Goal: Task Accomplishment & Management: Manage account settings

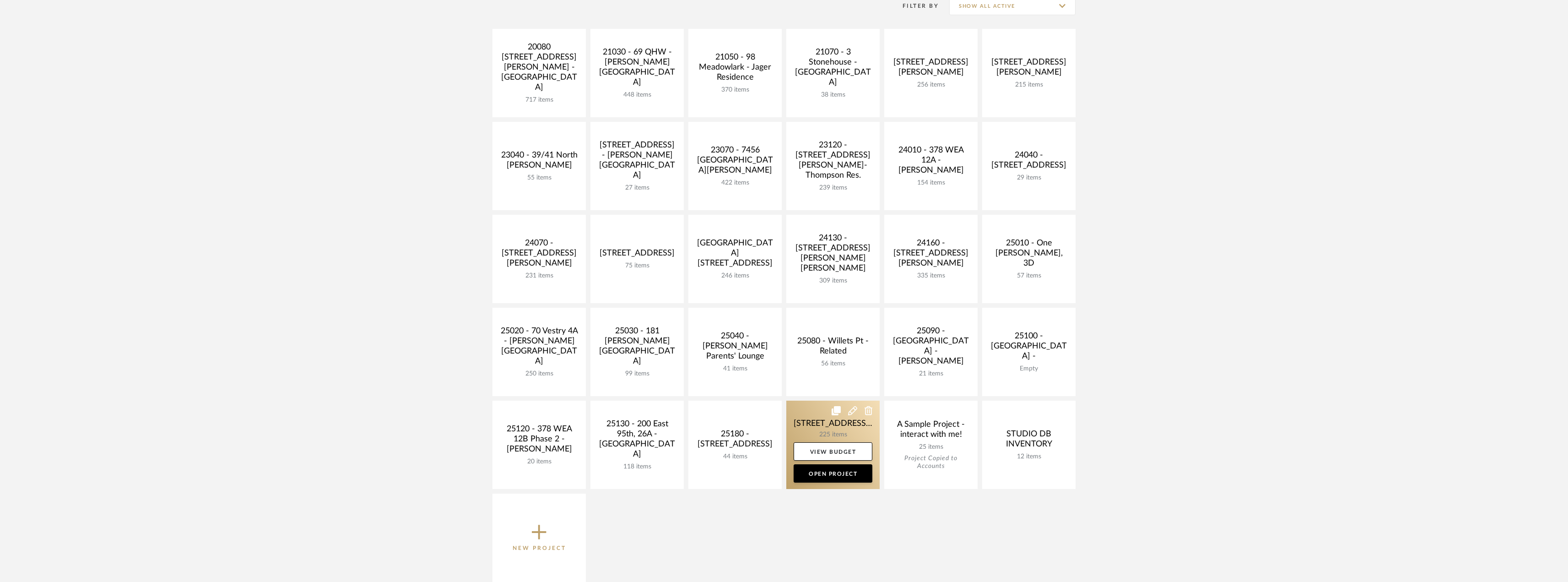
scroll to position [183, 0]
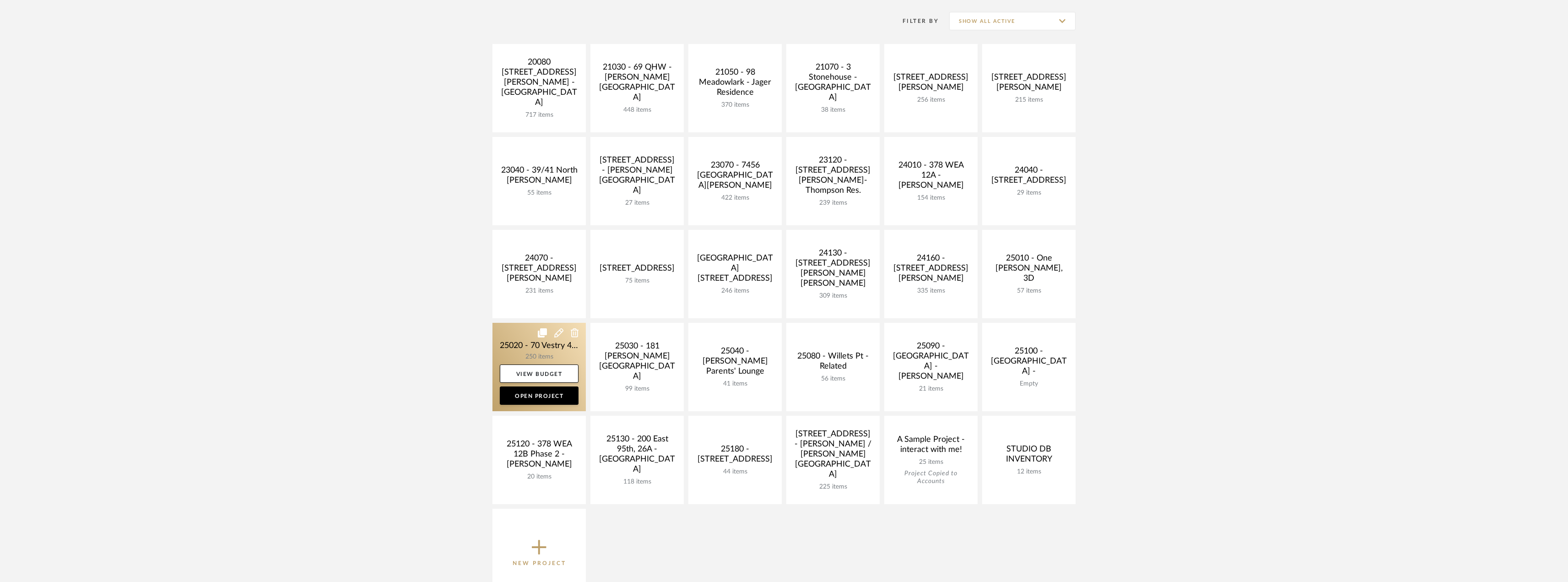
click at [558, 347] on link at bounding box center [540, 366] width 94 height 88
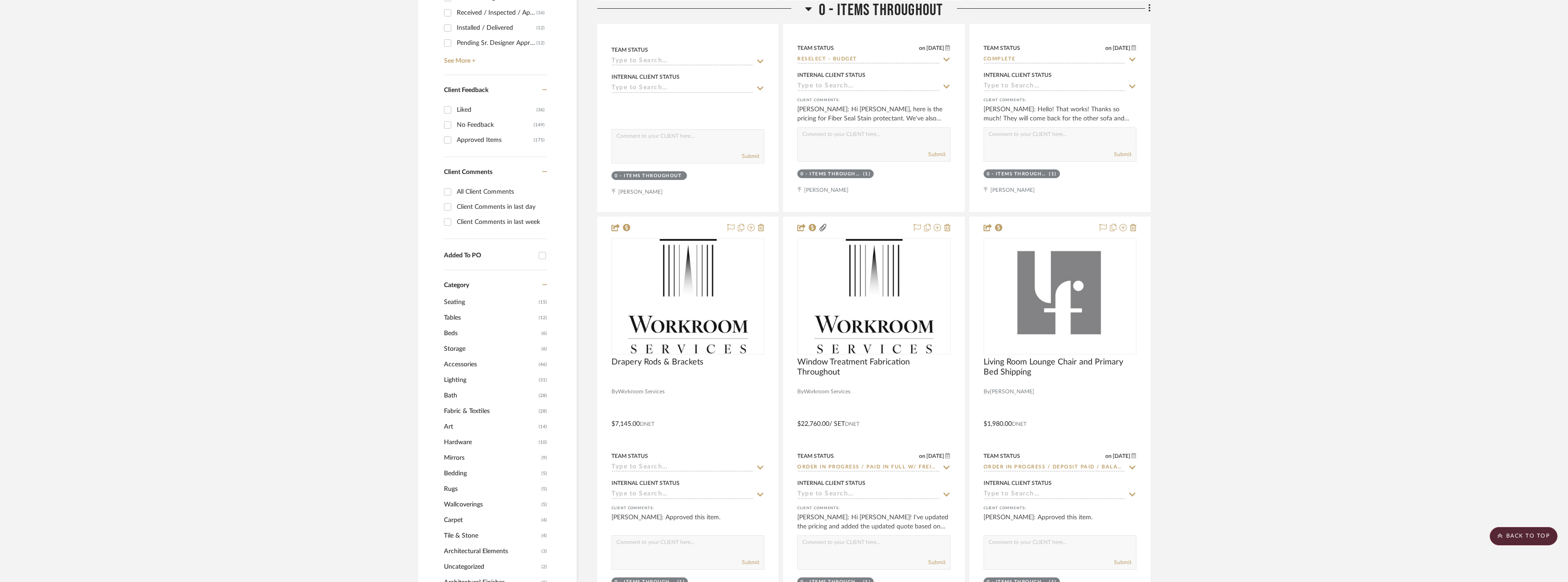
scroll to position [366, 0]
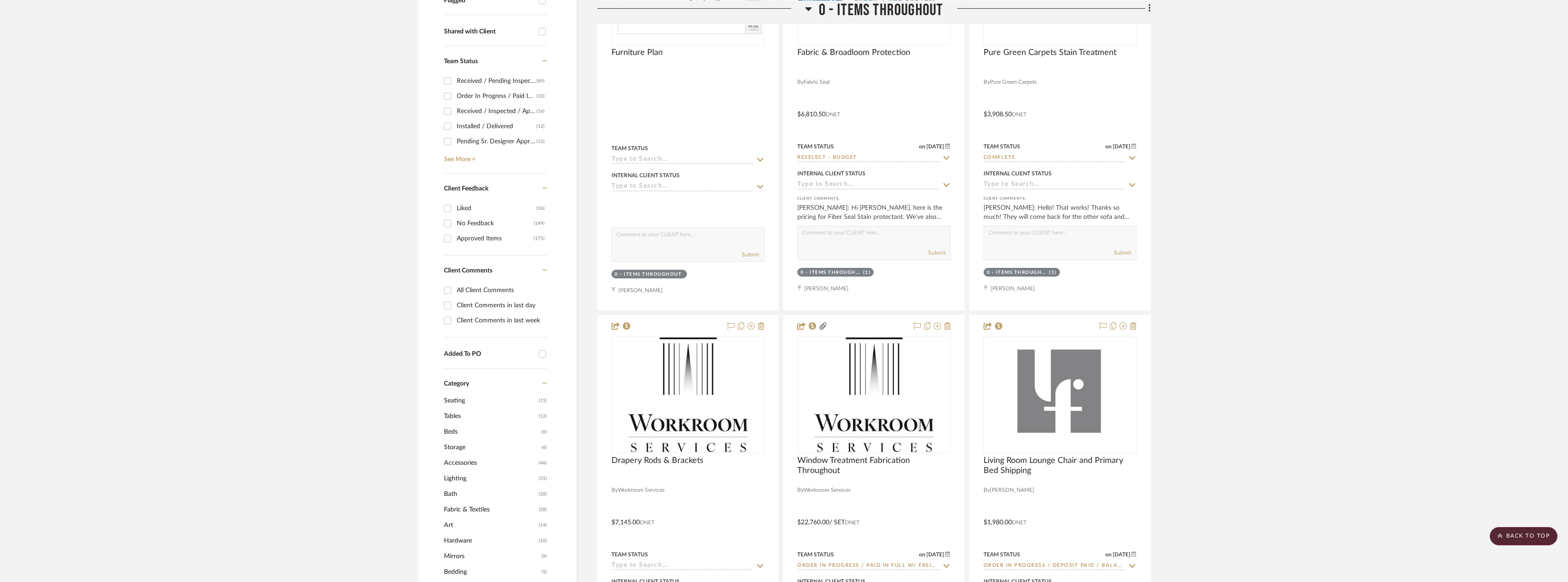
click at [471, 143] on div "Pending Sr. Designer Approval" at bounding box center [496, 142] width 79 height 15
click at [455, 143] on input "Pending Sr. Designer Approval (12)" at bounding box center [448, 142] width 15 height 15
checkbox input "true"
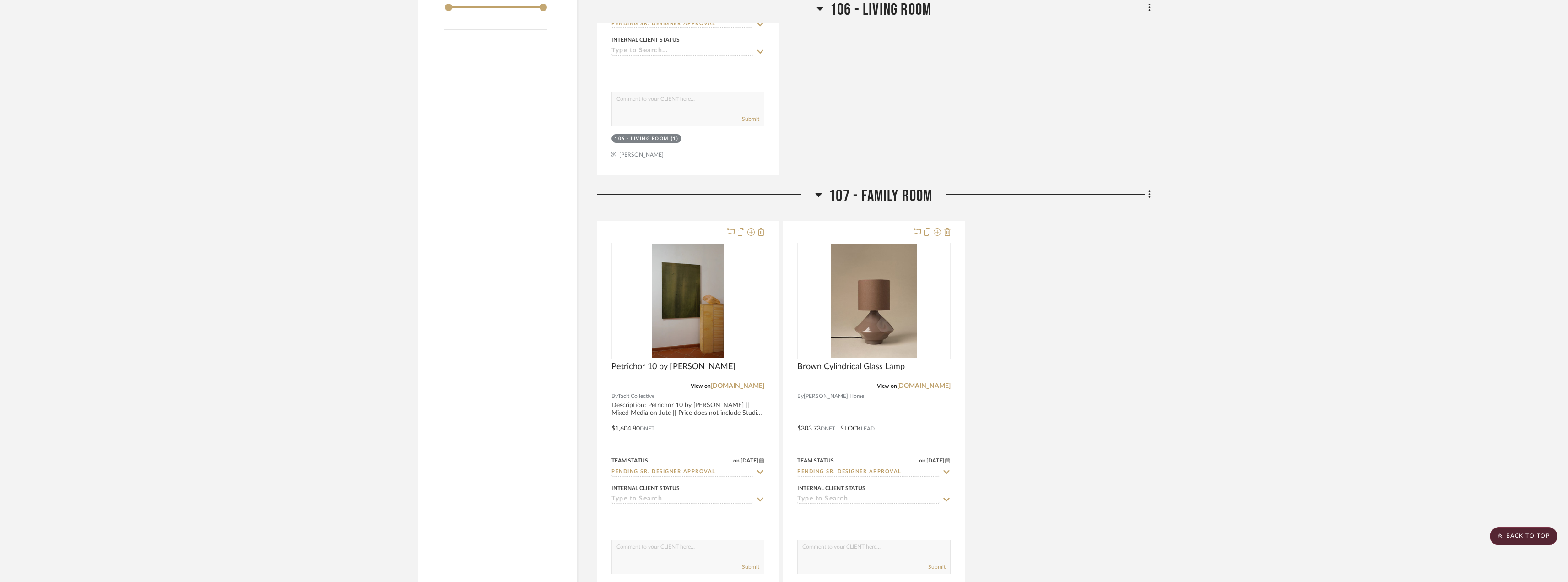
scroll to position [1373, 0]
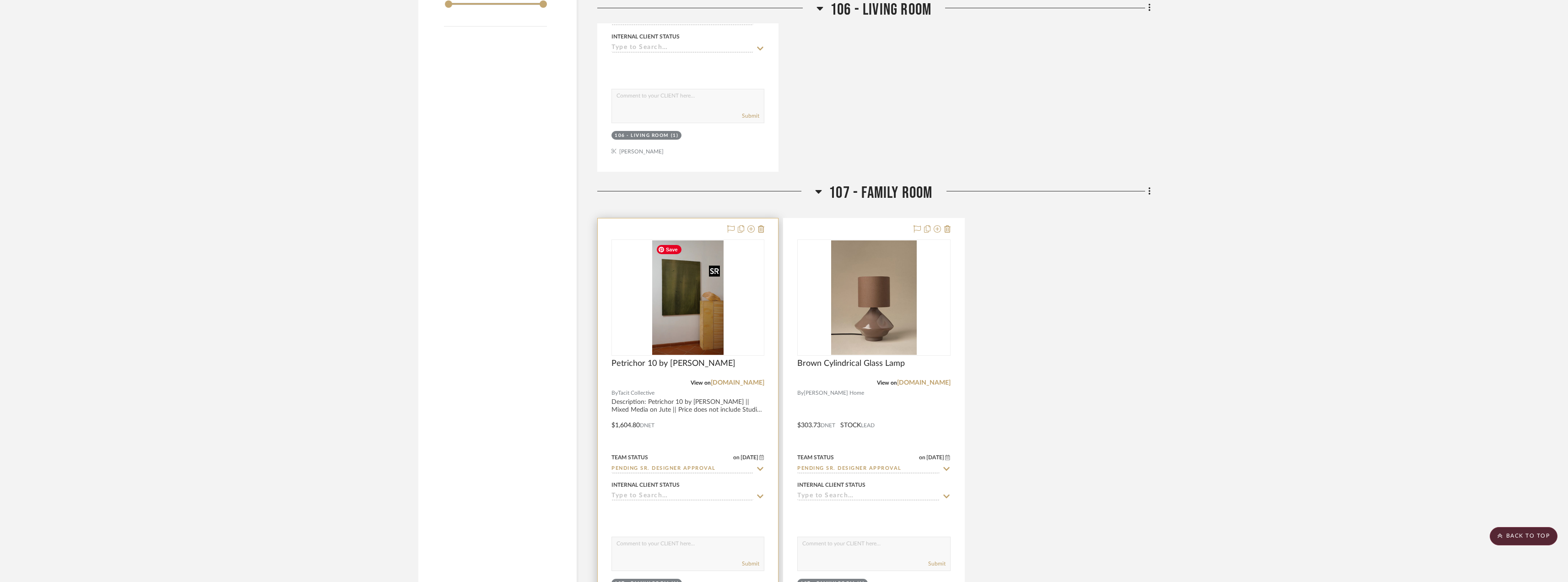
click at [682, 301] on img "0" at bounding box center [688, 297] width 71 height 115
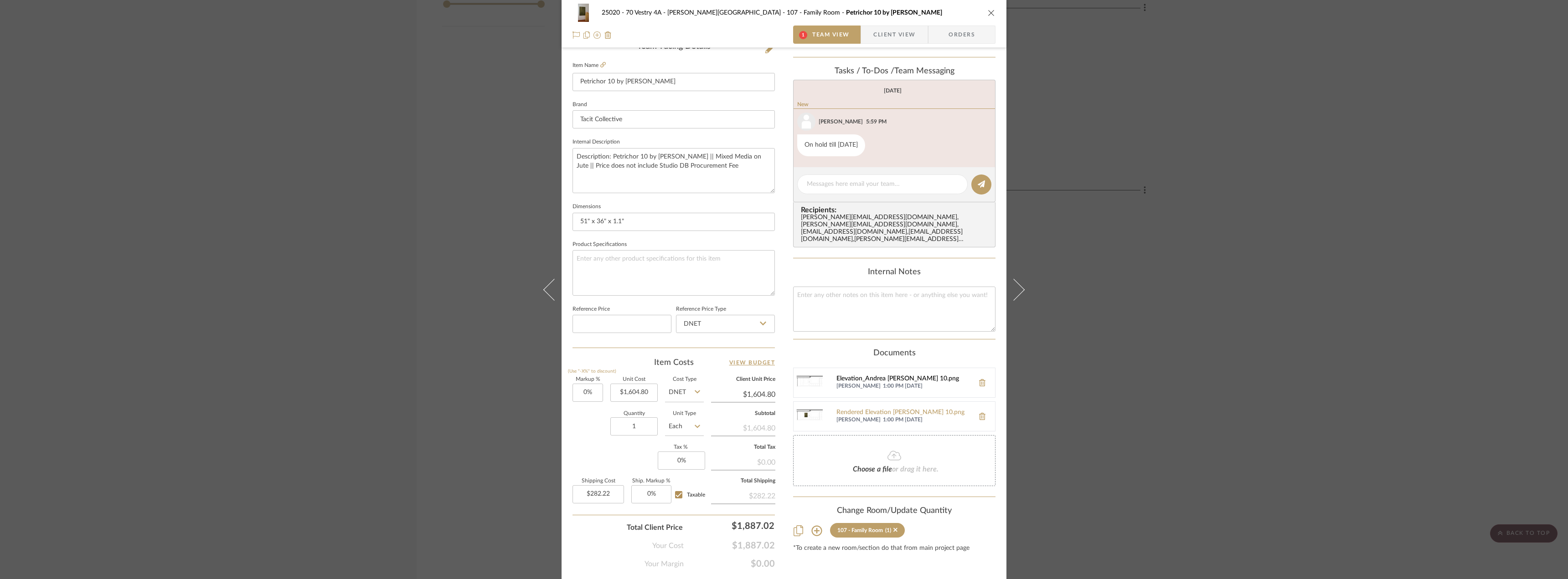
scroll to position [269, 0]
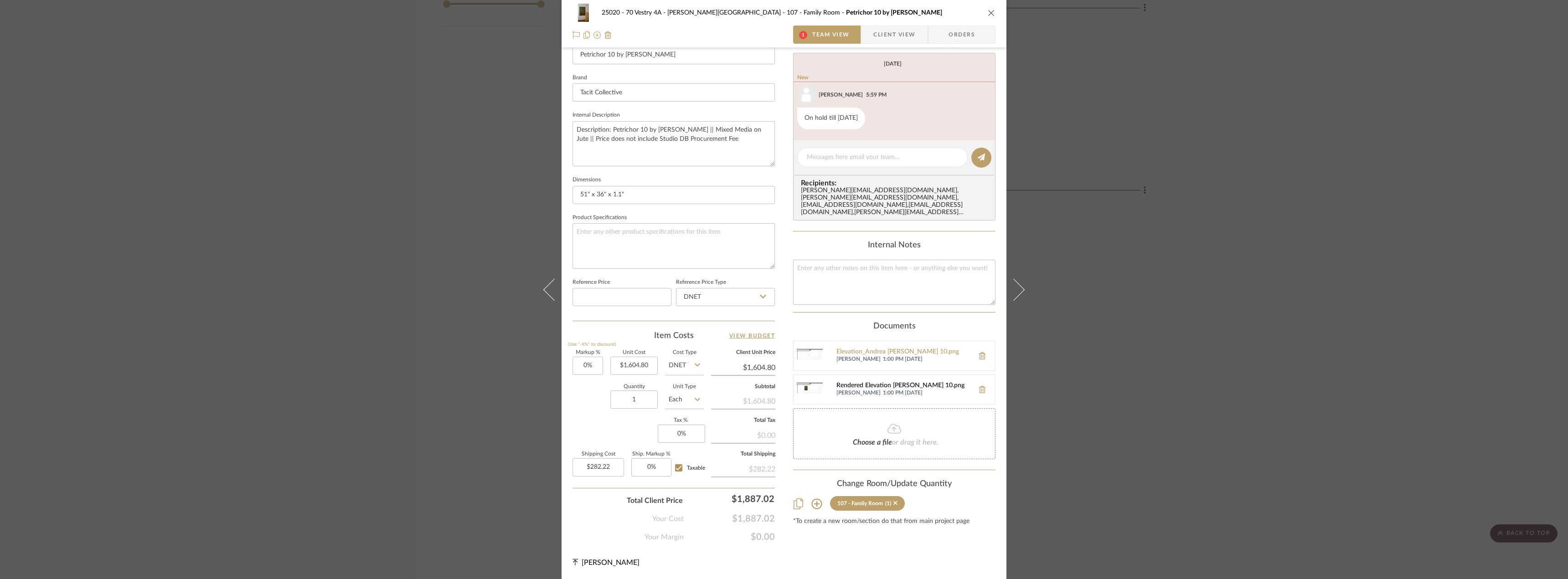
click at [878, 382] on div "Rendered Elevation Andrea Solaja Petrichor 10.png" at bounding box center [903, 386] width 133 height 7
click at [893, 341] on div "Elevation_Andrea Solaja Petrichor 10.png Saamiah Zaveri 1:00 PM 10/06/2025" at bounding box center [894, 355] width 202 height 30
click at [893, 349] on div "Elevation_Andrea Solaja Petrichor 10.png" at bounding box center [903, 352] width 133 height 7
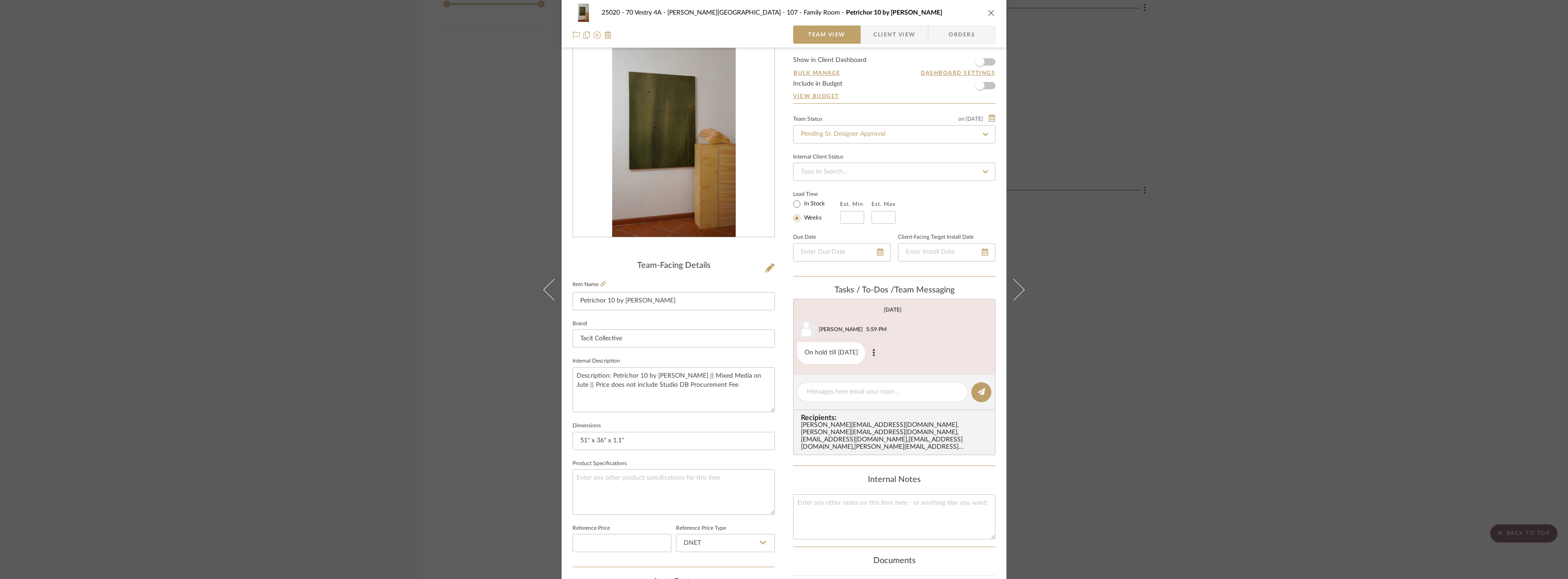
scroll to position [0, 0]
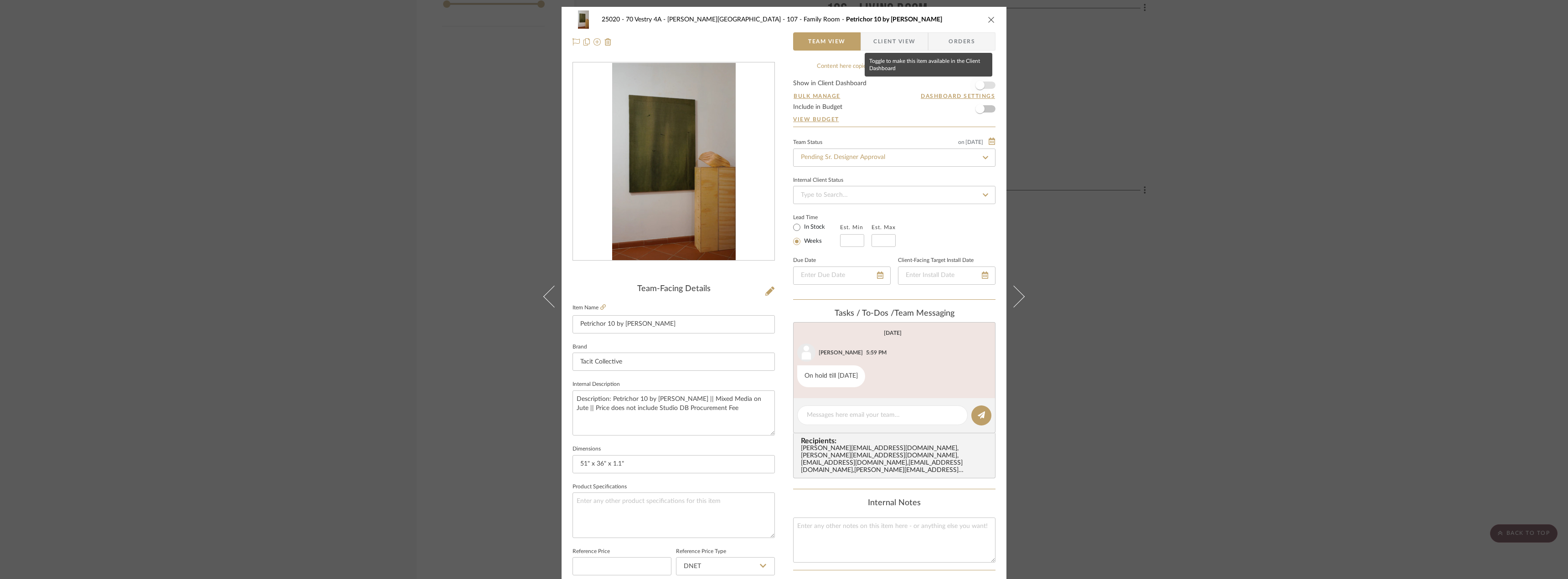
click at [984, 83] on span "button" at bounding box center [980, 85] width 20 height 20
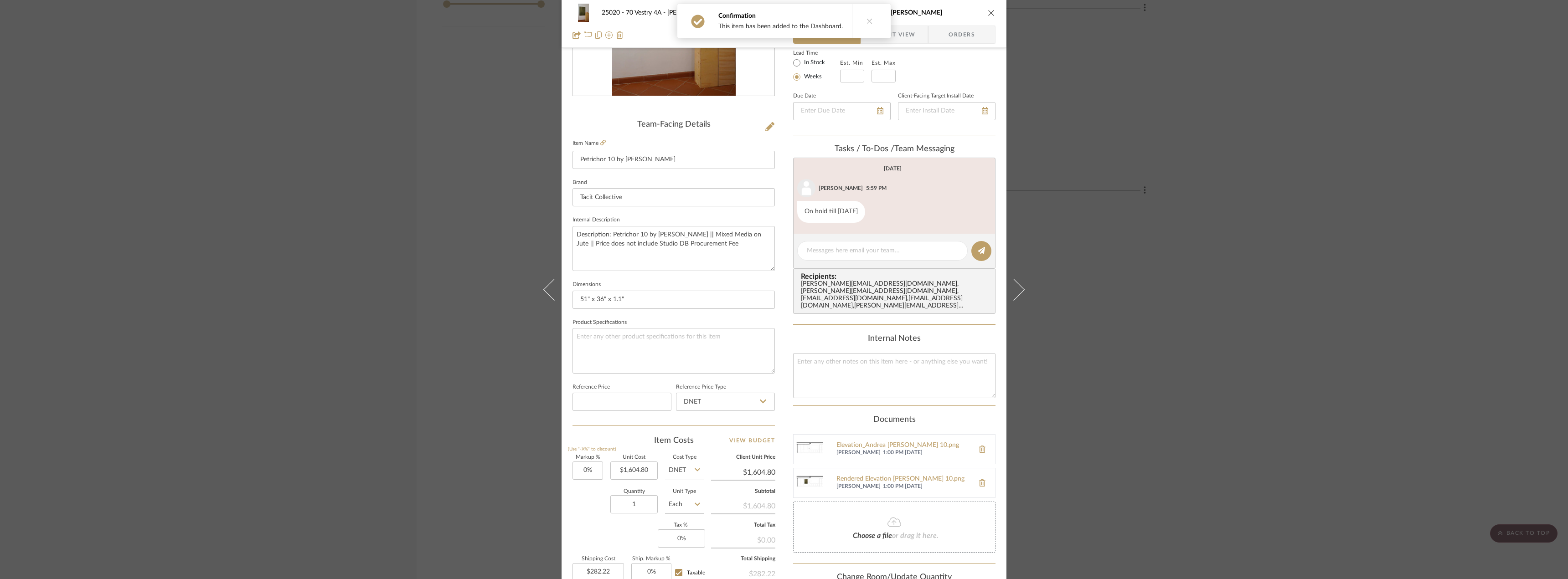
scroll to position [91, 0]
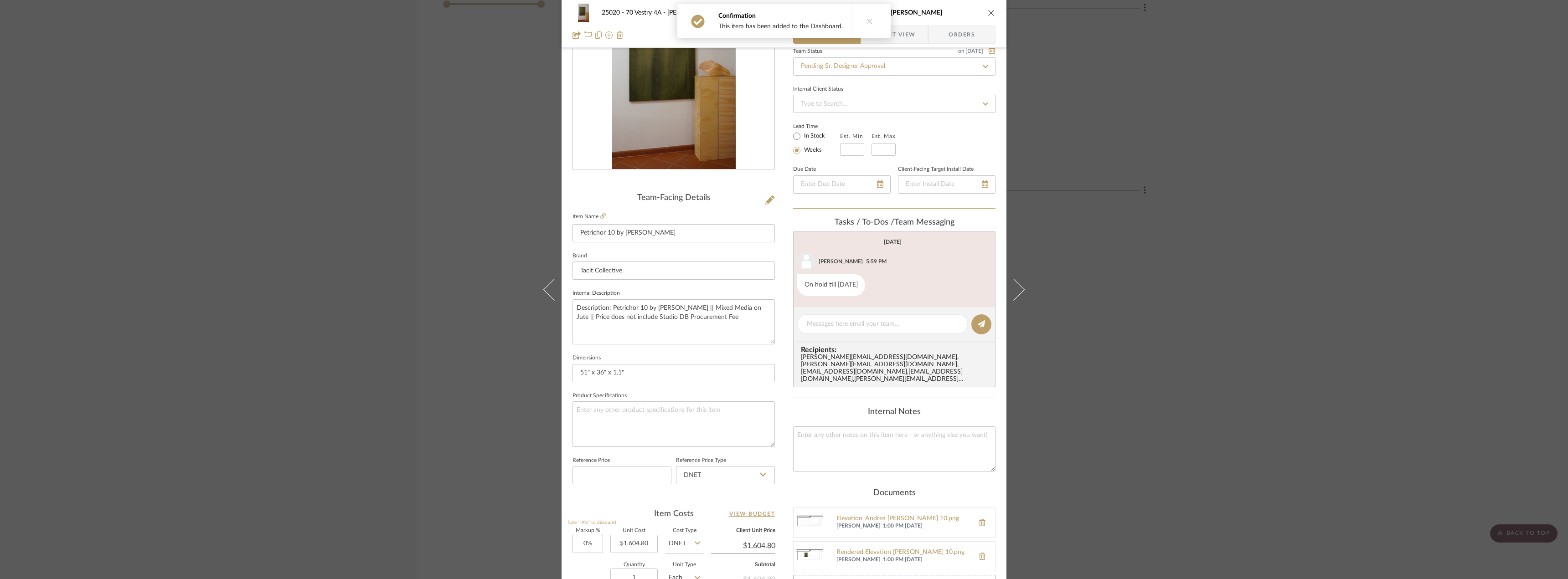
click at [897, 40] on span "Client View" at bounding box center [894, 35] width 42 height 18
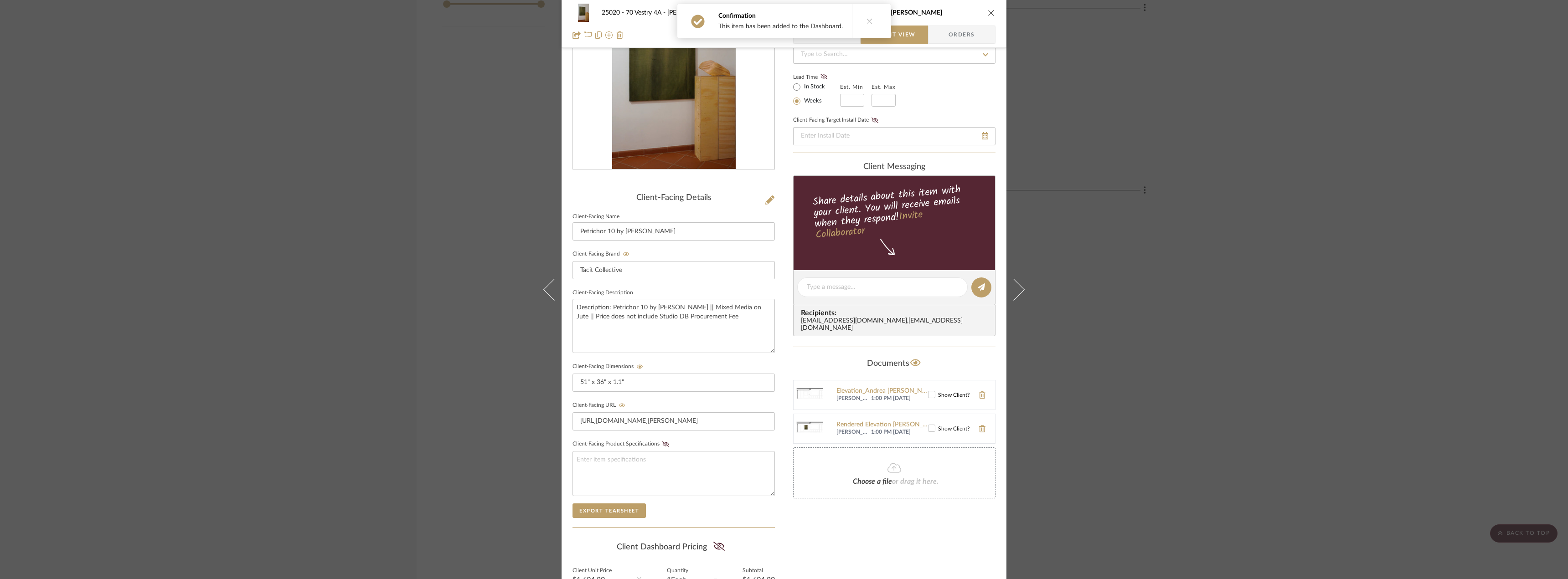
click at [930, 425] on div at bounding box center [931, 428] width 7 height 7
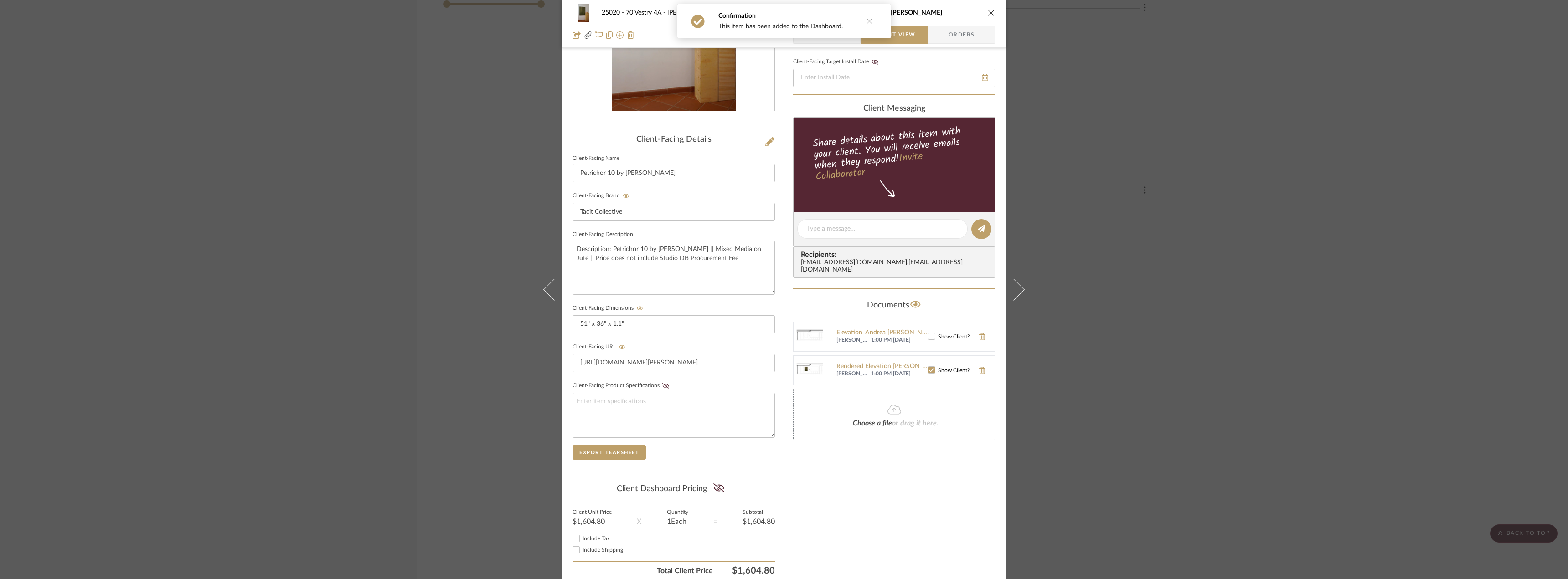
scroll to position [186, 0]
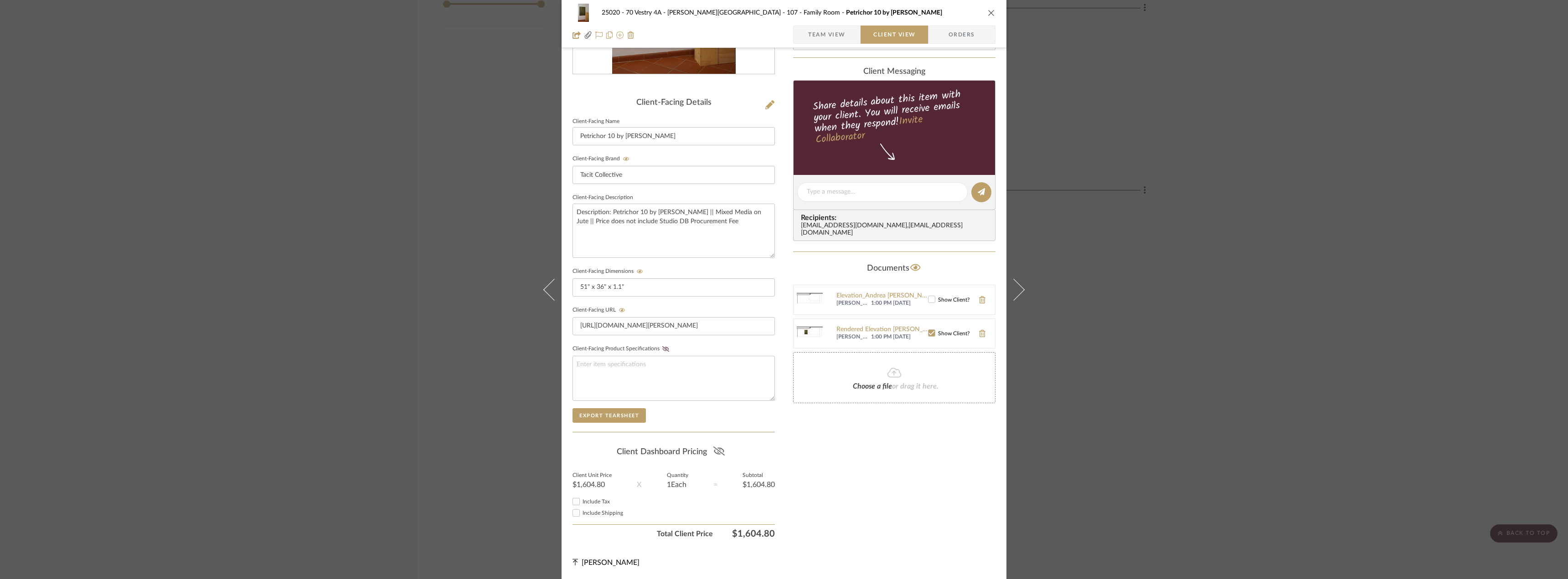
click at [722, 448] on icon at bounding box center [719, 450] width 12 height 9
click at [589, 504] on span "Include Tax" at bounding box center [596, 501] width 28 height 6
click at [581, 504] on input "Include Tax" at bounding box center [576, 501] width 11 height 11
checkbox input "false"
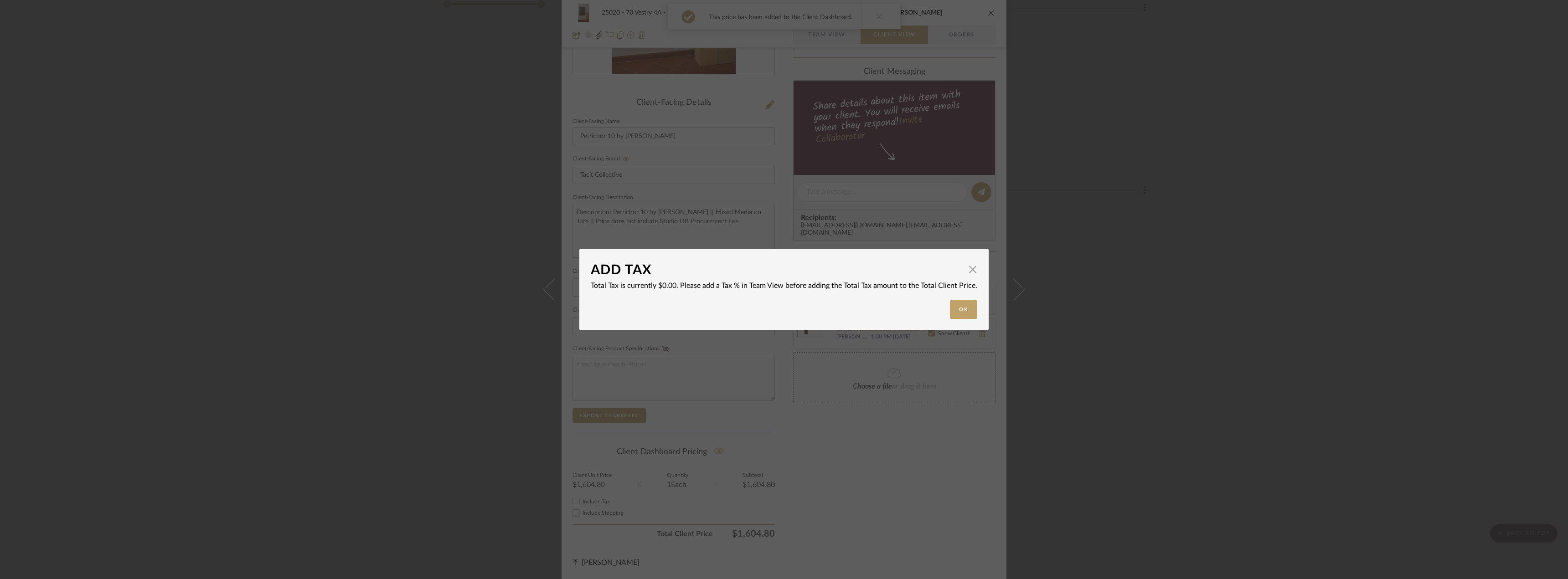
drag, startPoint x: 958, startPoint y: 317, endPoint x: 881, endPoint y: 386, distance: 103.4
click at [958, 317] on button "Ok" at bounding box center [963, 309] width 28 height 18
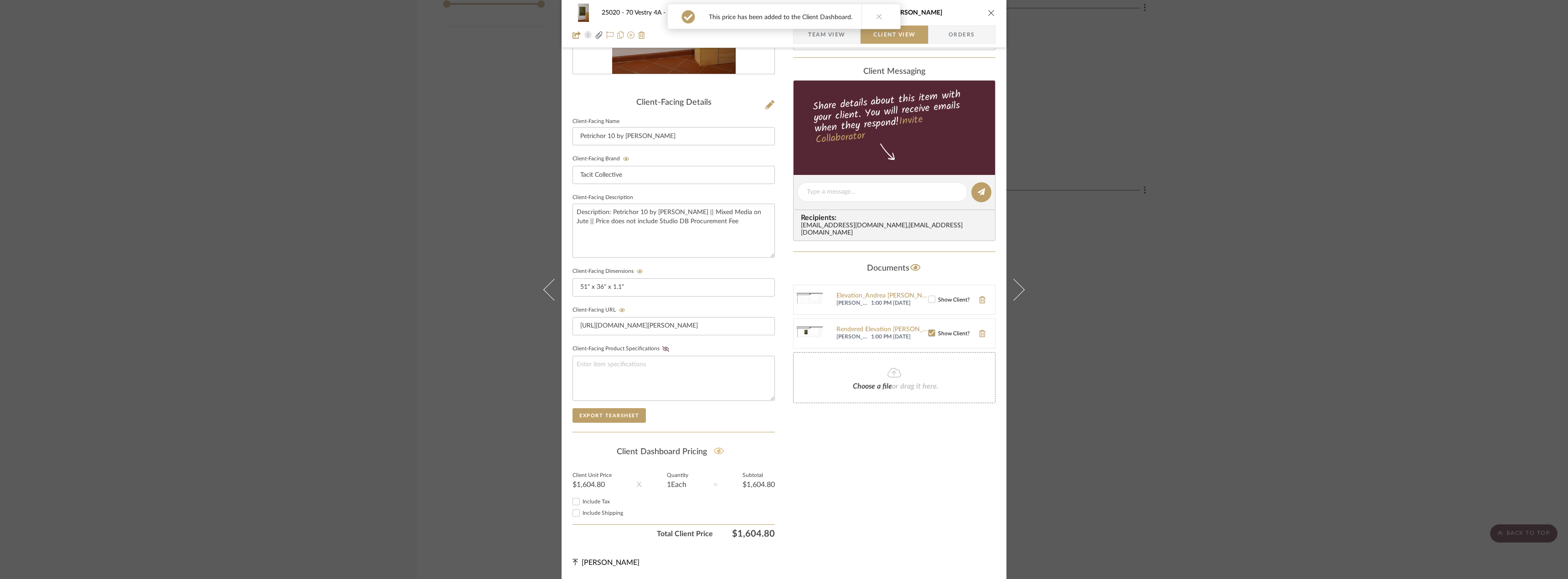
click at [610, 513] on span "Include Shipping" at bounding box center [603, 512] width 40 height 6
click at [581, 513] on input "Include Shipping" at bounding box center [576, 513] width 11 height 11
checkbox input "true"
click at [851, 513] on div "Only content on this tab can share to Dashboard. Click eyeball icon to show or …" at bounding box center [894, 209] width 202 height 667
click at [736, 224] on textarea "Description: Petrichor 10 by Andrea Solaja || Mixed Media on Jute || Price does…" at bounding box center [673, 230] width 202 height 54
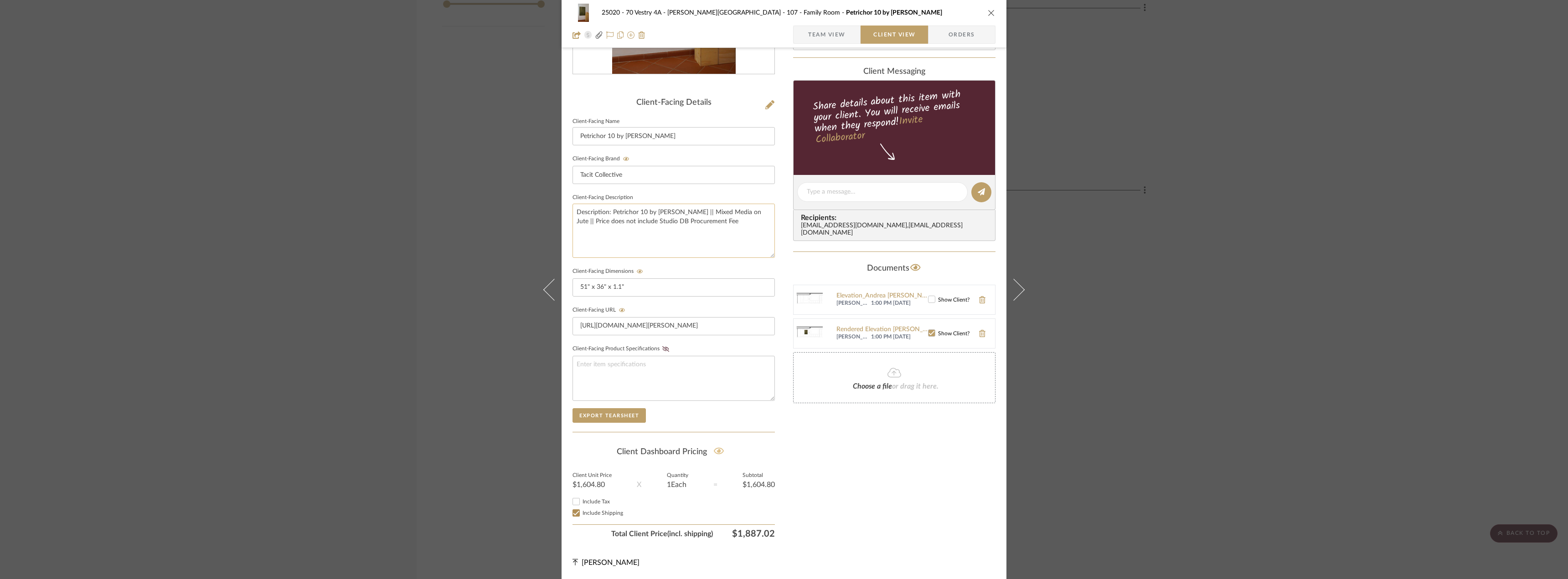
click at [686, 212] on textarea "Description: Petrichor 10 by Andrea Solaja || Mixed Media on Jute || Price does…" at bounding box center [673, 230] width 202 height 54
click at [727, 223] on textarea "Description: Petrichor 10 by Andrea Solaja || Mixed Media on Jute || Price does…" at bounding box center [673, 230] width 202 height 54
click at [766, 214] on textarea "Description: Petrichor 10 by Andrea Solaja || Mixed Media on Jute || Price does…" at bounding box center [673, 230] width 202 height 54
type textarea "Description: Petrichor 10 by Andrea Solaja || Mixed Media on Jute || Price refl…"
click at [899, 488] on div "Only content on this tab can share to Dashboard. Click eyeball icon to show or …" at bounding box center [894, 209] width 202 height 667
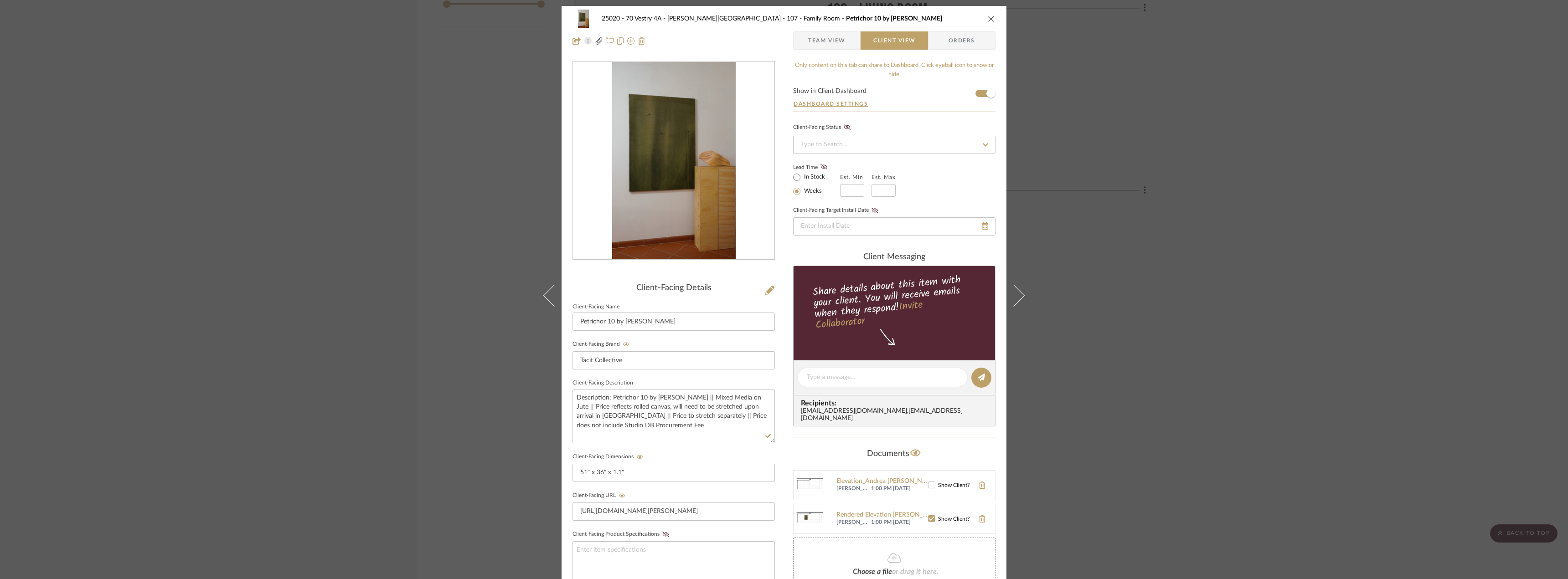
scroll to position [0, 0]
click at [990, 24] on div "25020 - 70 Vestry 4A - Grant-Stanleigh 107 - Family Room Petrichor 10 by Andrea…" at bounding box center [784, 20] width 423 height 18
click at [990, 20] on icon "close" at bounding box center [992, 20] width 7 height 7
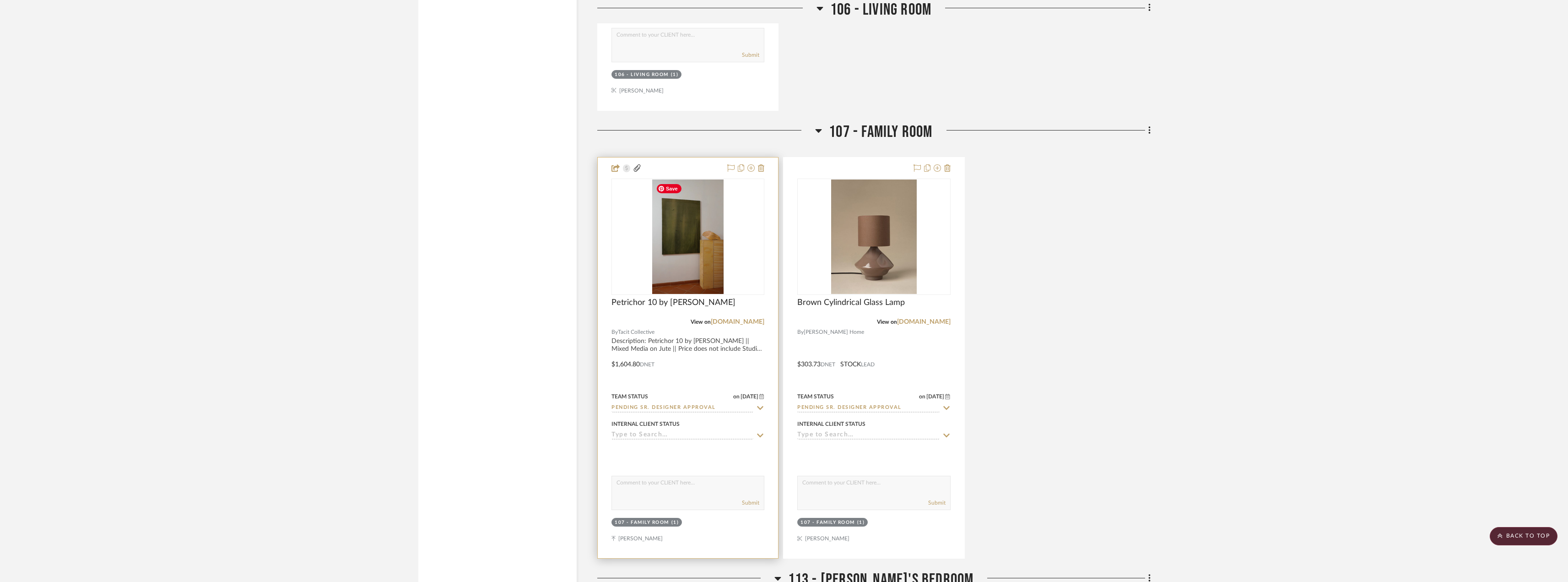
scroll to position [1465, 0]
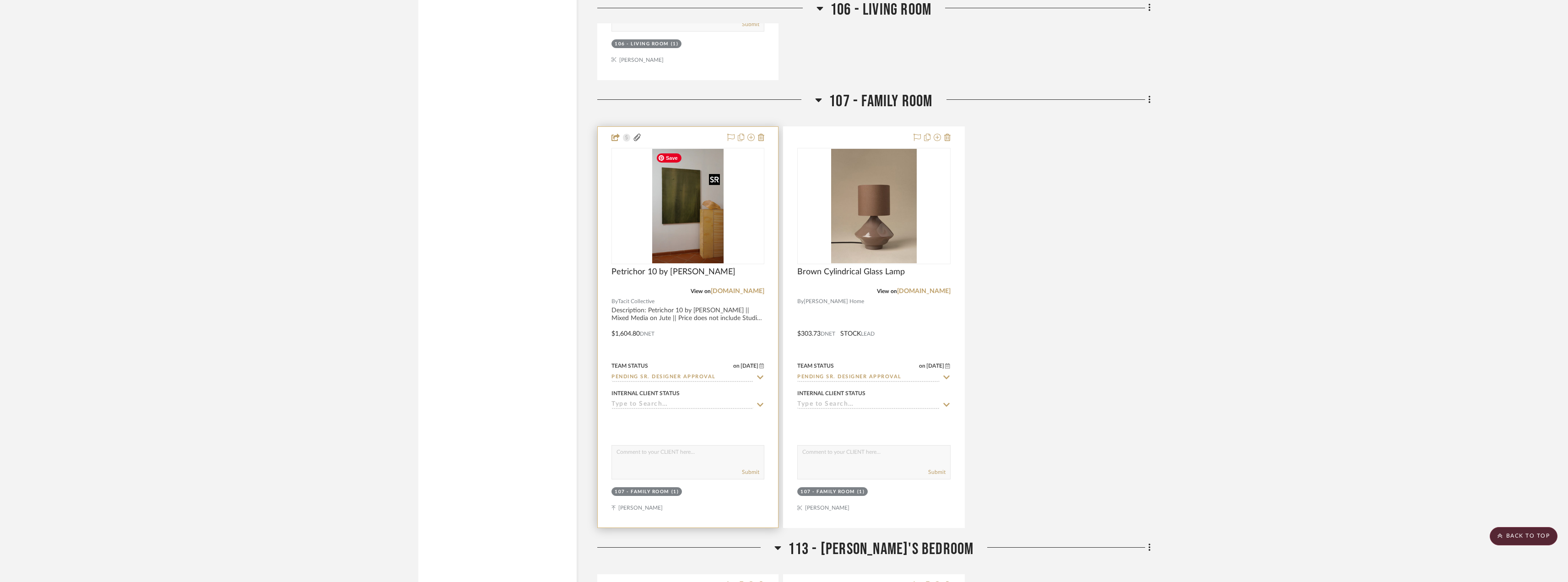
click at [681, 233] on img "0" at bounding box center [688, 206] width 71 height 115
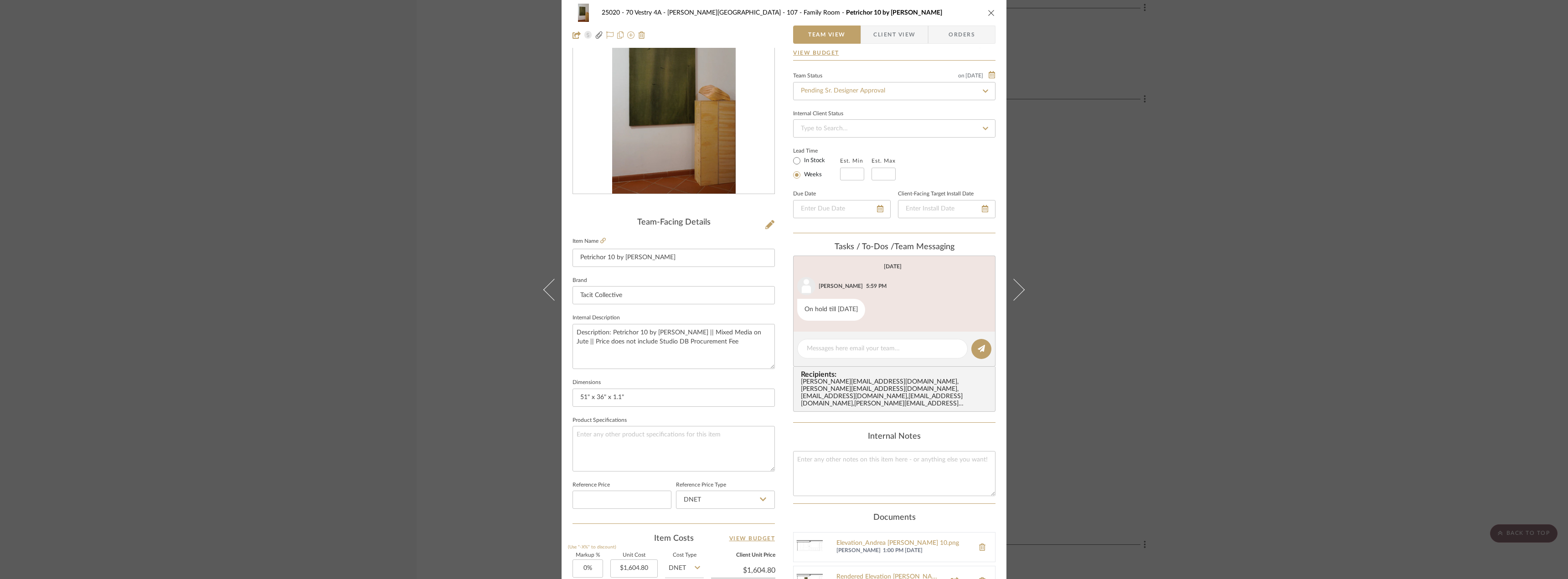
scroll to position [0, 0]
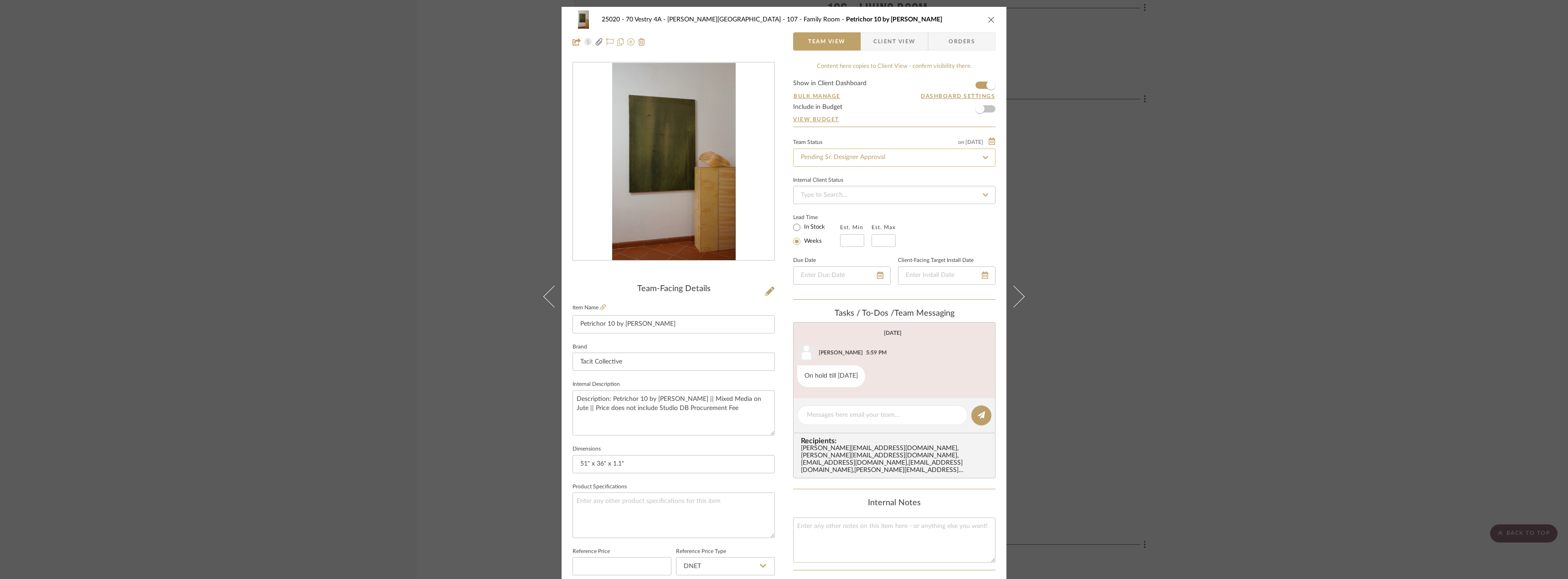
click at [824, 159] on input "Pending Sr. Designer Approval" at bounding box center [894, 157] width 202 height 18
type input "approval"
click at [829, 200] on div "Approval Pending" at bounding box center [891, 205] width 202 height 23
type input "10/7/2025"
type input "Approval Pending"
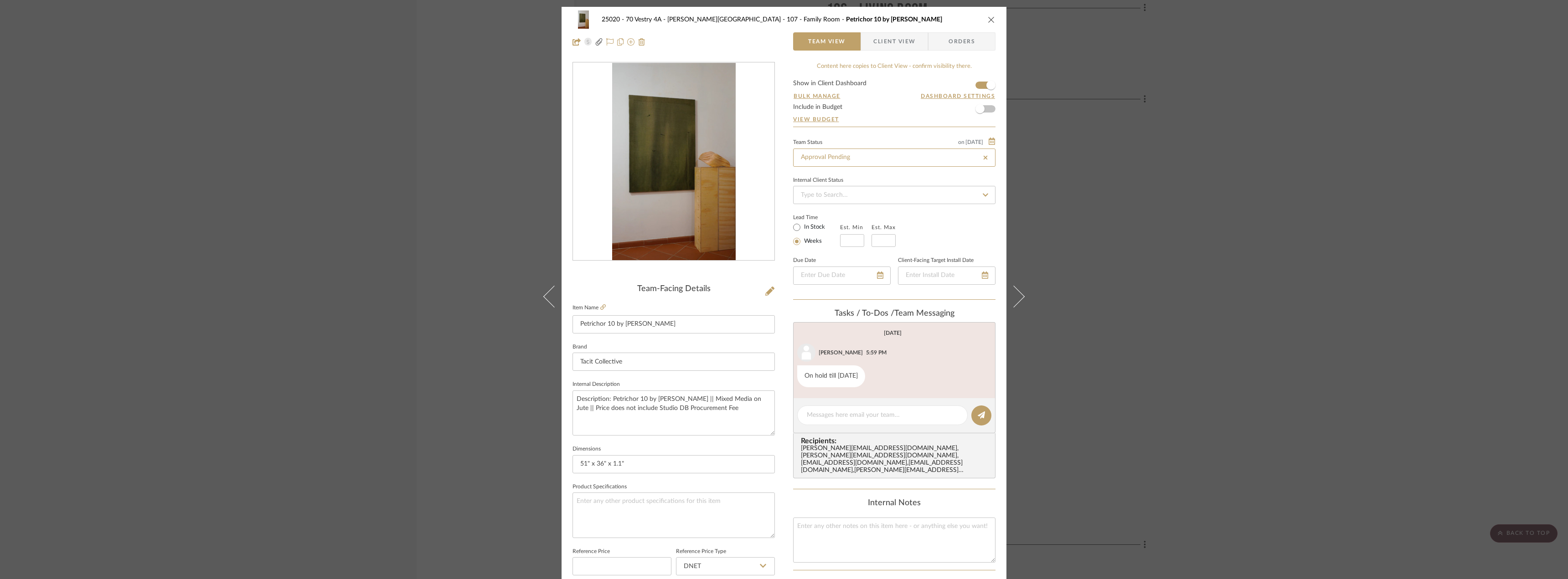
type input "10/7/2025"
type input "Approval Pending"
click at [1185, 205] on div "25020 - 70 Vestry 4A - Grant-Stanleigh 107 - Family Room Petrichor 10 by Andrea…" at bounding box center [784, 289] width 1568 height 579
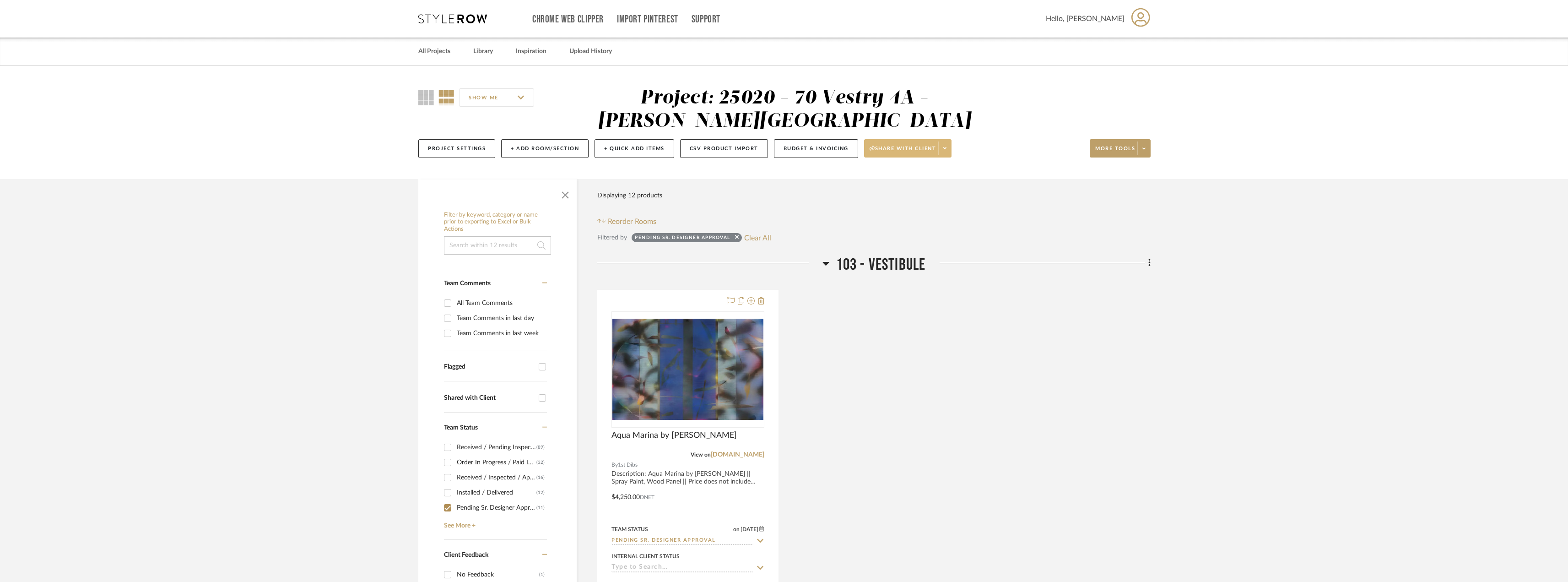
click at [946, 150] on icon at bounding box center [945, 148] width 3 height 5
click at [924, 176] on span "Preview Client Dashboard" at bounding box center [911, 174] width 78 height 8
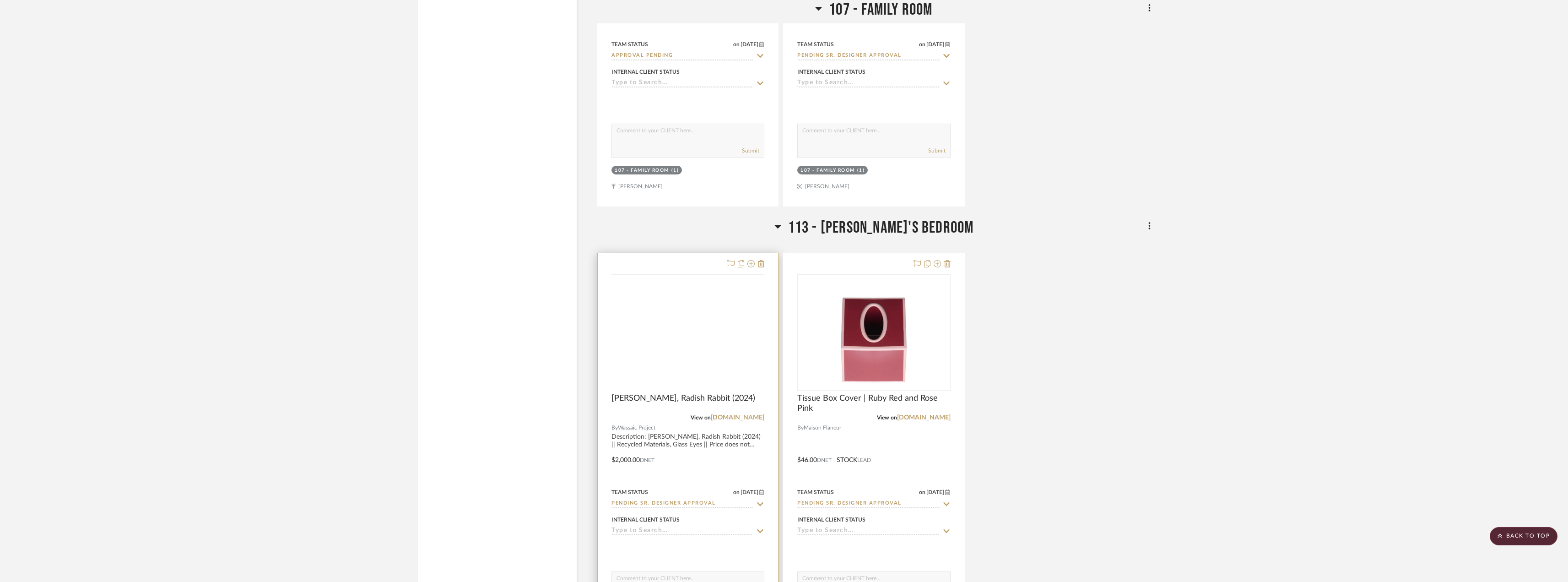
scroll to position [1785, 0]
click at [0, 0] on img at bounding box center [0, 0] width 0 height 0
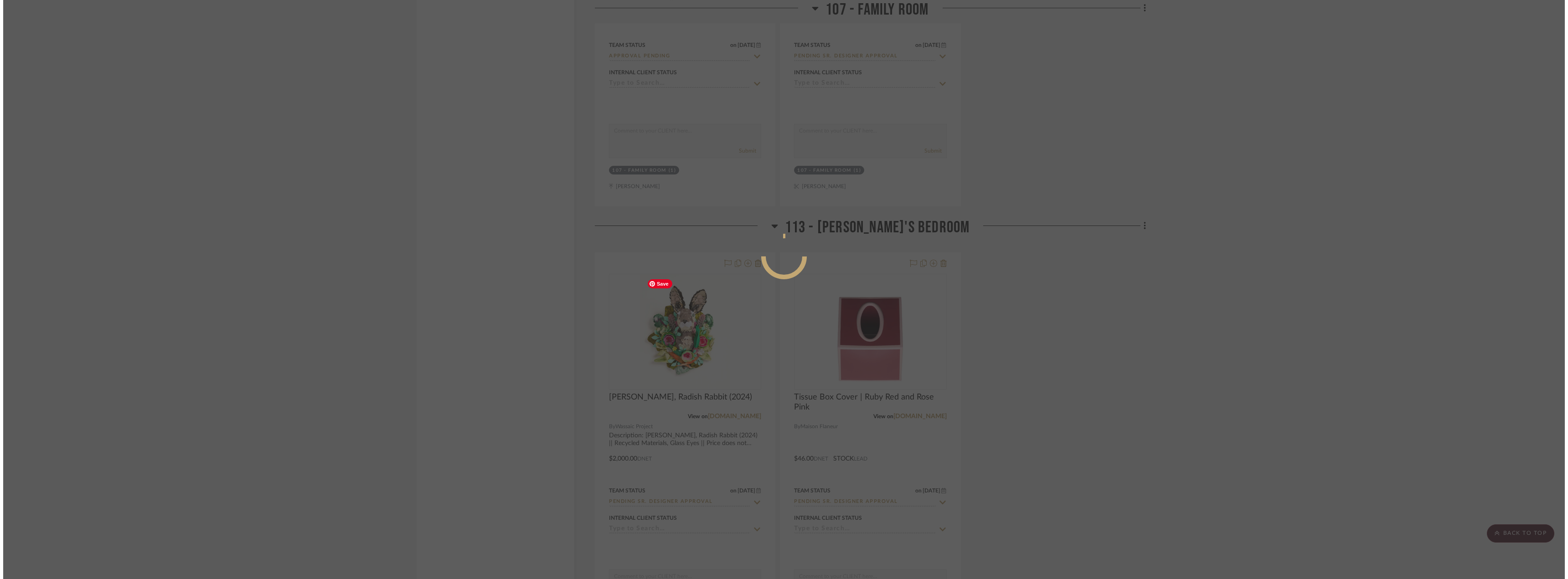
scroll to position [0, 0]
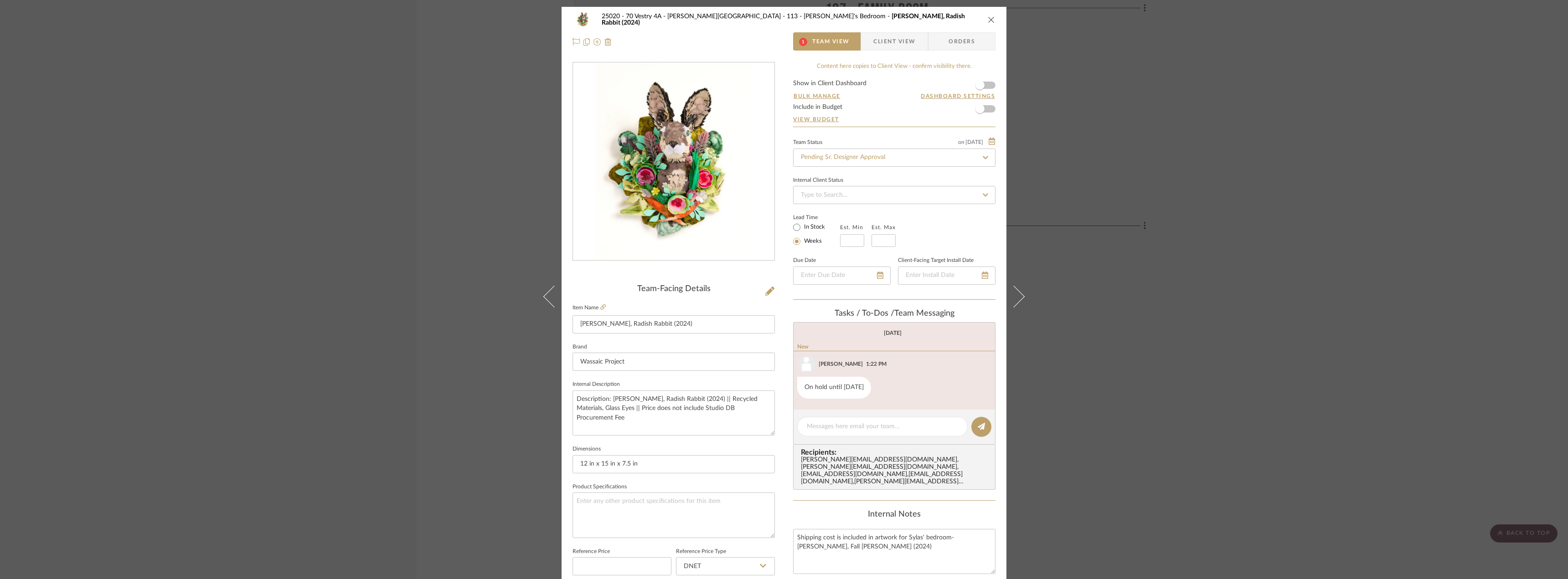
drag, startPoint x: 905, startPoint y: 47, endPoint x: 900, endPoint y: 45, distance: 5.4
click at [905, 47] on span "Client View" at bounding box center [894, 42] width 42 height 18
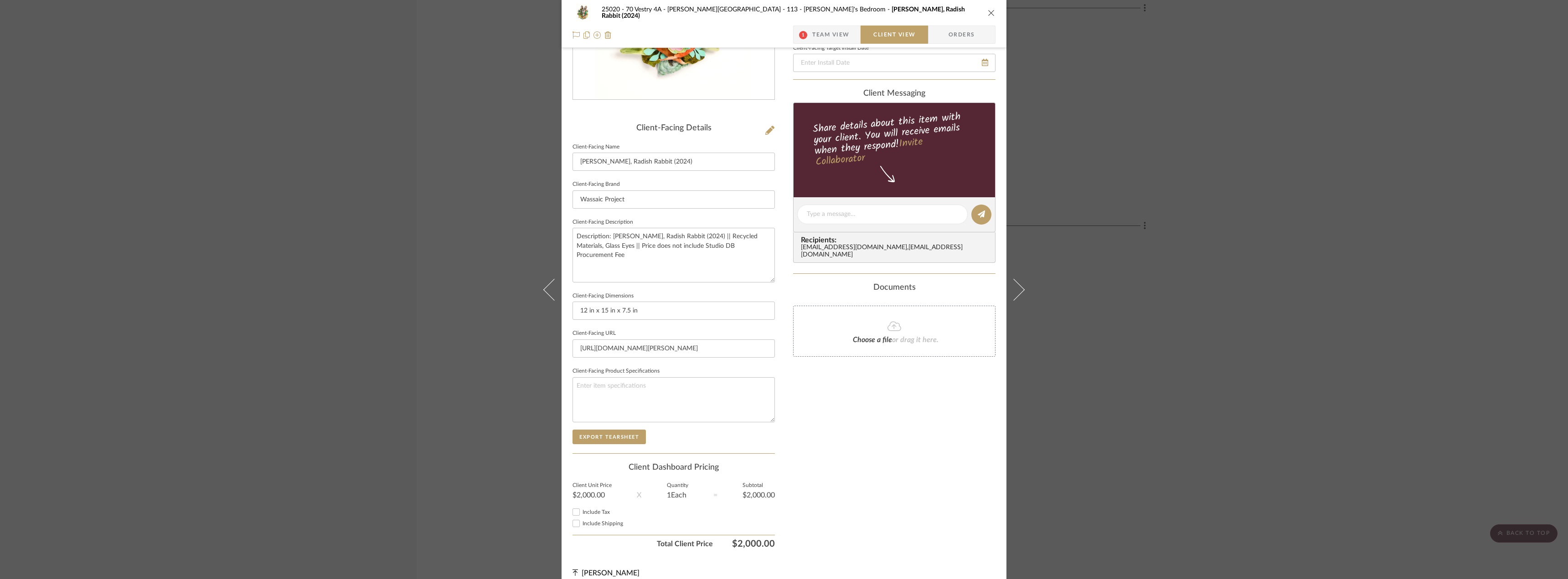
scroll to position [171, 0]
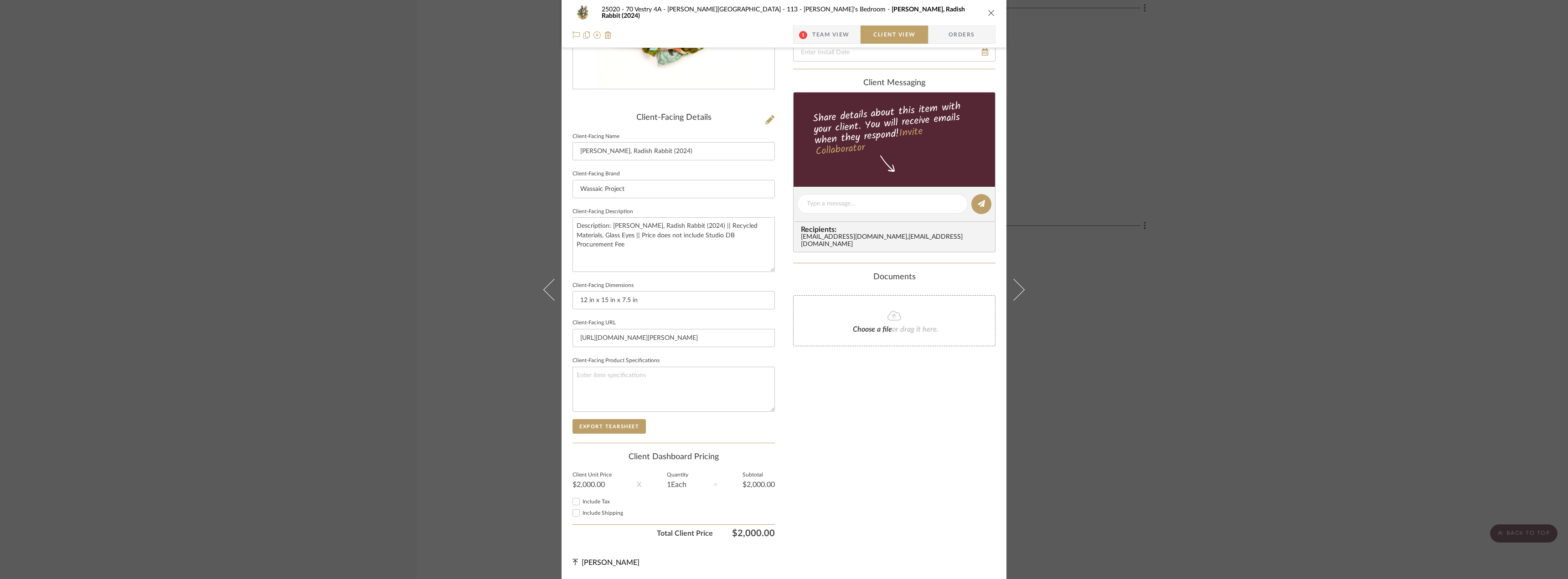
click at [592, 502] on span "Include Tax" at bounding box center [596, 501] width 28 height 6
click at [581, 502] on input "Include Tax" at bounding box center [576, 501] width 11 height 11
checkbox input "true"
click at [592, 512] on span "Include Shipping" at bounding box center [603, 512] width 40 height 6
click at [581, 512] on input "Include Shipping" at bounding box center [576, 513] width 11 height 11
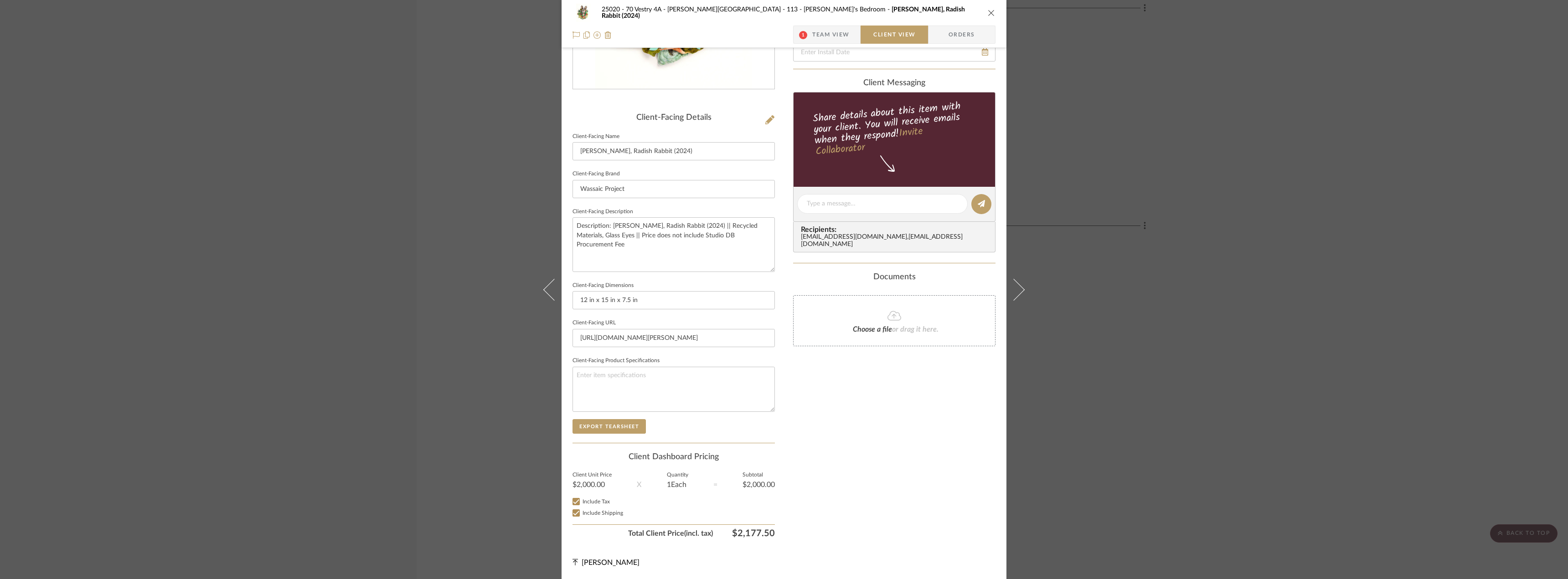
checkbox input "true"
click at [842, 483] on div "Only content on this tab can share to Dashboard. Click eyeball icon to show or …" at bounding box center [894, 217] width 202 height 652
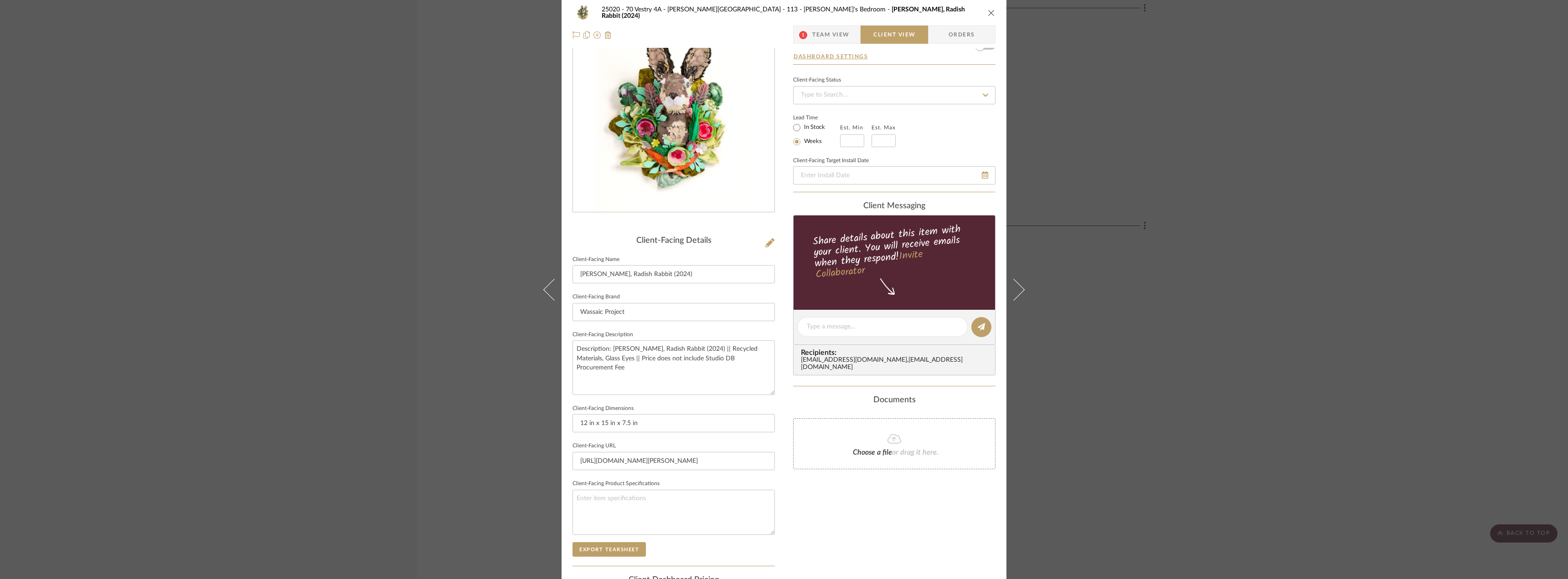
scroll to position [0, 0]
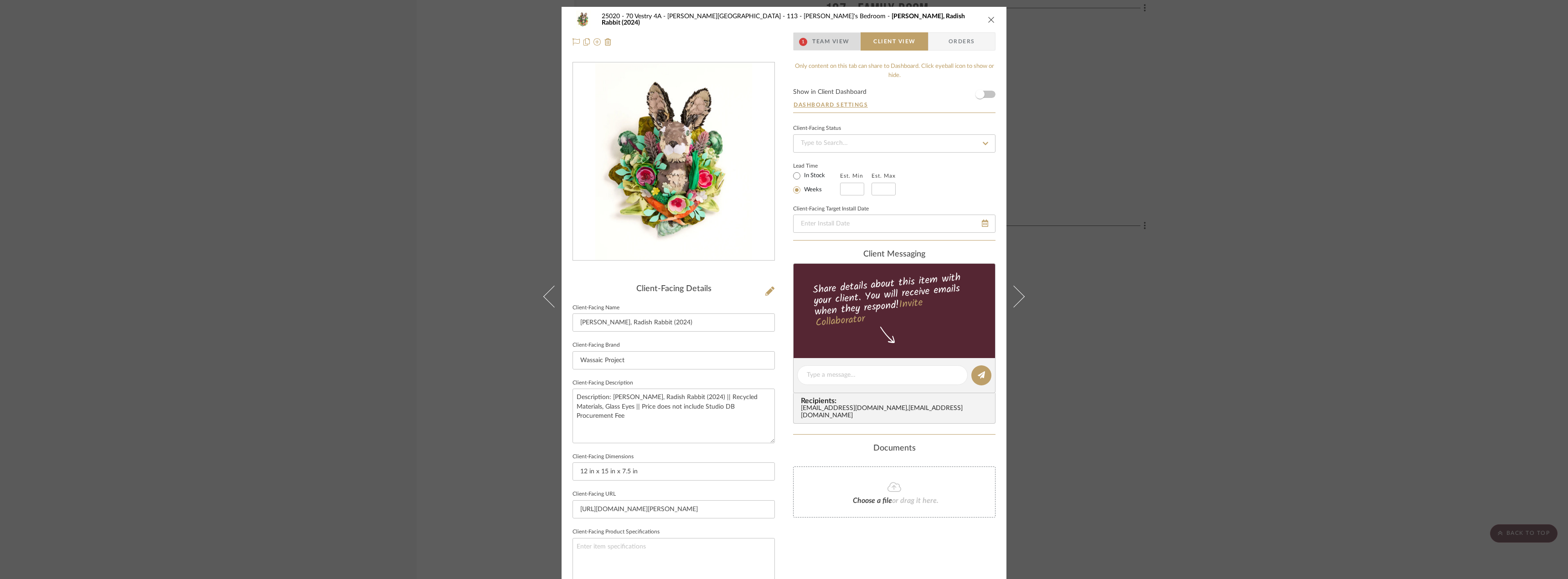
click at [837, 44] on span "Team View" at bounding box center [830, 42] width 37 height 18
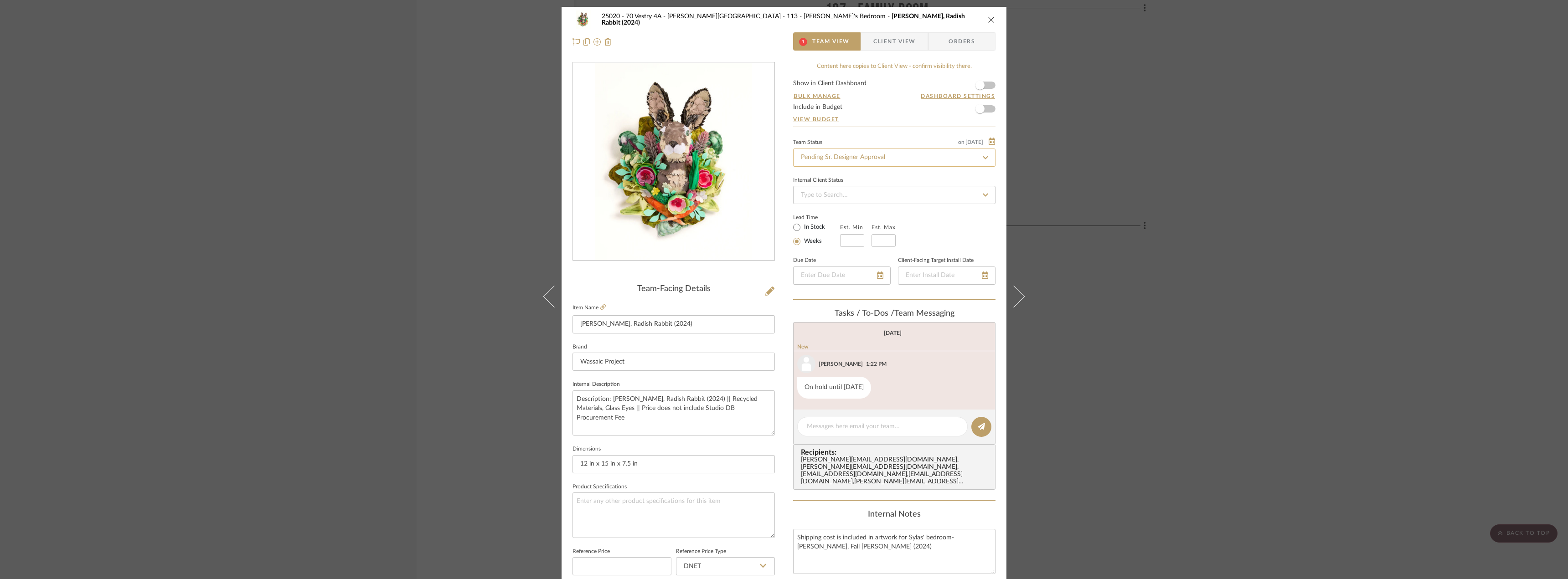
click at [857, 161] on input "Pending Sr. Designer Approval" at bounding box center [894, 157] width 202 height 18
type input "appr"
click at [860, 226] on div "Approval Pending" at bounding box center [891, 229] width 202 height 23
type input "10/7/2025"
type input "Approval Pending"
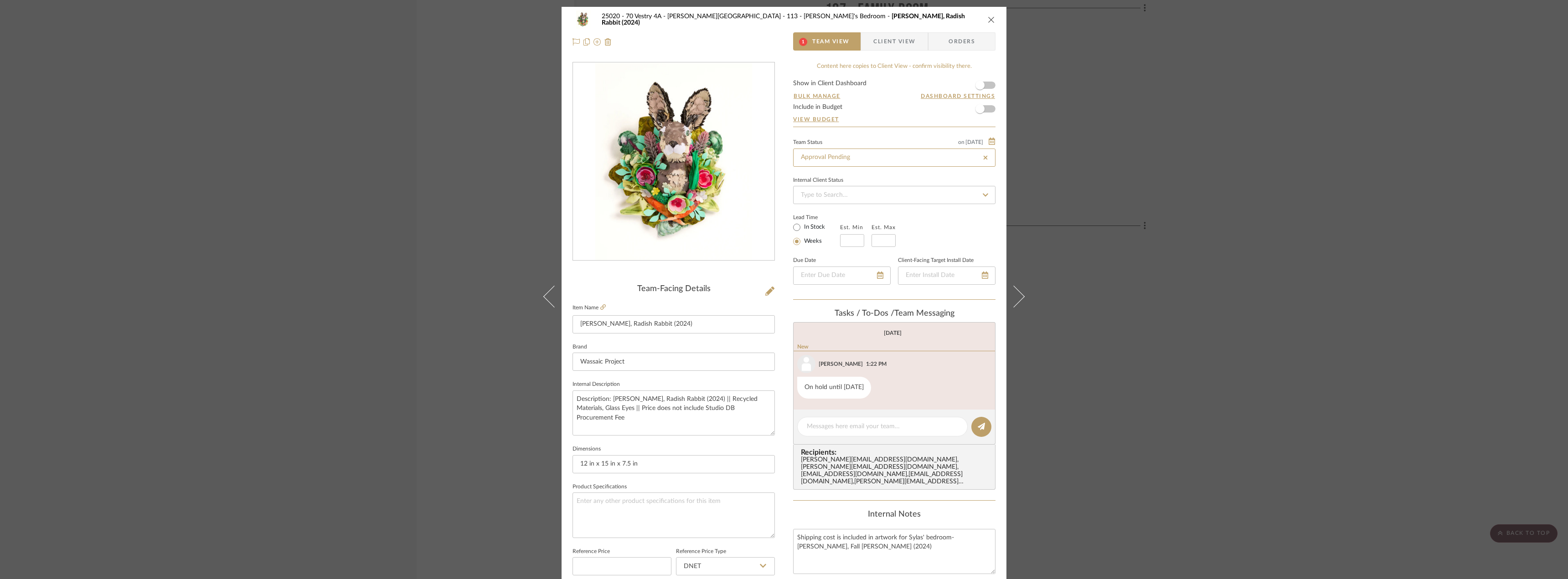
type input "10/7/2025"
type input "Approval Pending"
click at [889, 44] on span "Client View" at bounding box center [894, 42] width 42 height 18
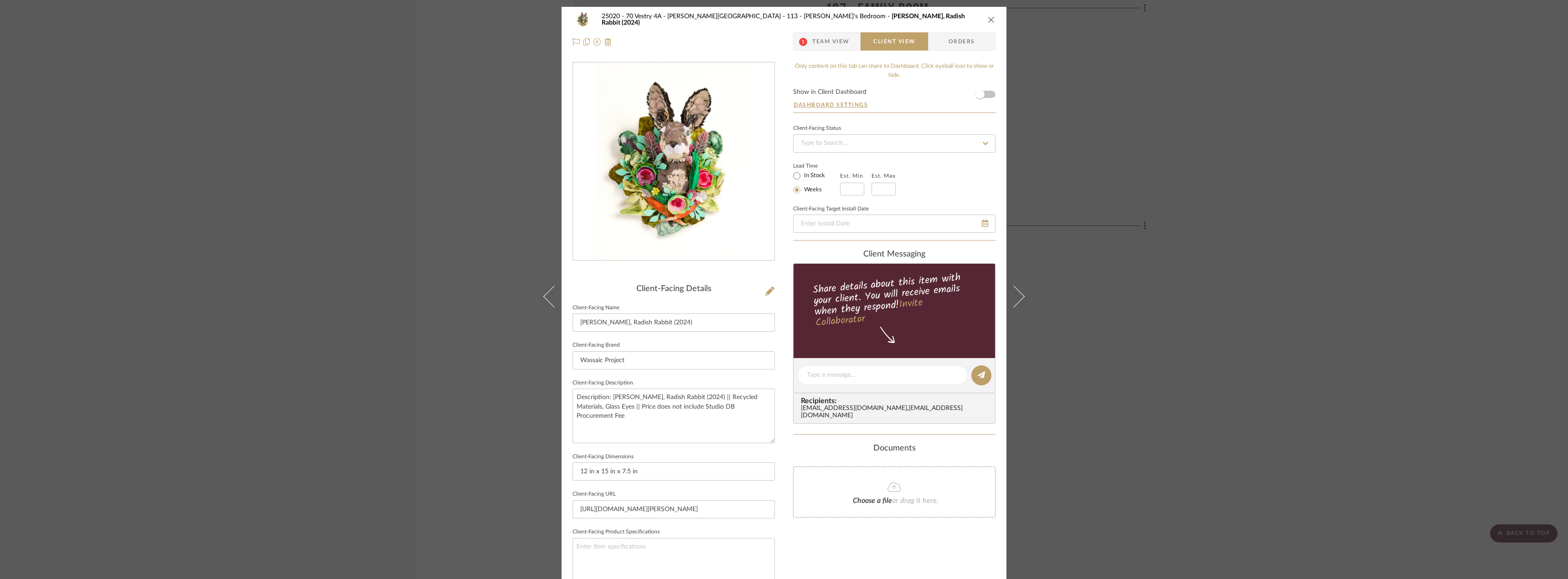
click at [803, 175] on label "In Stock" at bounding box center [813, 175] width 23 height 8
click at [802, 175] on input "In Stock" at bounding box center [797, 176] width 11 height 11
radio input "true"
click at [836, 48] on span "Team View" at bounding box center [830, 42] width 37 height 18
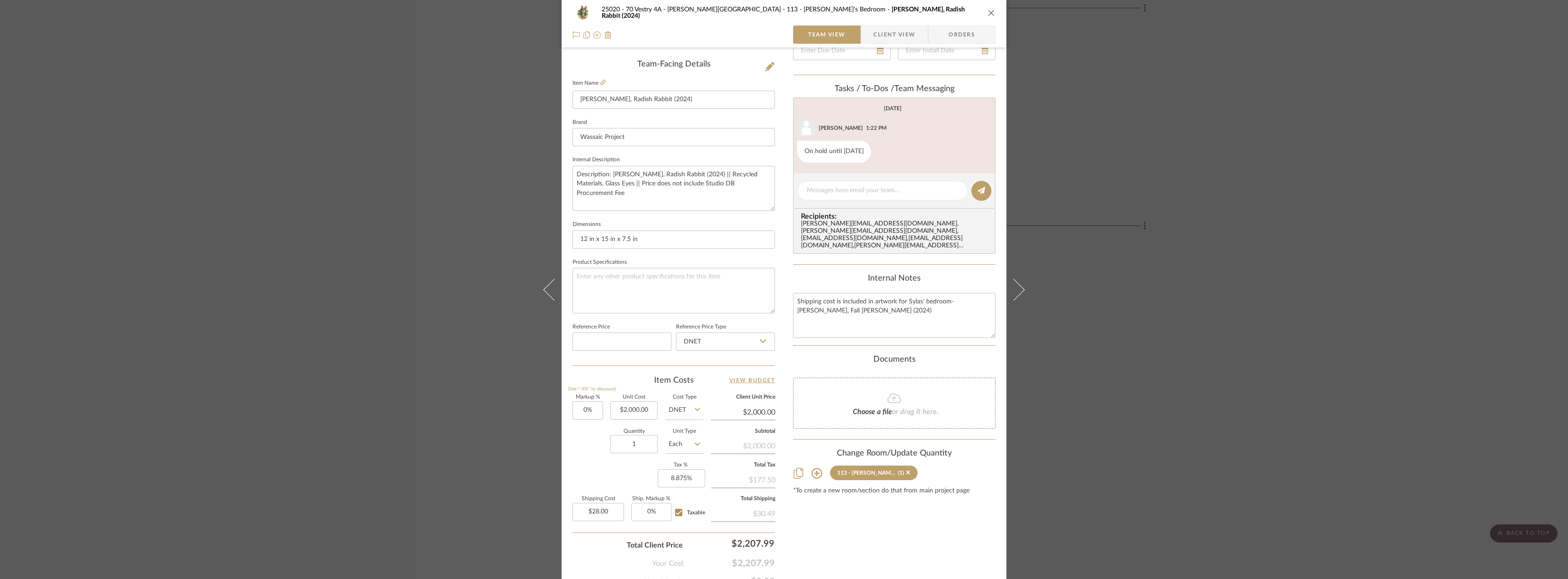
scroll to position [228, 0]
click at [1105, 292] on div "25020 - 70 Vestry 4A - Grant-Stanleigh 113 - Vivian's Bedroom Calder Kamin, Rad…" at bounding box center [784, 289] width 1568 height 579
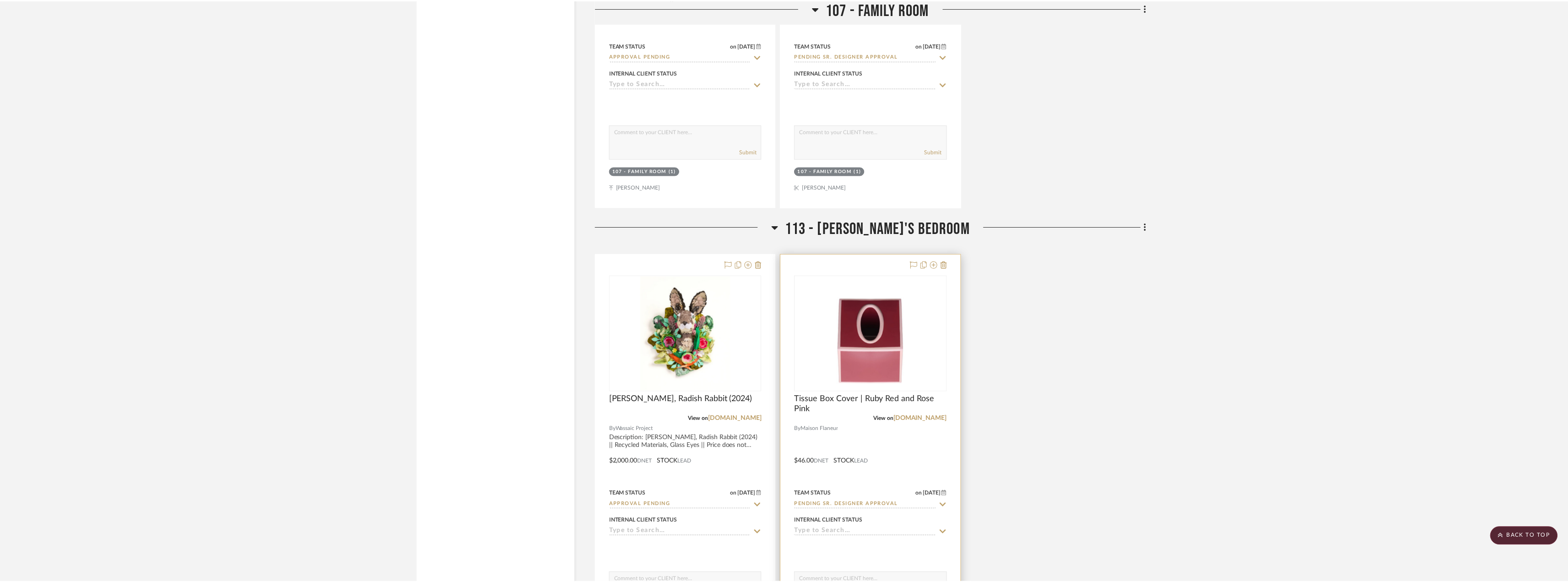
scroll to position [1785, 0]
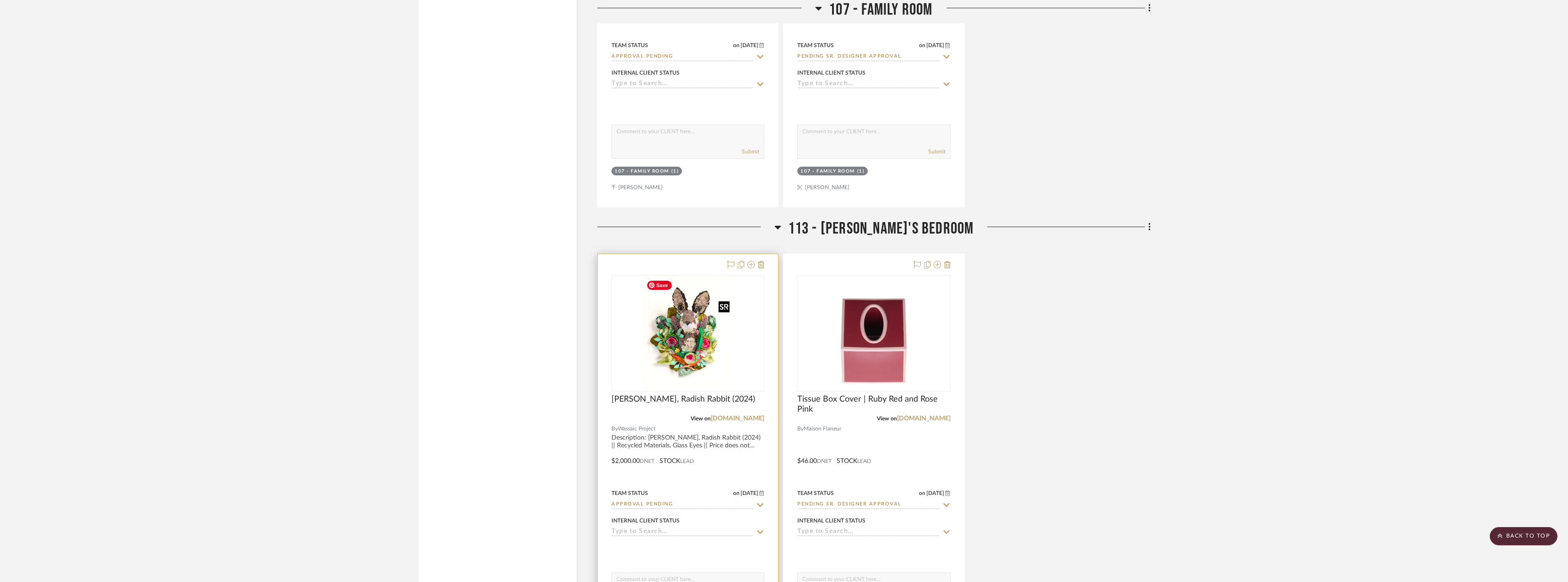
click at [726, 334] on img "0" at bounding box center [687, 333] width 91 height 115
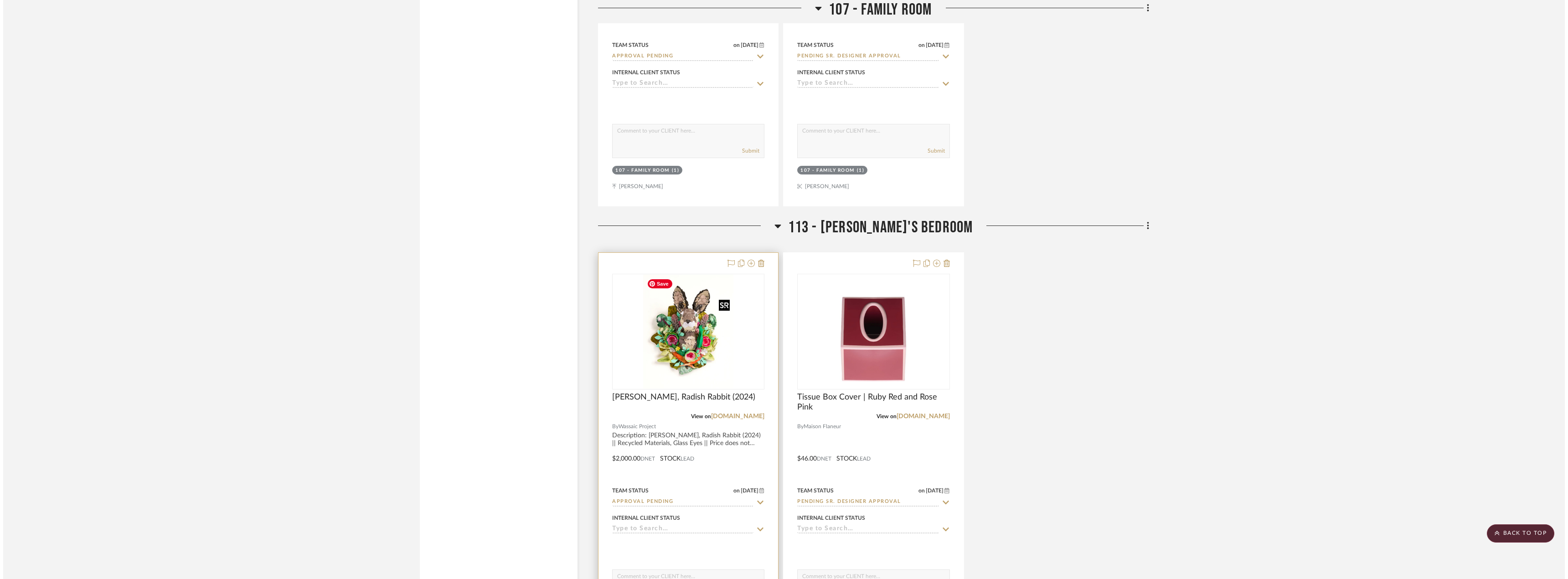
scroll to position [0, 0]
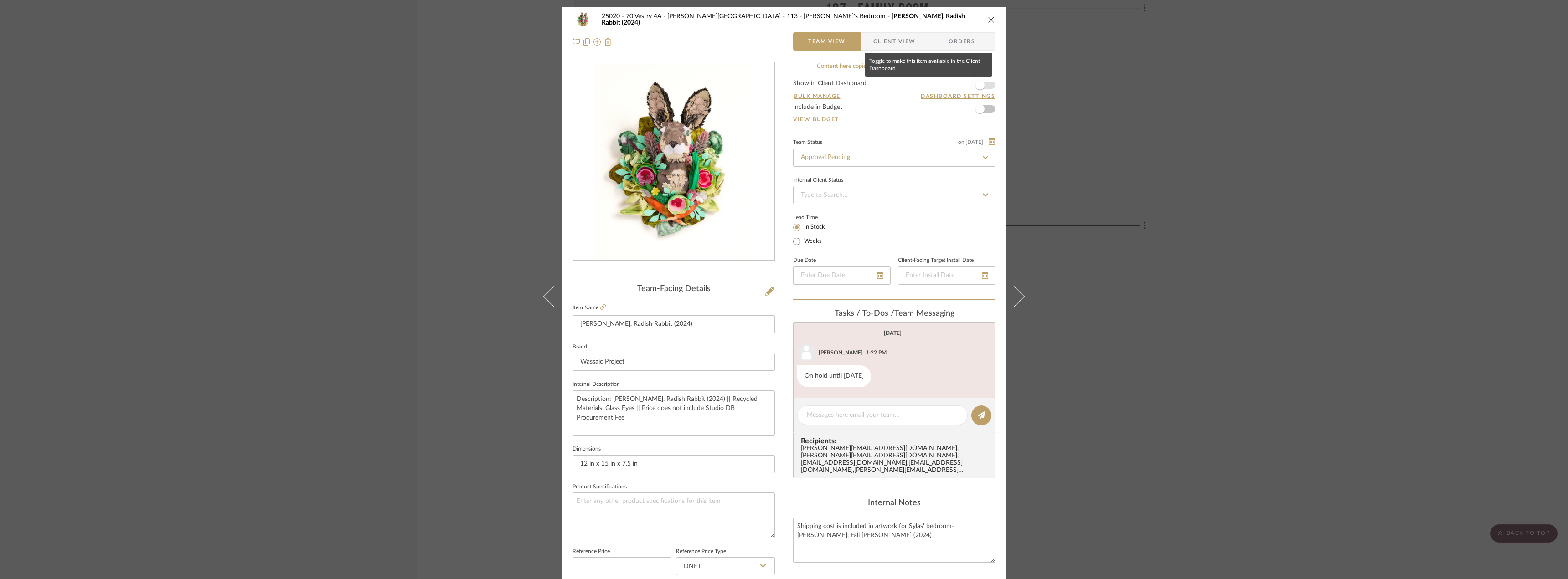
click at [981, 84] on span "button" at bounding box center [980, 85] width 20 height 20
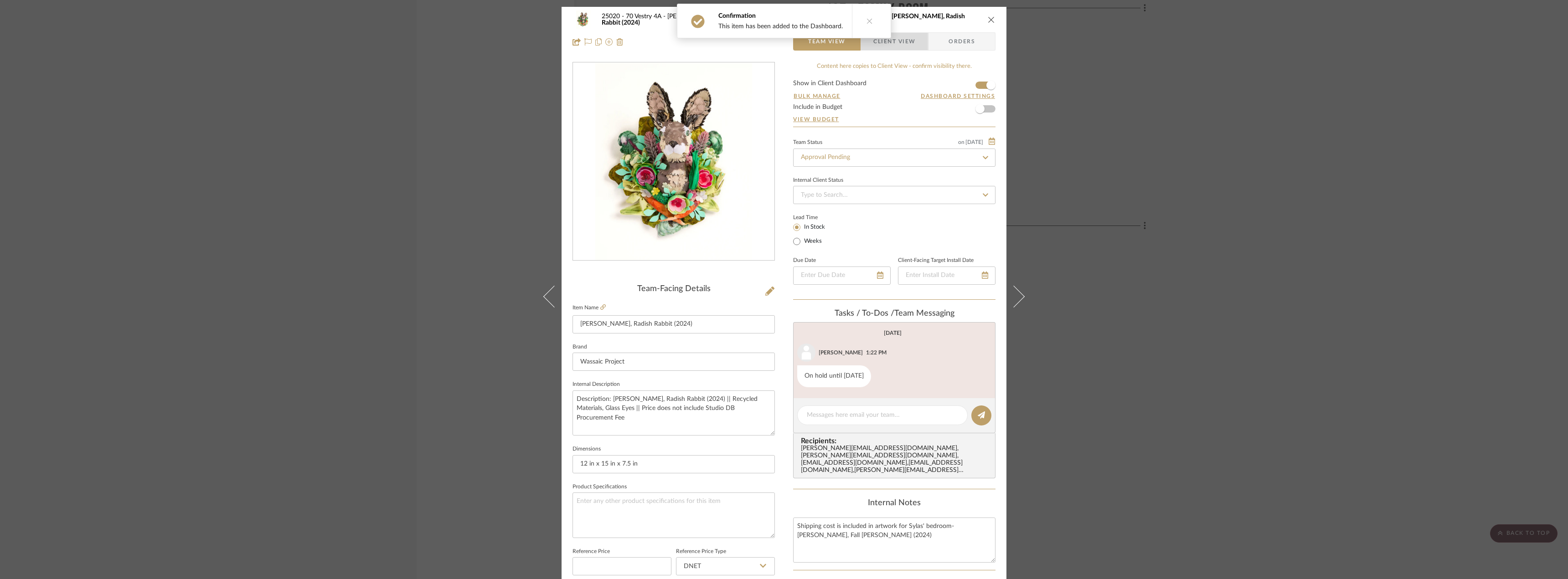
click at [895, 40] on span "Client View" at bounding box center [894, 42] width 42 height 18
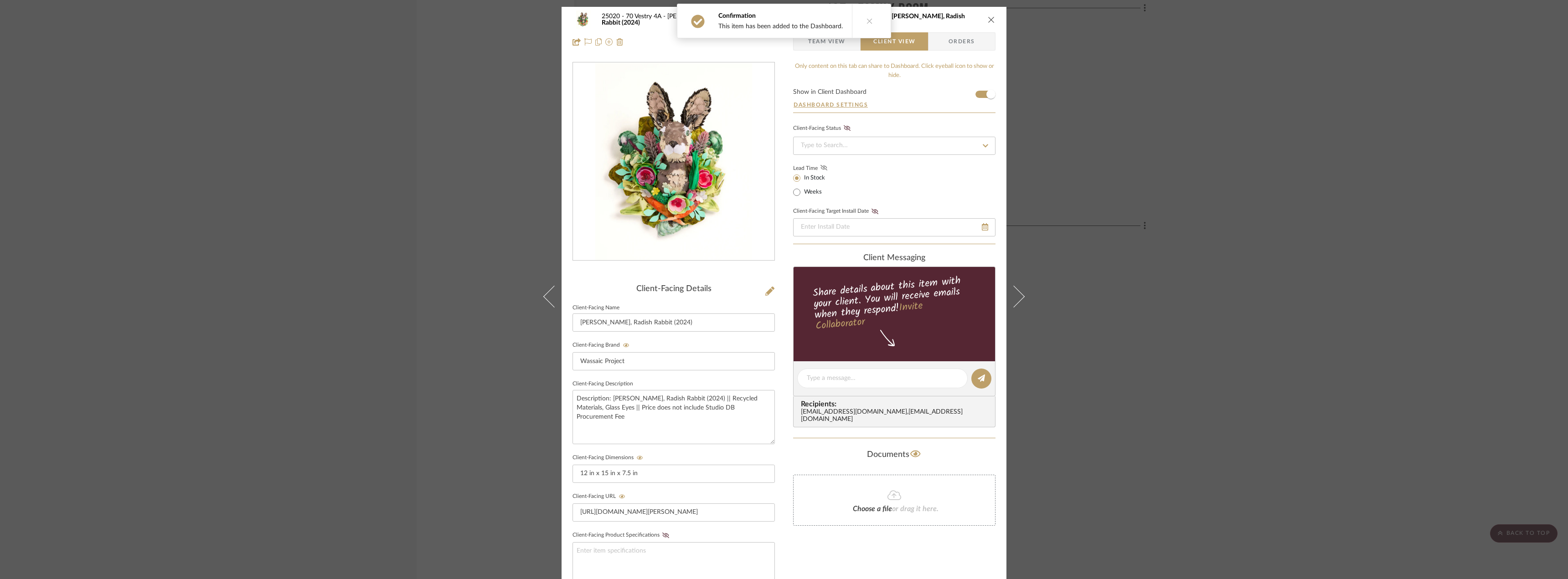
click at [820, 169] on icon at bounding box center [824, 167] width 7 height 6
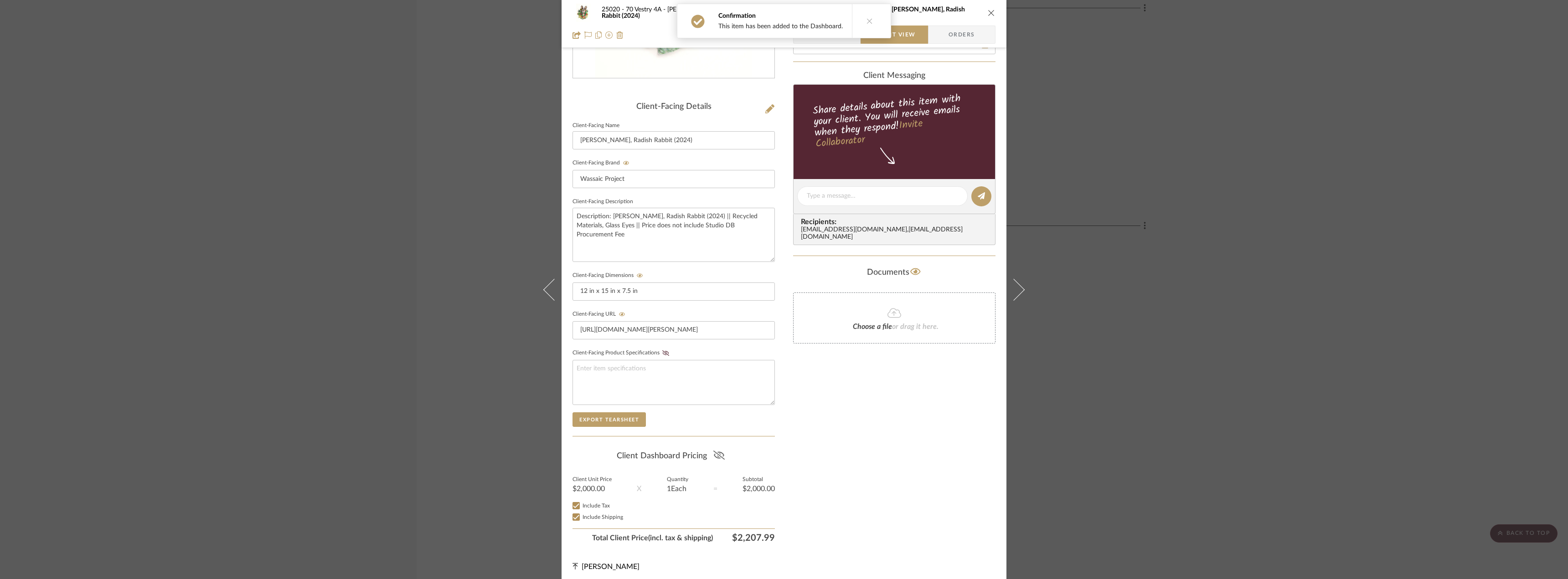
click at [713, 455] on icon at bounding box center [719, 455] width 12 height 9
click at [1092, 385] on div "25020 - 70 Vestry 4A - Grant-Stanleigh 113 - Vivian's Bedroom Calder Kamin, Rad…" at bounding box center [784, 289] width 1568 height 579
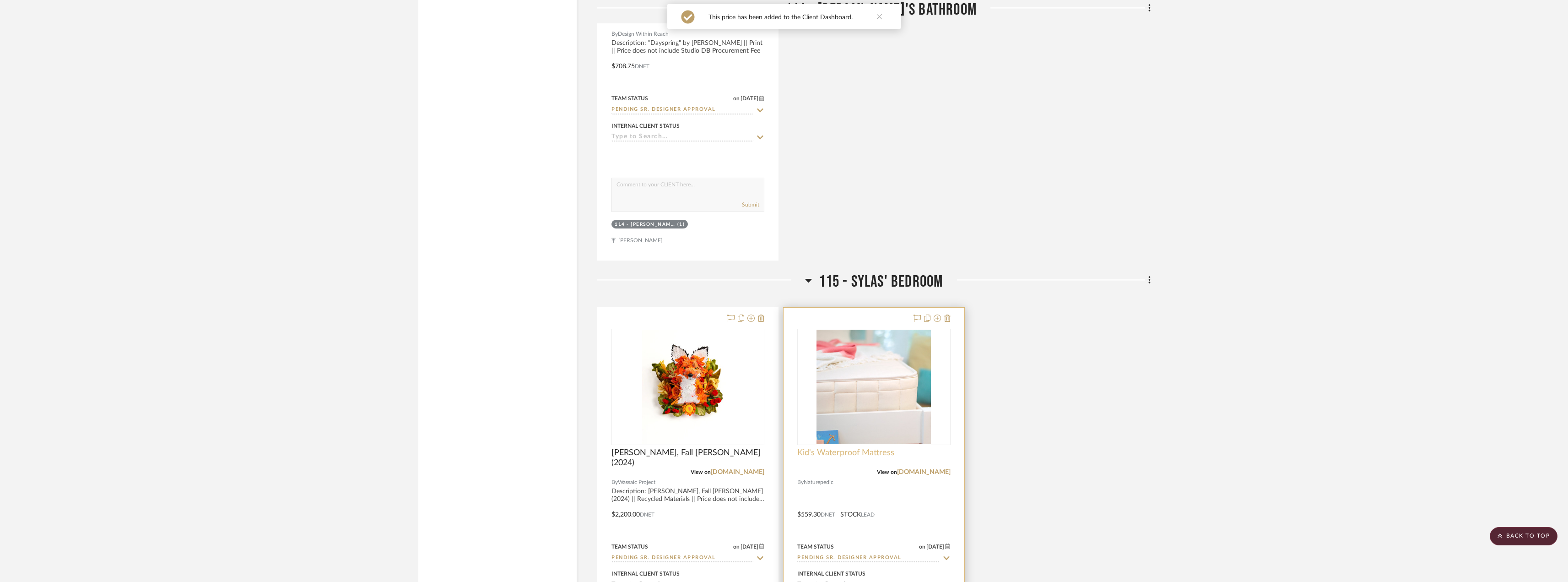
scroll to position [2701, 0]
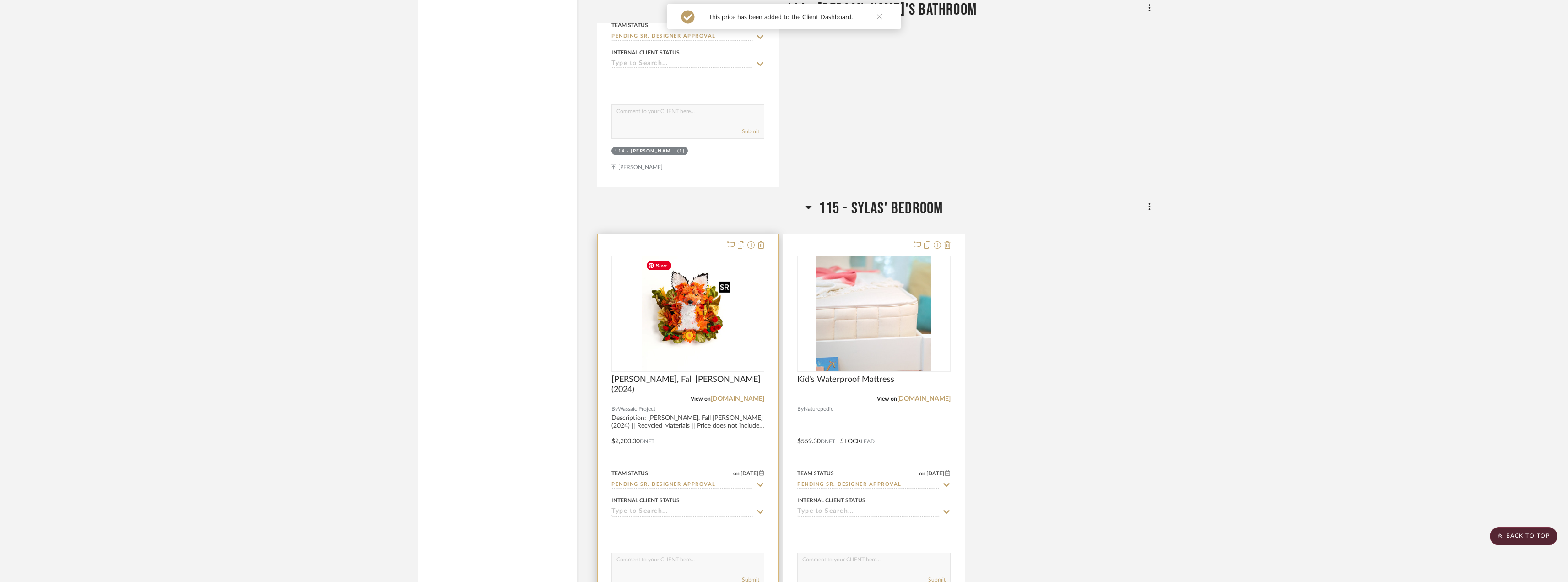
click at [0, 0] on img at bounding box center [0, 0] width 0 height 0
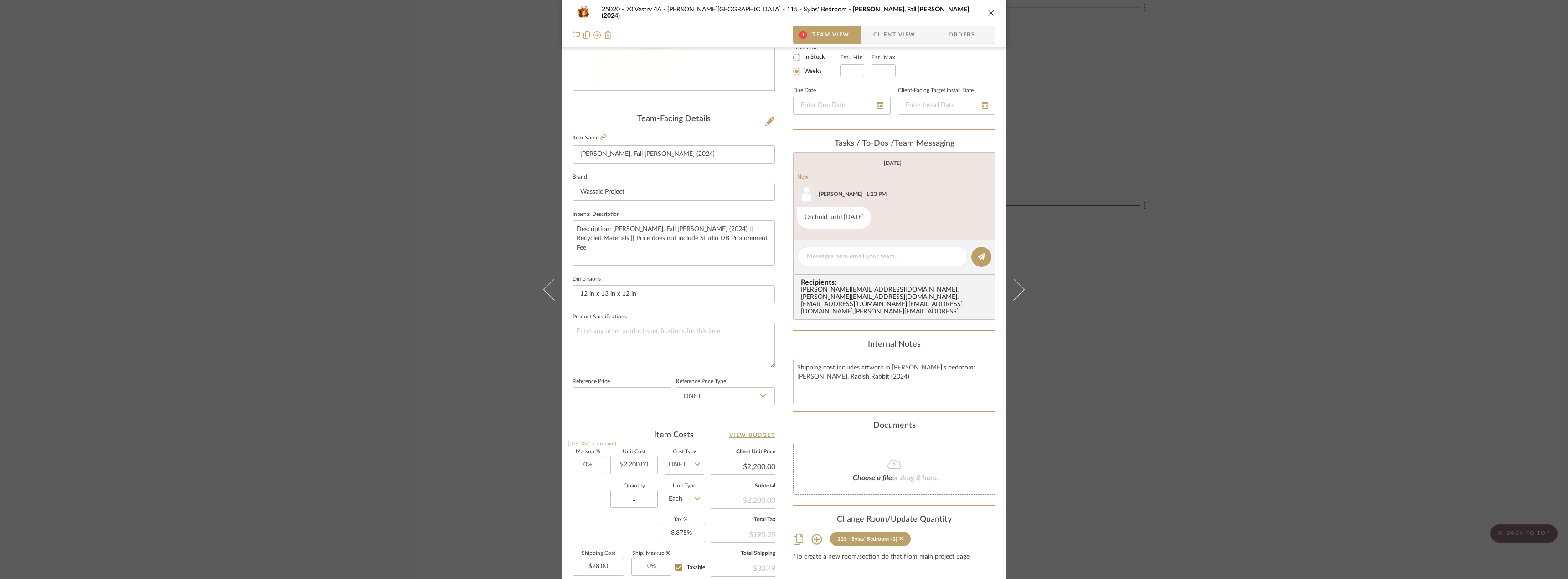
scroll to position [0, 0]
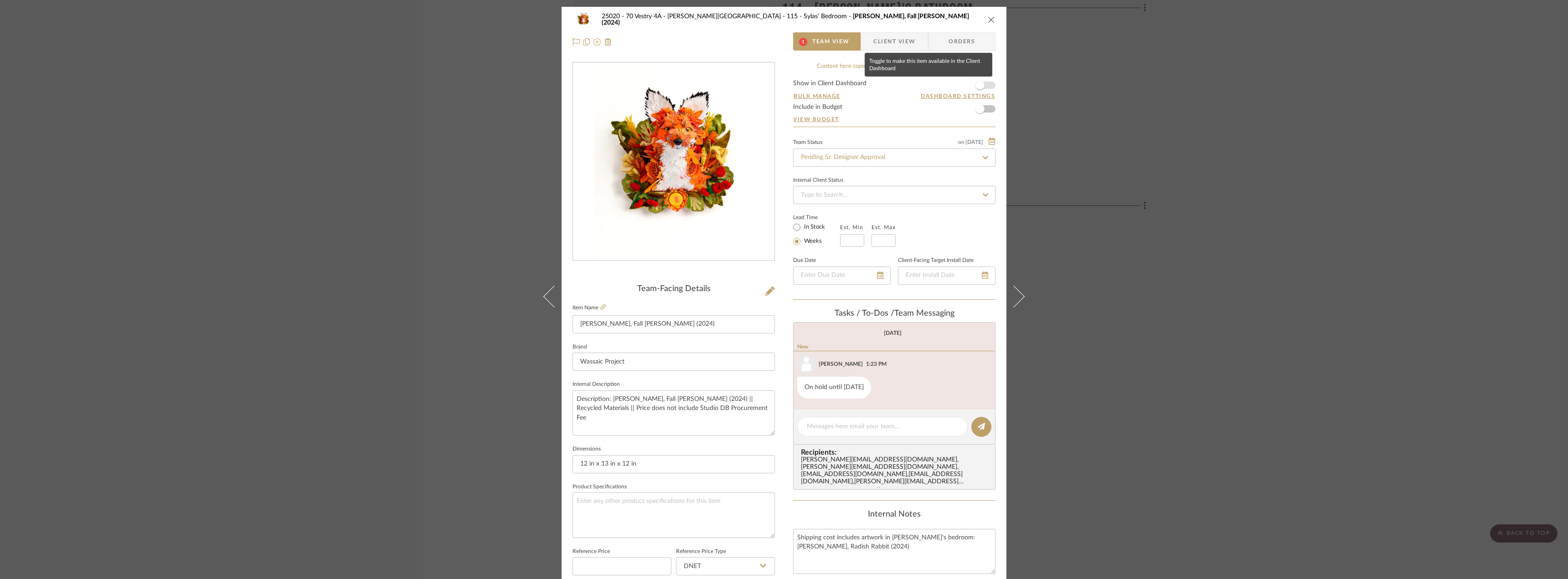
click at [985, 84] on span "button" at bounding box center [980, 85] width 20 height 20
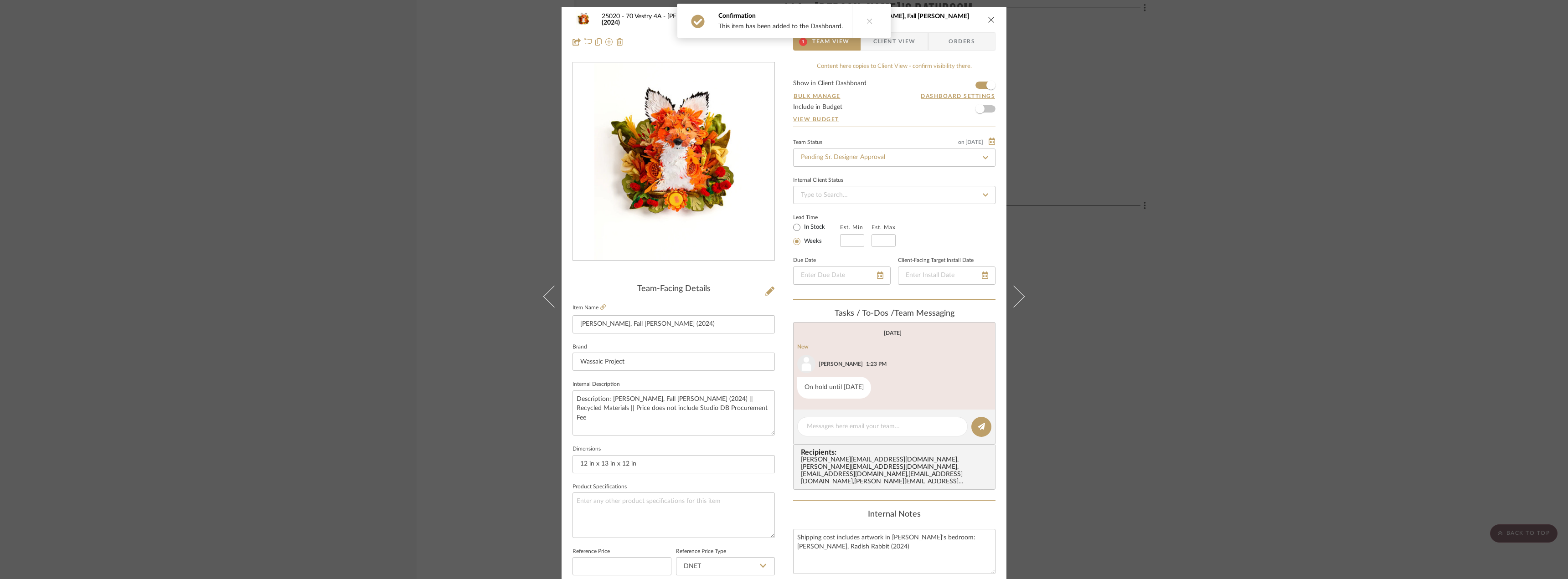
click at [906, 45] on span "Client View" at bounding box center [894, 42] width 42 height 18
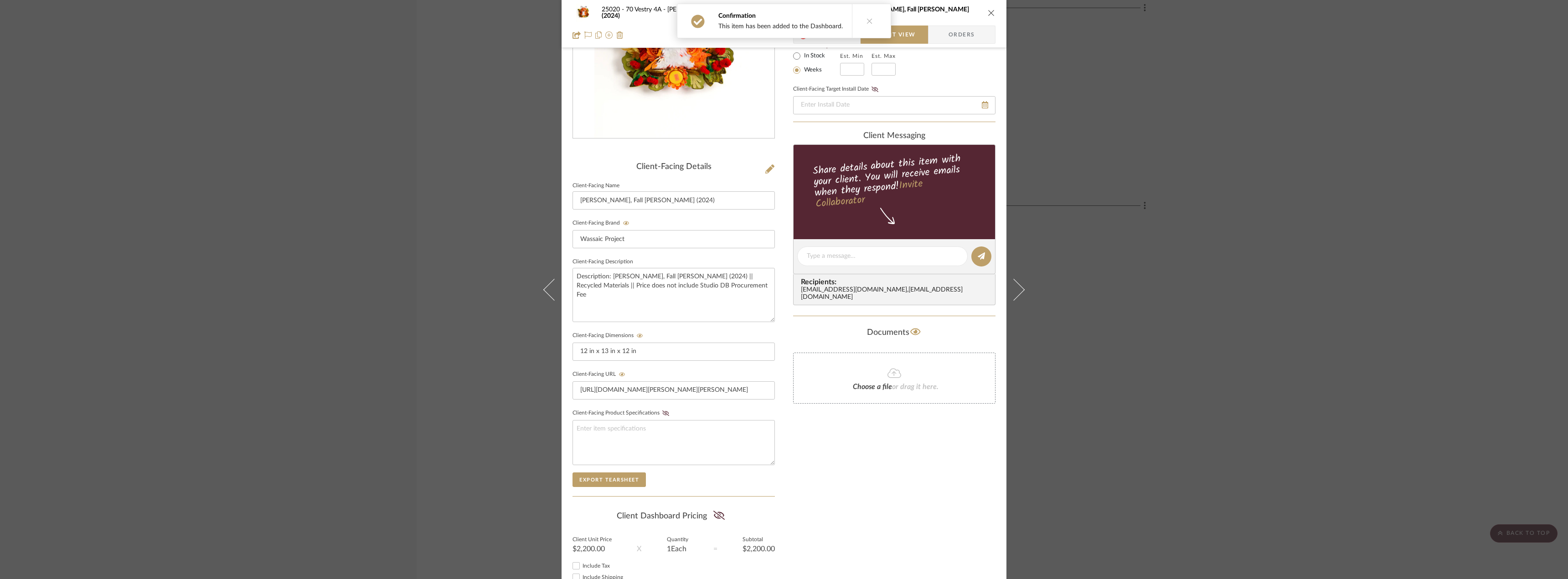
scroll to position [186, 0]
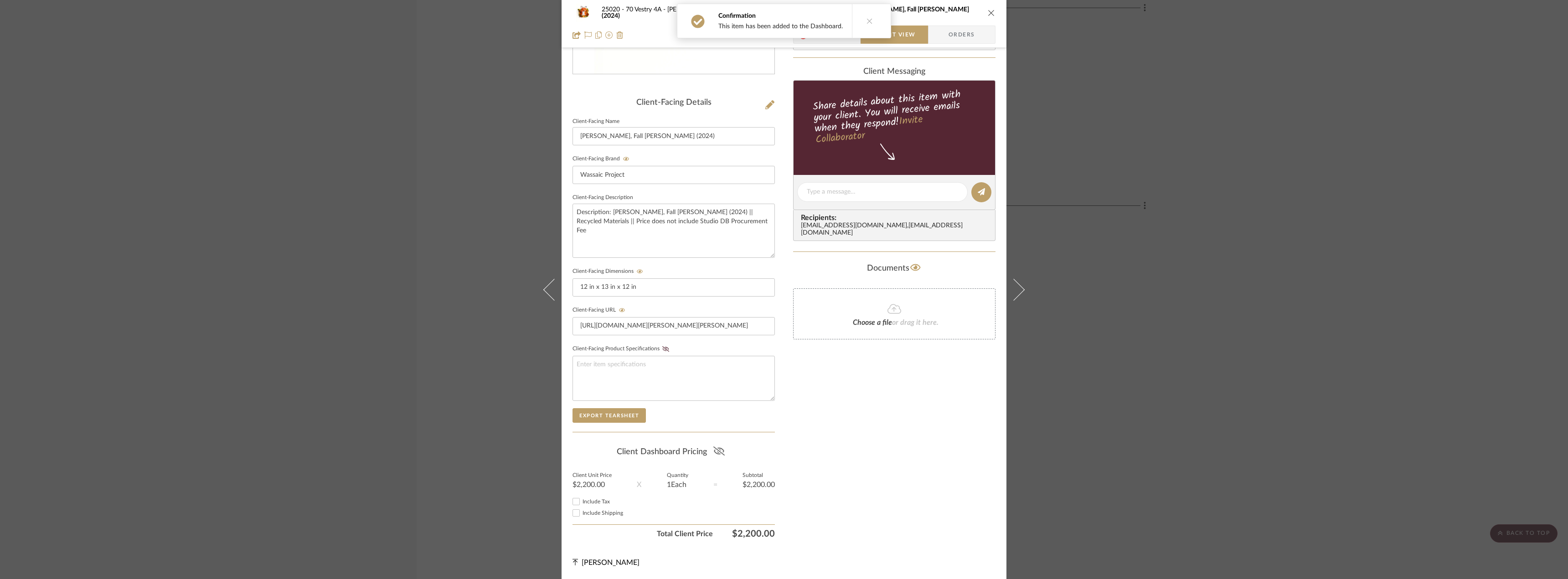
click at [717, 446] on fa-icon at bounding box center [719, 452] width 12 height 13
click at [598, 502] on span "Include Tax" at bounding box center [596, 501] width 28 height 6
click at [581, 502] on input "Include Tax" at bounding box center [576, 501] width 11 height 11
checkbox input "true"
click at [595, 513] on span "Include Shipping" at bounding box center [603, 512] width 40 height 6
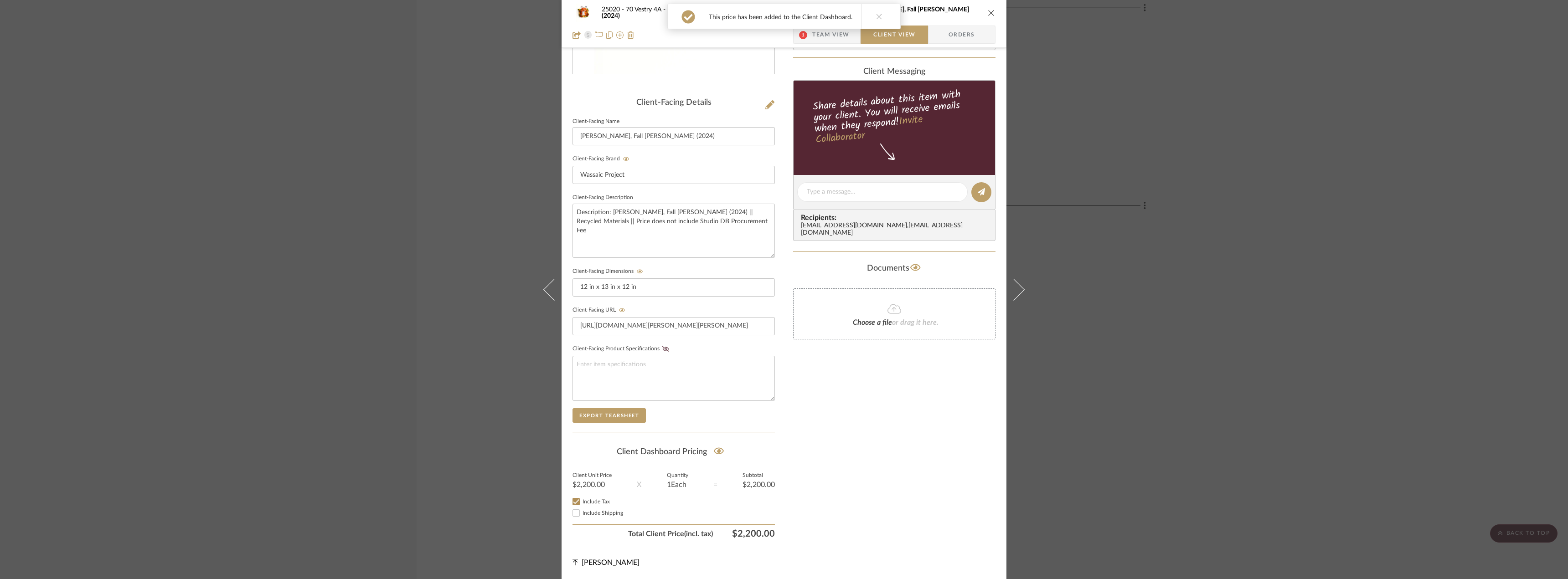
click at [581, 513] on input "Include Shipping" at bounding box center [576, 513] width 11 height 11
checkbox input "true"
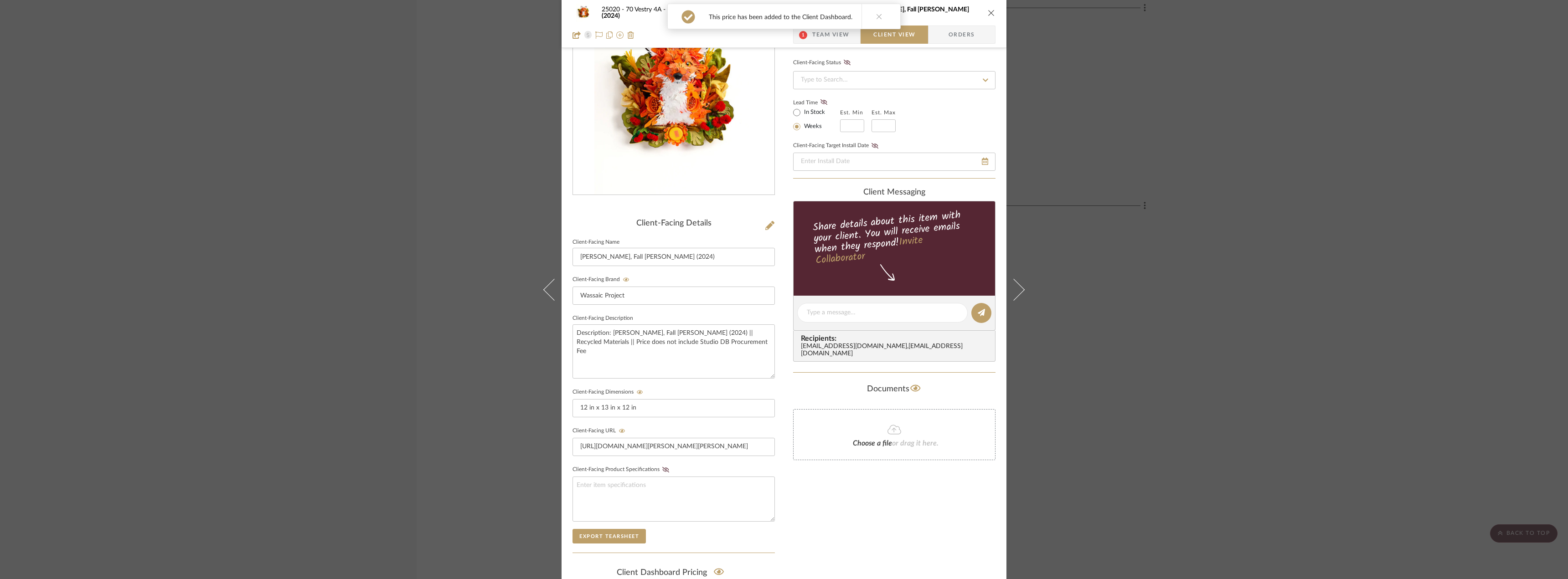
scroll to position [0, 0]
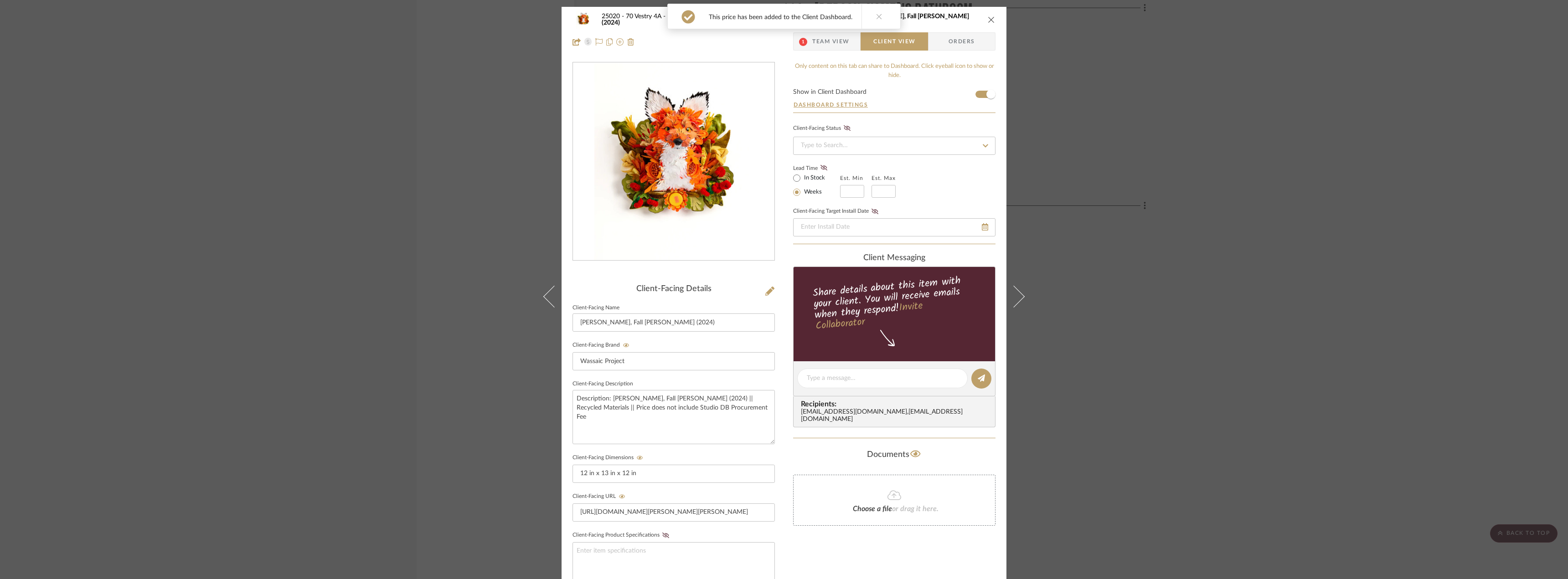
click at [815, 179] on label "In Stock" at bounding box center [813, 178] width 23 height 8
click at [802, 179] on input "In Stock" at bounding box center [797, 178] width 11 height 11
radio input "true"
click at [818, 171] on fa-icon at bounding box center [824, 168] width 12 height 8
click at [846, 34] on span "Team View" at bounding box center [830, 42] width 37 height 18
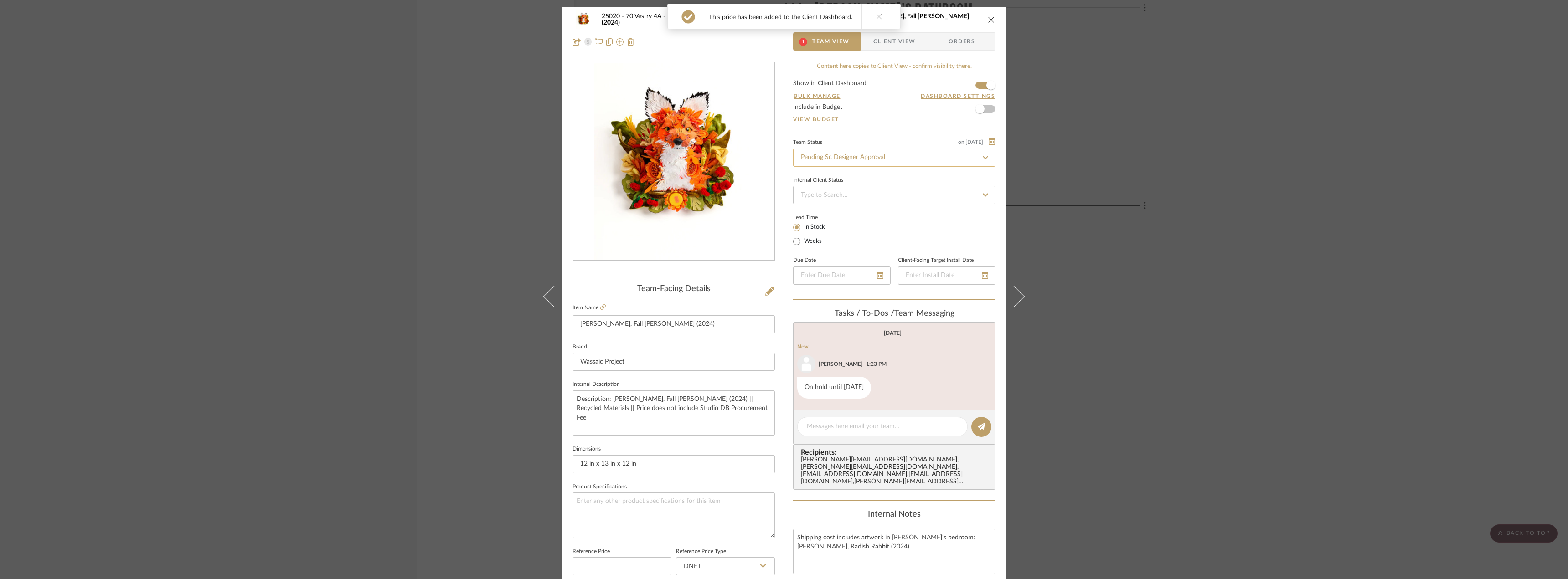
click at [859, 155] on input "Pending Sr. Designer Approval" at bounding box center [894, 157] width 202 height 18
type input "approval"
click at [855, 210] on div "Approval Pending" at bounding box center [891, 205] width 202 height 23
type input "10/7/2025"
type input "Approval Pending"
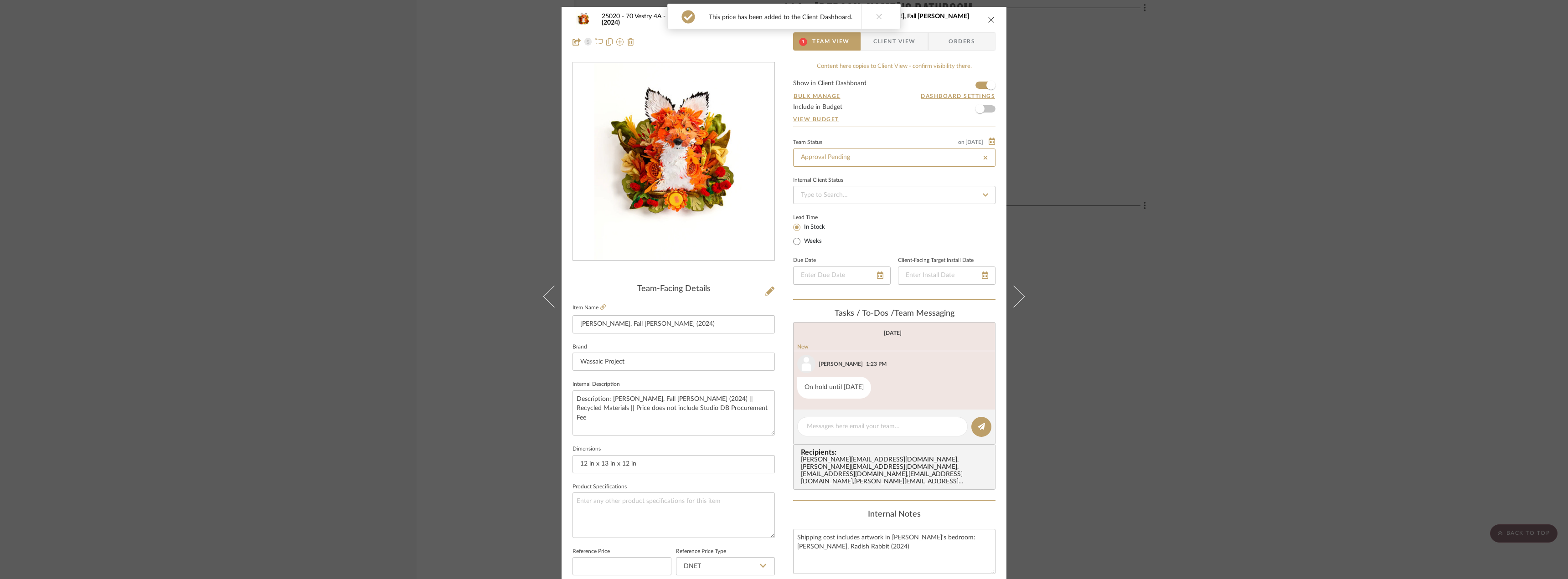
type input "10/7/2025"
type input "Approval Pending"
click at [888, 41] on span "Client View" at bounding box center [894, 42] width 42 height 18
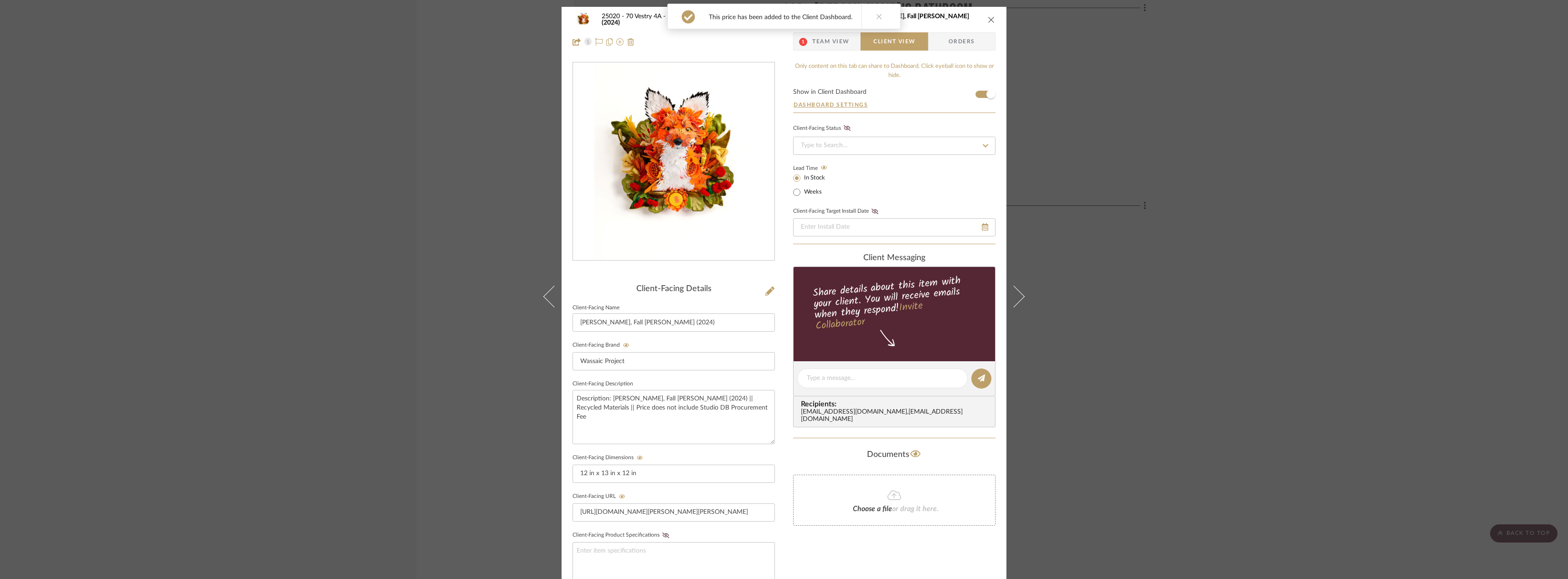
click at [880, 15] on button at bounding box center [879, 17] width 35 height 25
click at [988, 20] on icon "close" at bounding box center [992, 20] width 7 height 7
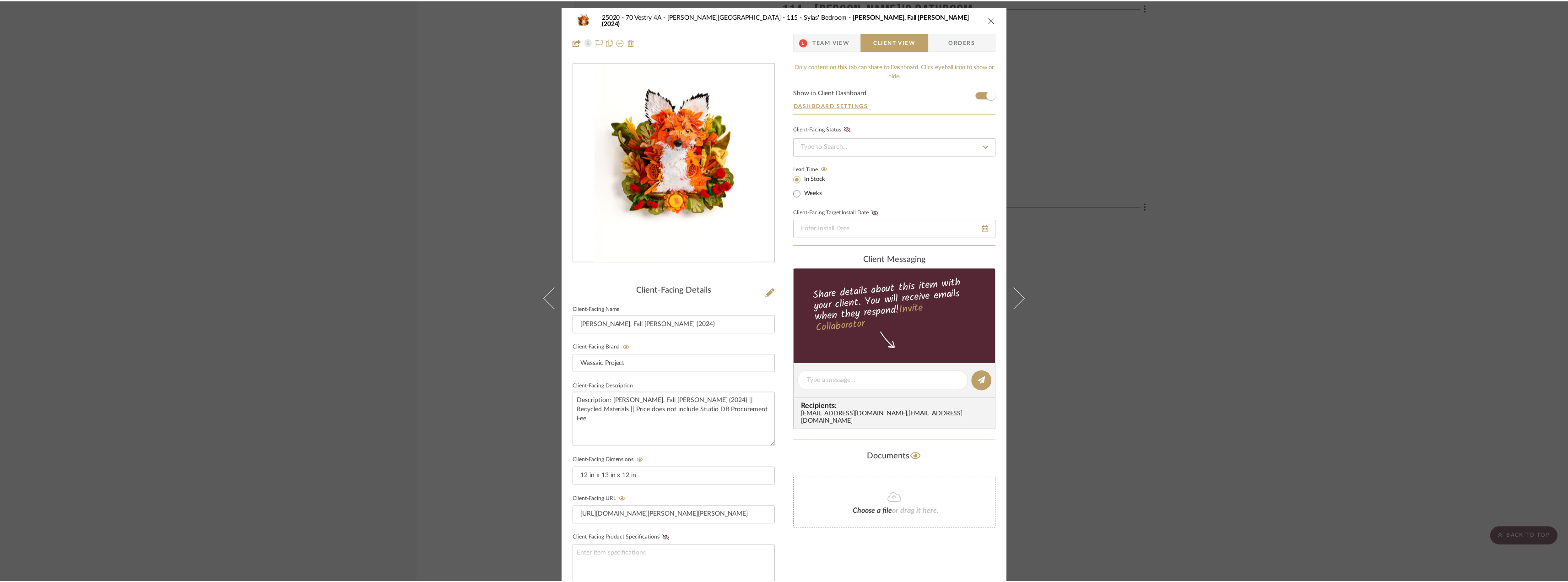
scroll to position [2701, 0]
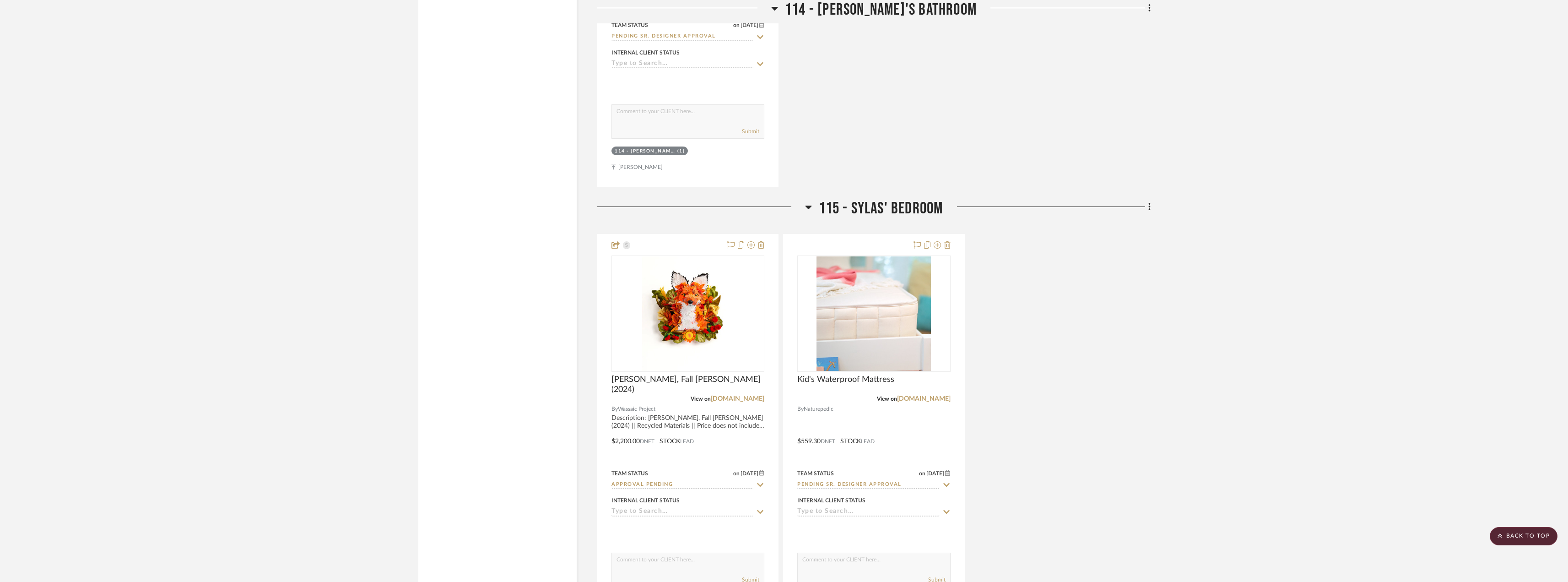
click at [1074, 286] on div "Calder Kamin, Fall Fox (2024) View on store.wassaicproject.org By Wassaic Proje…" at bounding box center [874, 435] width 554 height 402
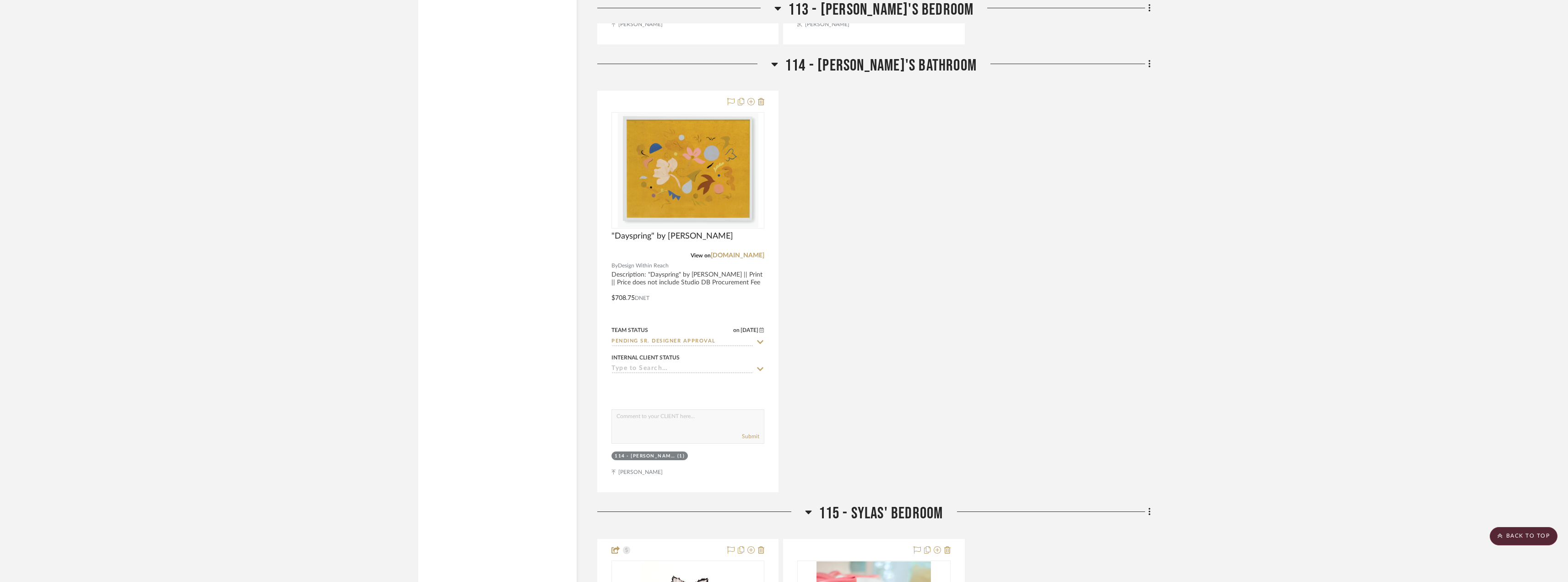
scroll to position [2265, 0]
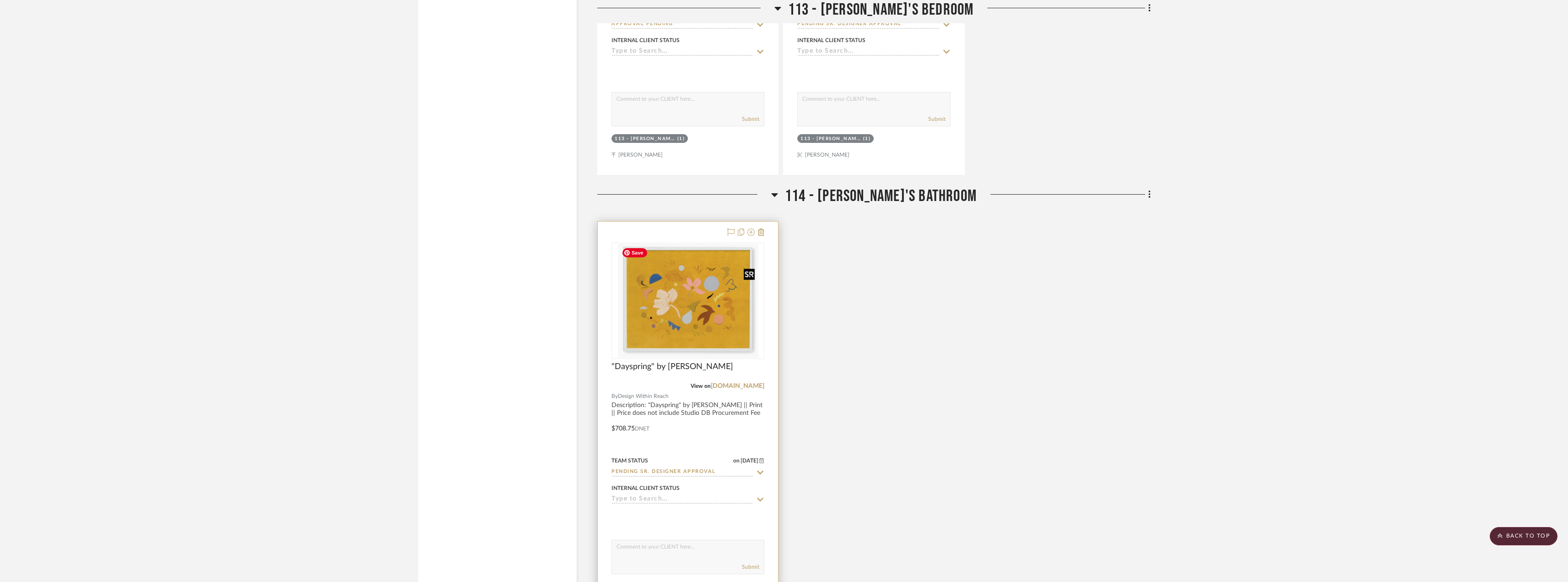
click at [723, 308] on img "0" at bounding box center [688, 301] width 140 height 115
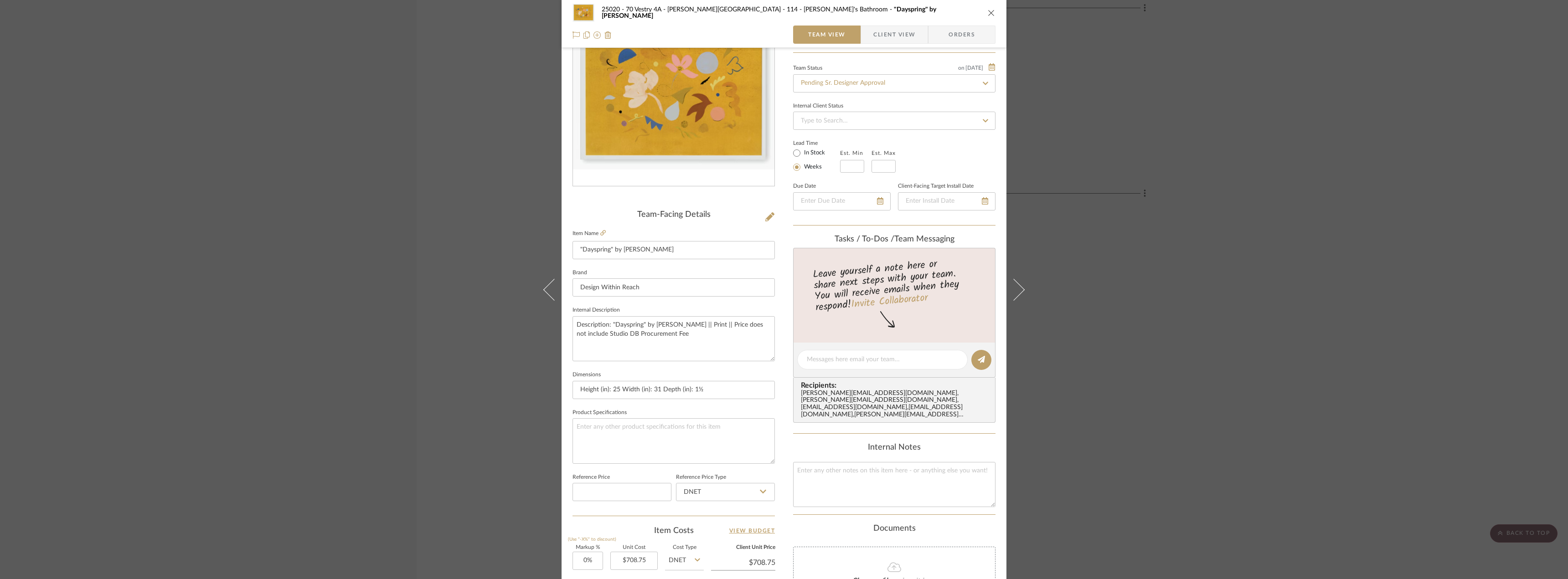
scroll to position [0, 0]
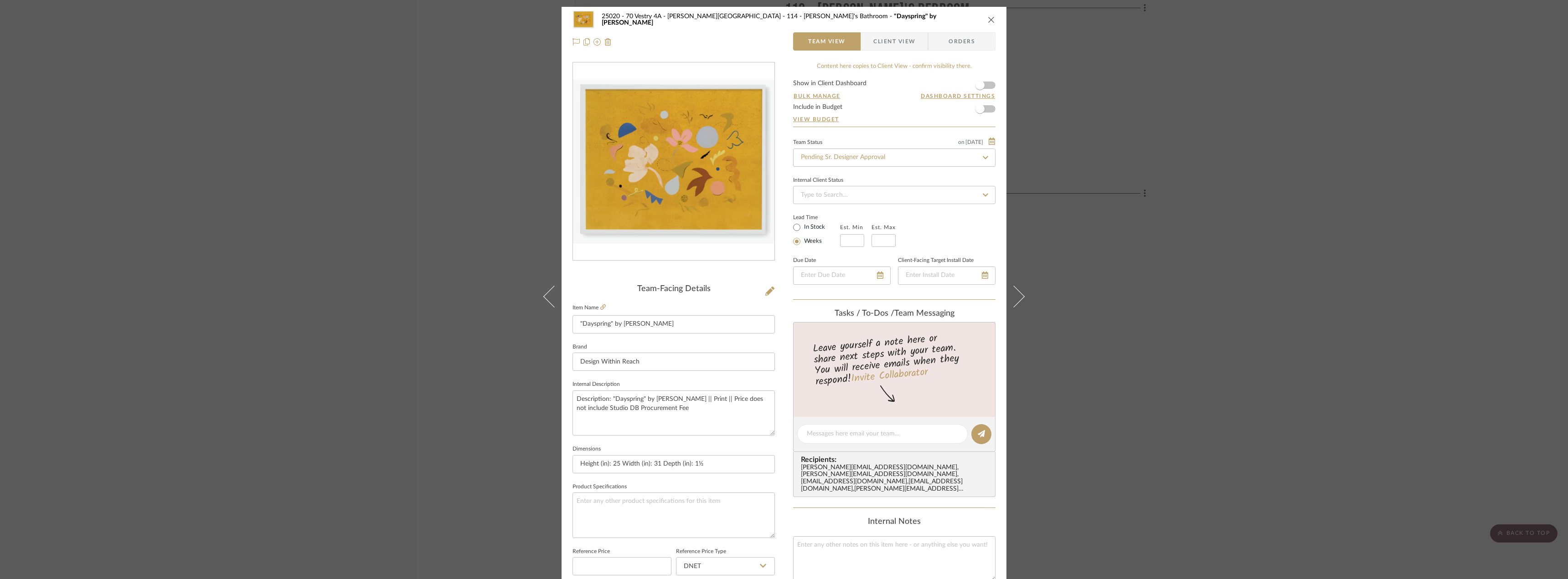
click at [988, 81] on form "Show in Client Dashboard Bulk Manage Dashboard Settings Include in Budget View …" at bounding box center [894, 104] width 202 height 47
click at [984, 88] on span "button" at bounding box center [980, 85] width 20 height 20
click at [892, 45] on span "Client View" at bounding box center [894, 42] width 42 height 18
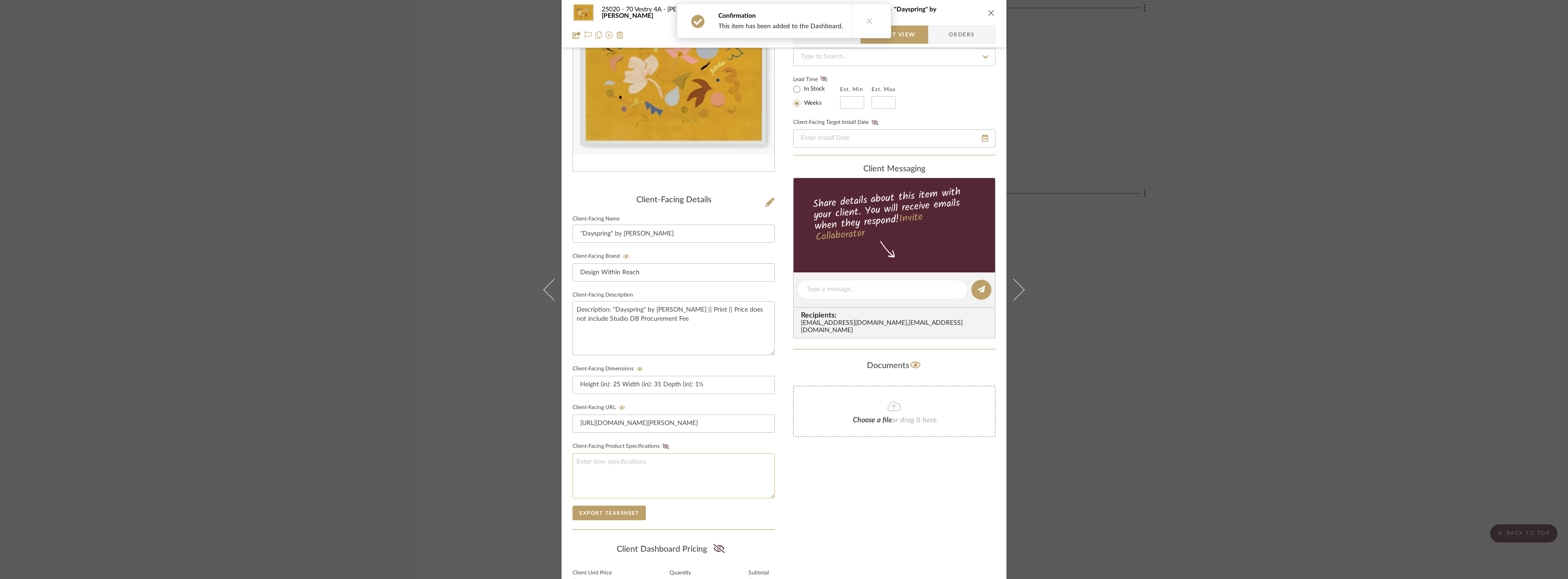
scroll to position [186, 0]
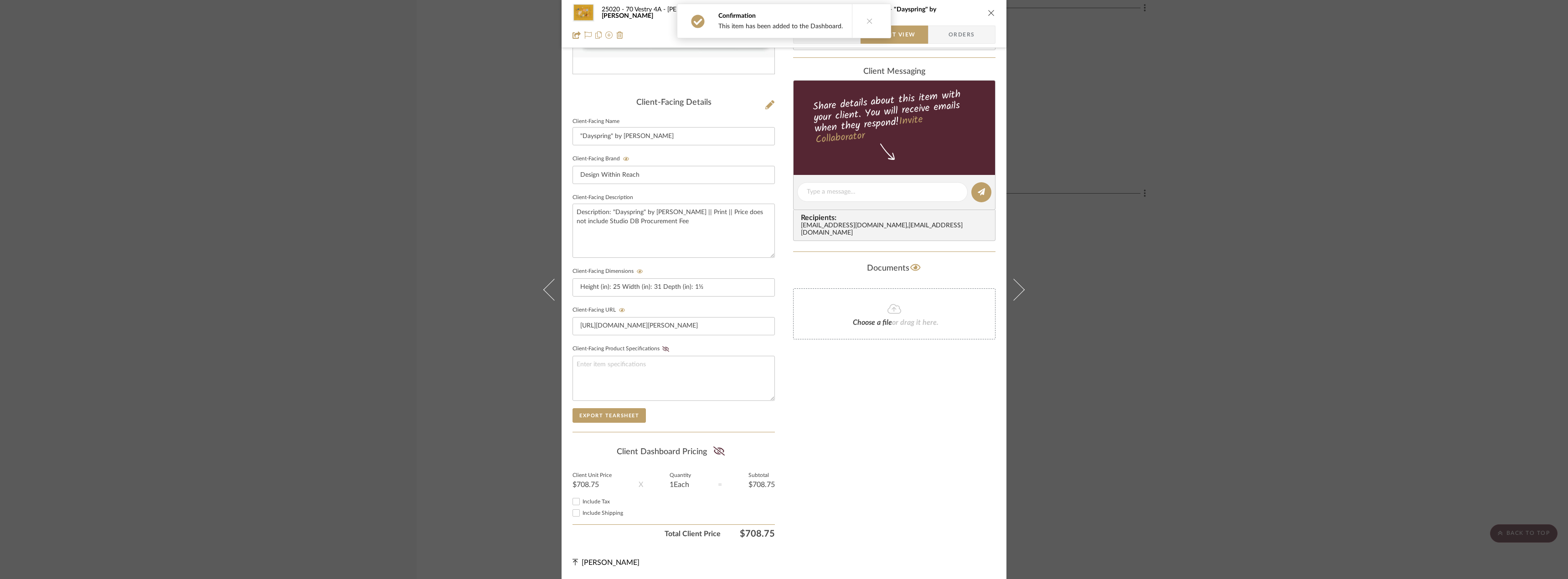
drag, startPoint x: 711, startPoint y: 447, endPoint x: 706, endPoint y: 452, distance: 7.1
click at [713, 447] on icon at bounding box center [719, 450] width 12 height 9
click at [583, 504] on label "Include Tax" at bounding box center [679, 501] width 193 height 7
click at [580, 504] on input "Include Tax" at bounding box center [576, 501] width 11 height 11
checkbox input "true"
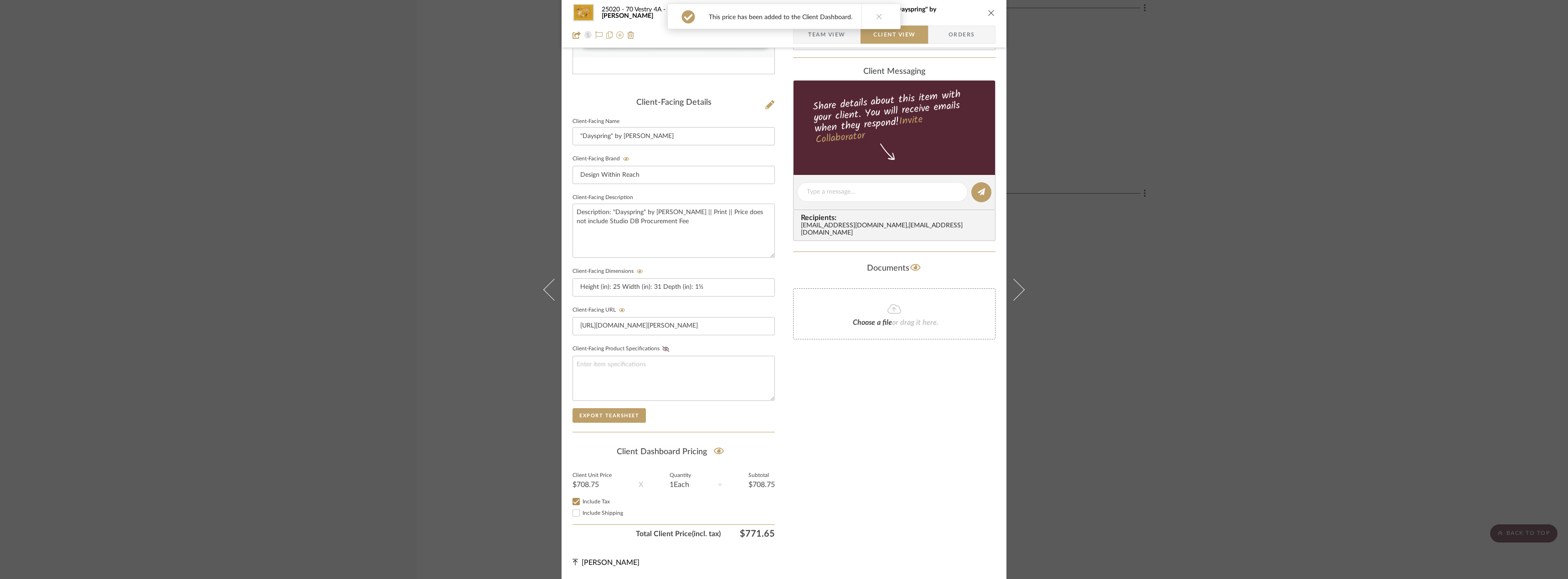
click at [583, 509] on div "Include Shipping" at bounding box center [673, 513] width 202 height 11
click at [583, 510] on span "Include Shipping" at bounding box center [603, 512] width 40 height 6
click at [581, 510] on input "Include Shipping" at bounding box center [576, 513] width 11 height 11
checkbox input "true"
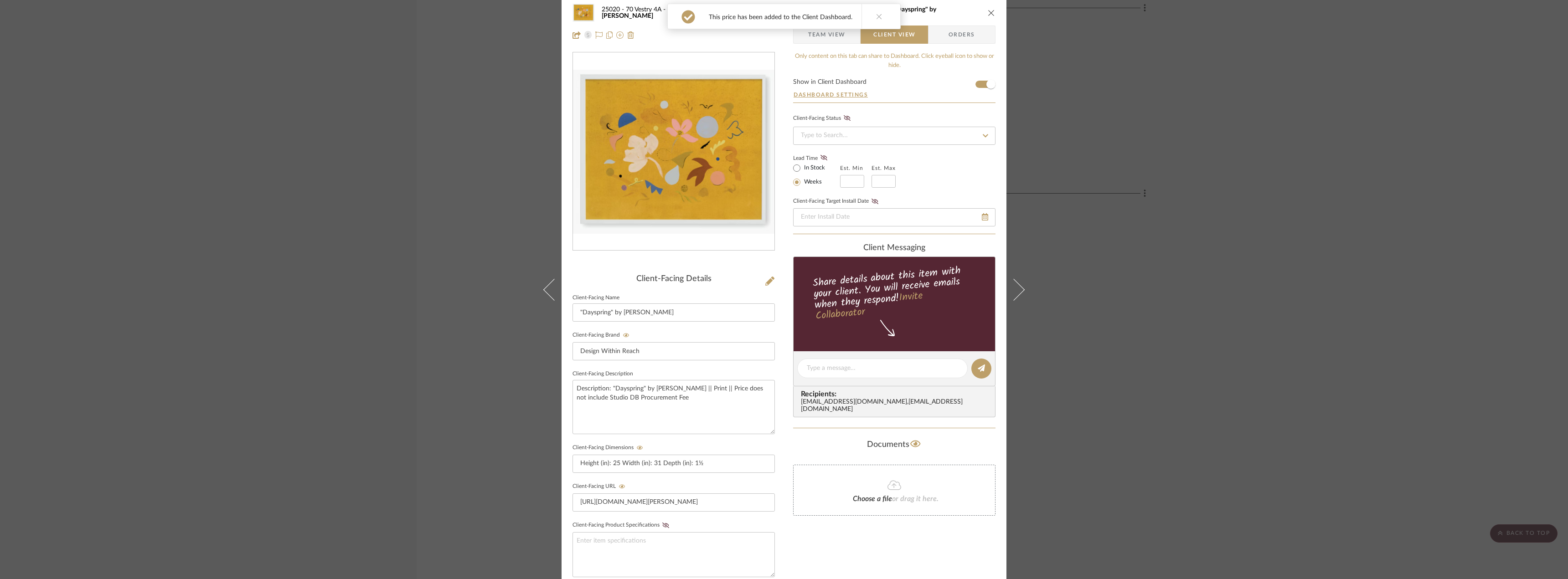
scroll to position [0, 0]
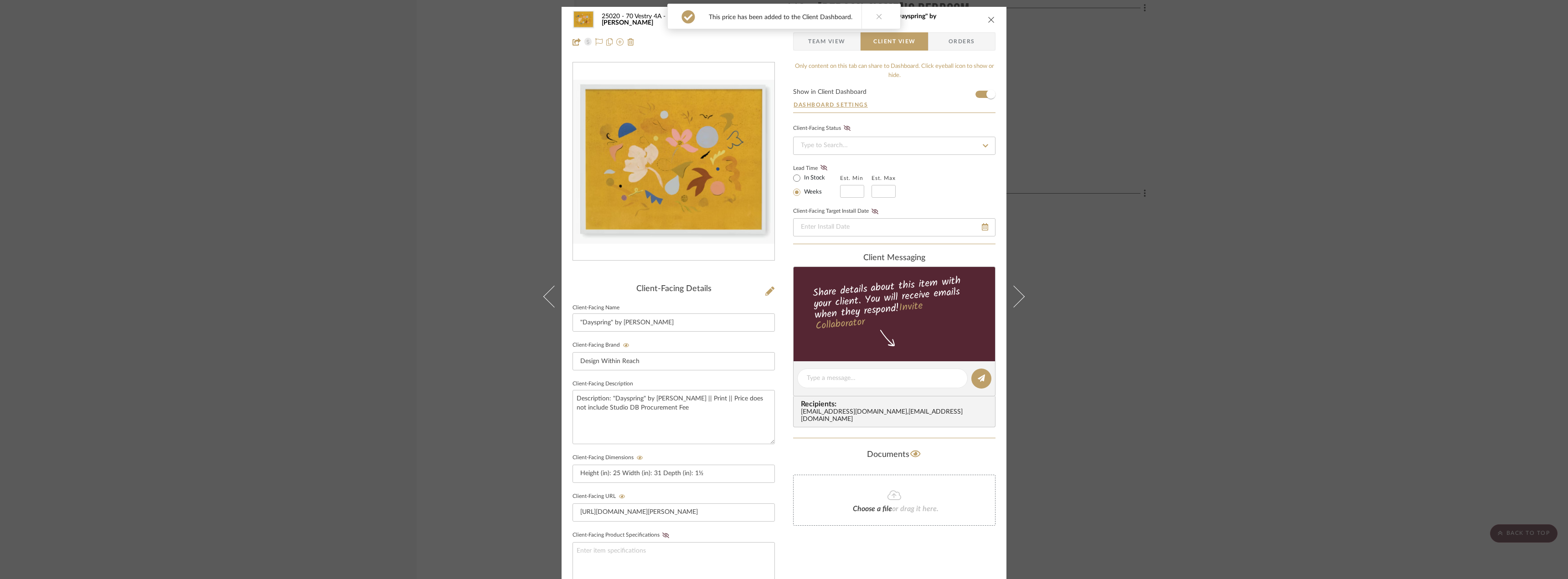
click at [814, 180] on label "In Stock" at bounding box center [813, 178] width 23 height 8
click at [802, 180] on input "In Stock" at bounding box center [797, 178] width 11 height 11
radio input "true"
click at [823, 164] on fa-icon at bounding box center [824, 168] width 12 height 8
click at [835, 47] on span "Team View" at bounding box center [827, 42] width 37 height 18
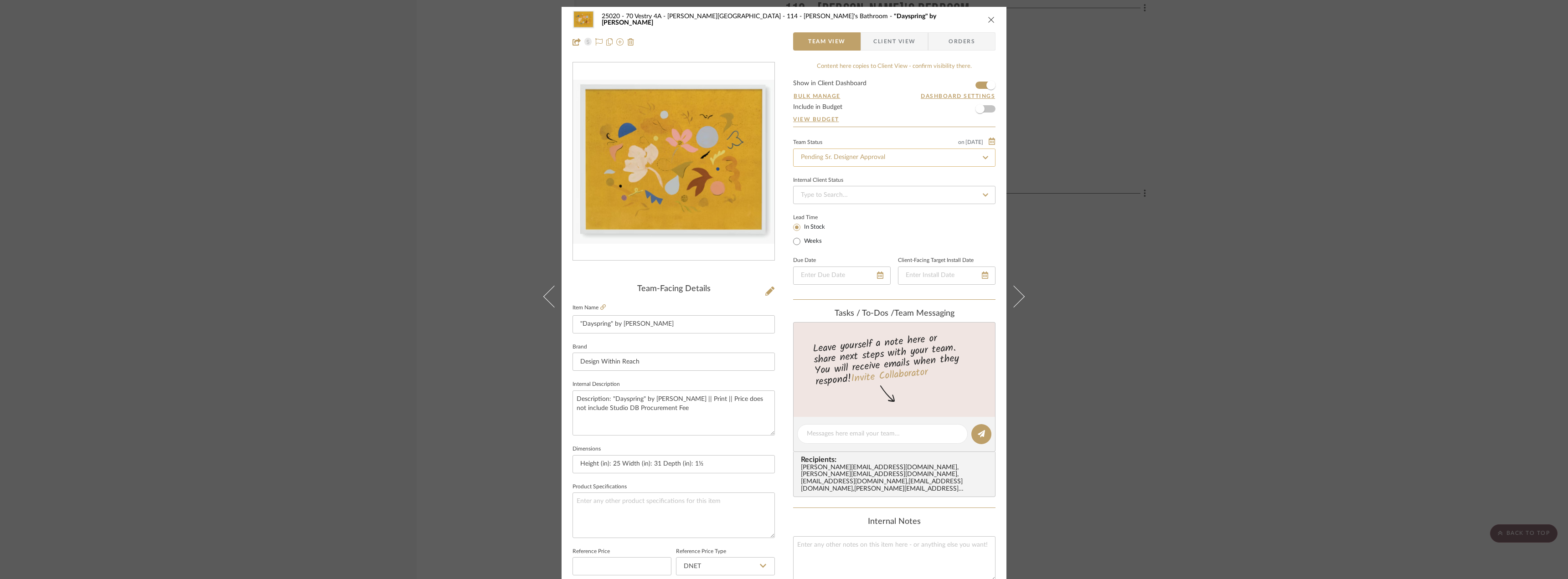
click at [850, 149] on input "Pending Sr. Designer Approval" at bounding box center [894, 157] width 202 height 18
type input "approval"
click at [835, 206] on span "Approval Pending" at bounding box center [824, 205] width 49 height 6
type input "10/7/2025"
type input "Approval Pending"
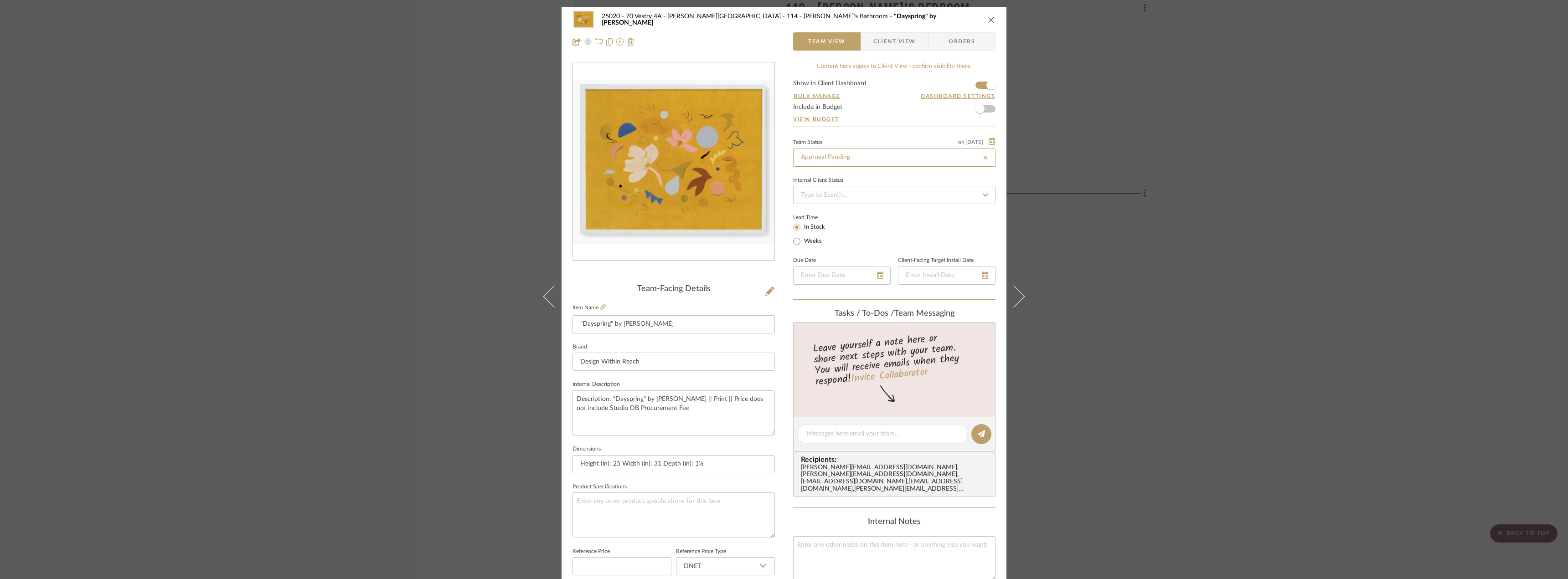
type input "10/7/2025"
type input "Approval Pending"
click at [850, 125] on form "Show in Client Dashboard Bulk Manage Dashboard Settings Include in Budget View …" at bounding box center [894, 104] width 202 height 47
click at [885, 44] on span "Client View" at bounding box center [894, 42] width 42 height 18
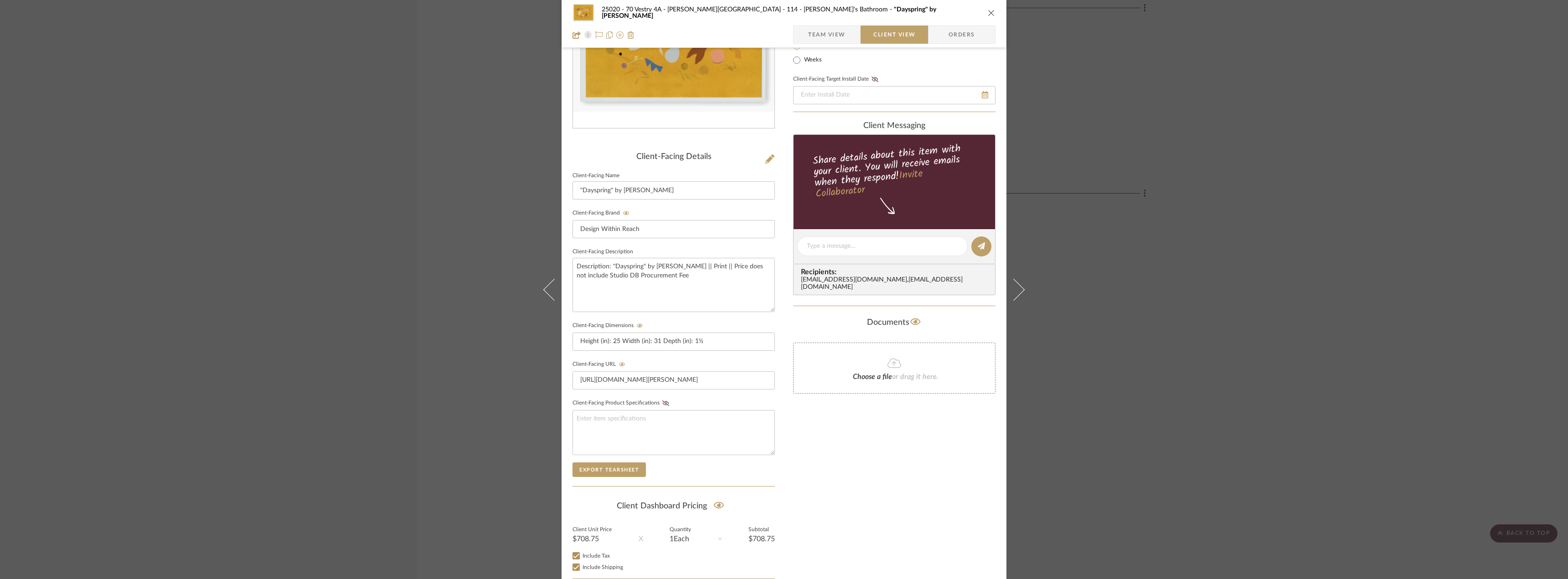
scroll to position [186, 0]
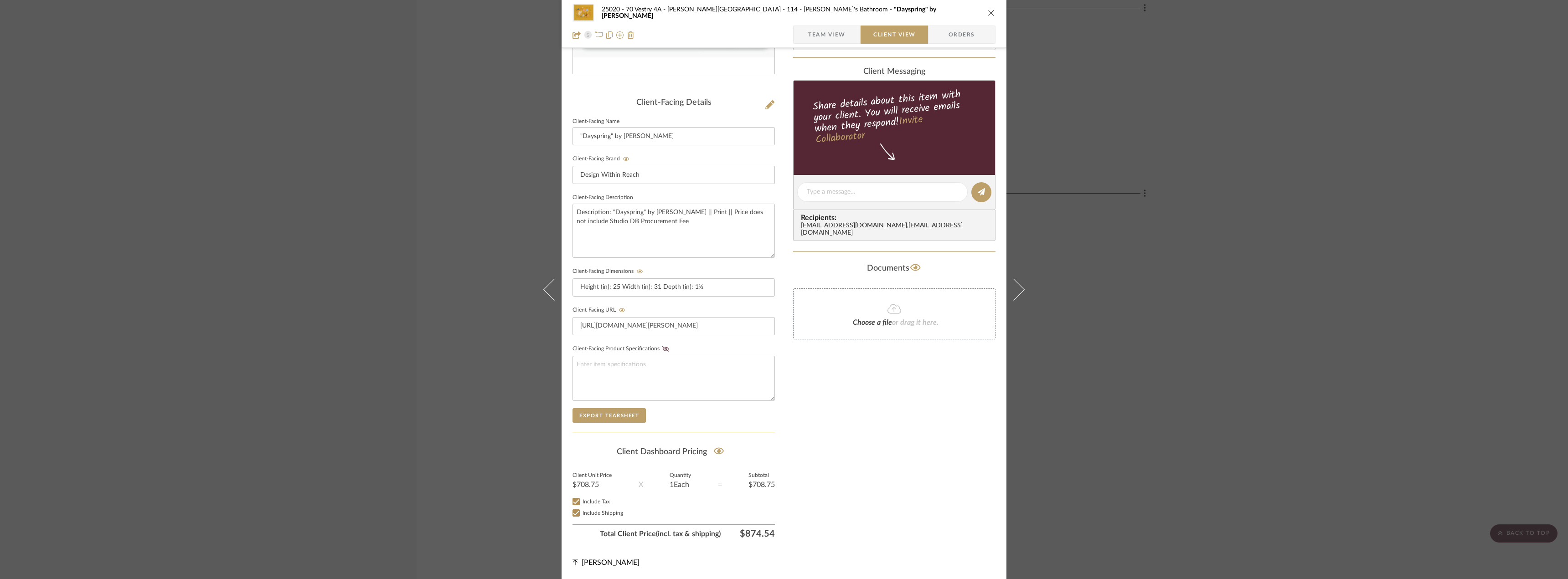
click at [861, 527] on div "Only content on this tab can share to Dashboard. Click eyeball icon to show or …" at bounding box center [894, 209] width 202 height 667
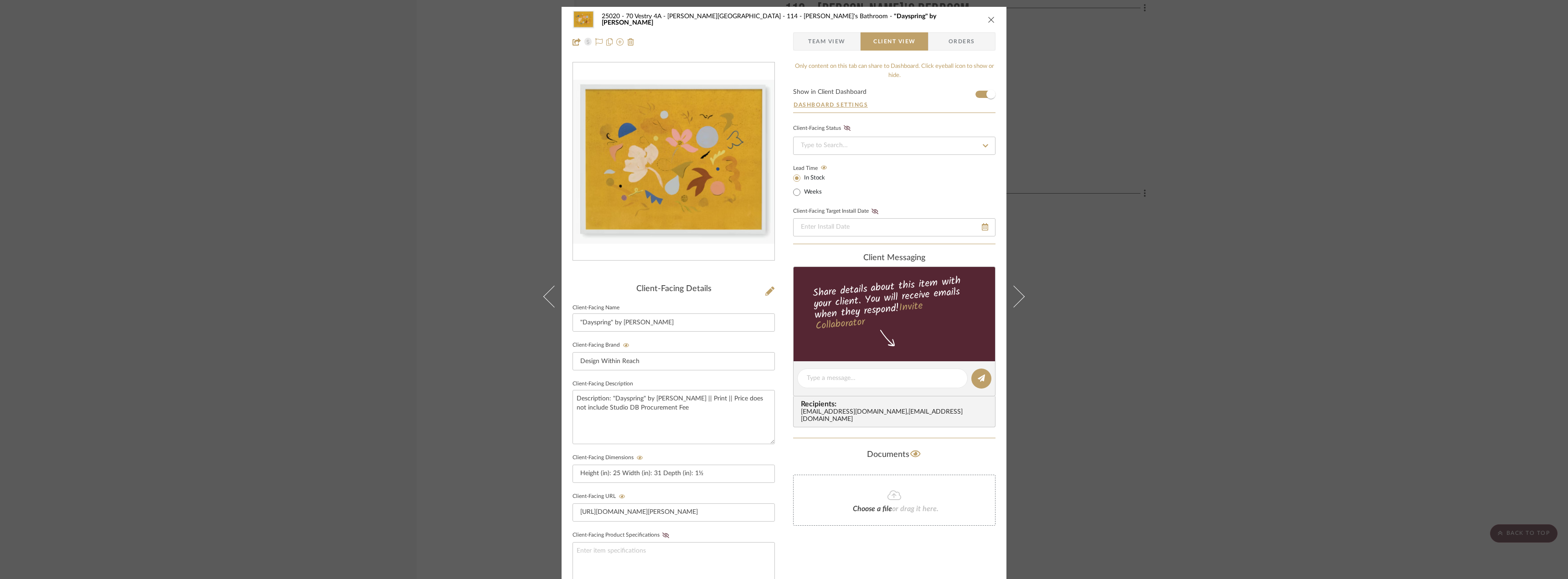
click at [988, 17] on icon "close" at bounding box center [992, 20] width 7 height 7
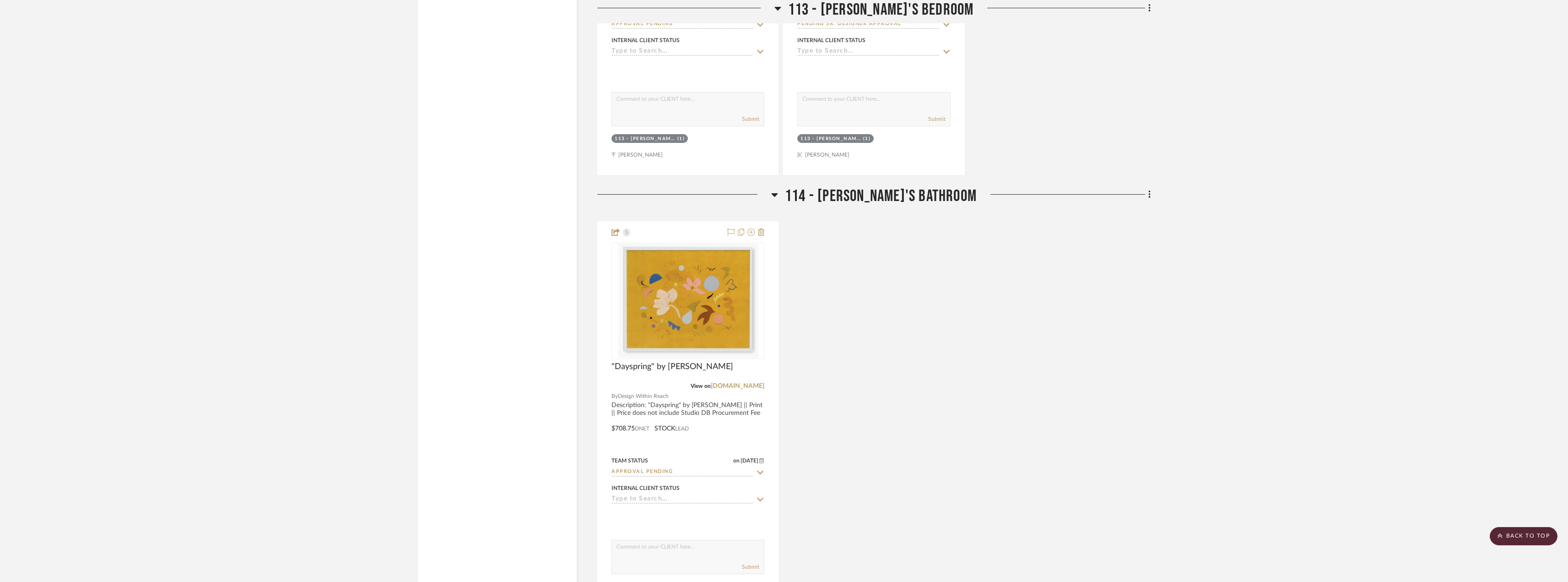
click at [1110, 363] on div ""Dayspring" by Kayla Plosz Antiel View on dwr.com By Design Within Reach Descri…" at bounding box center [874, 422] width 554 height 402
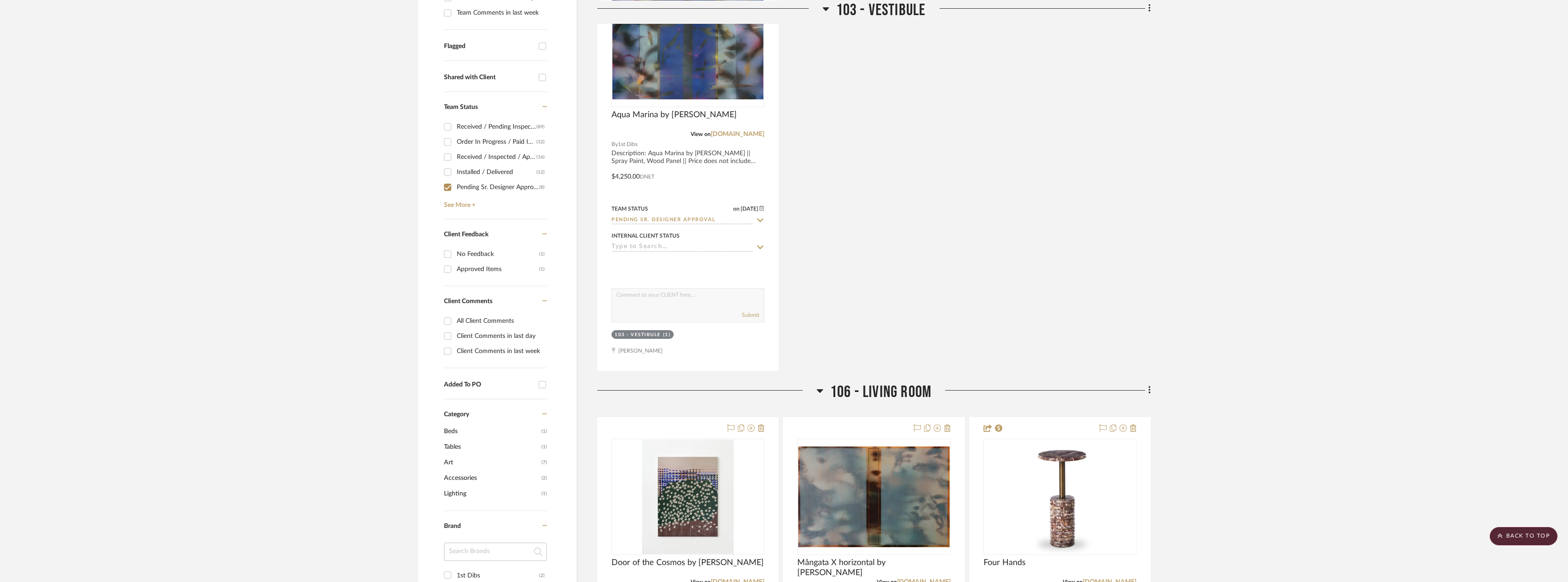
scroll to position [504, 0]
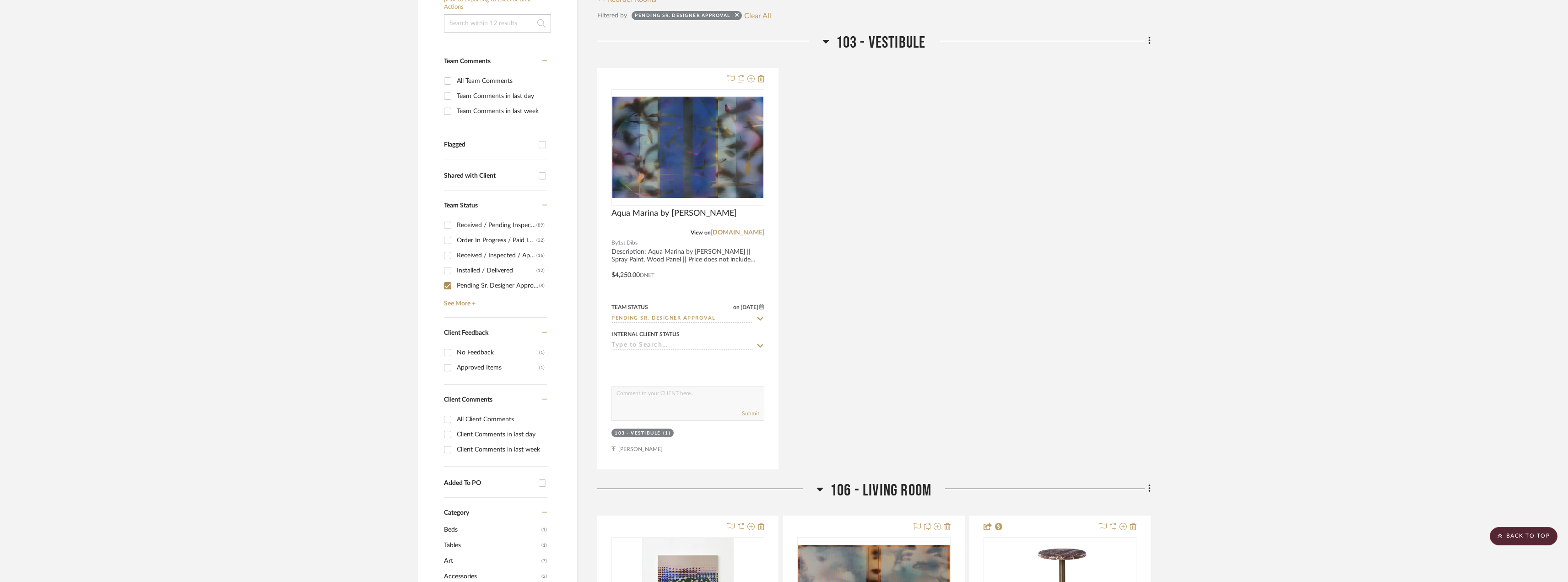
scroll to position [0, 0]
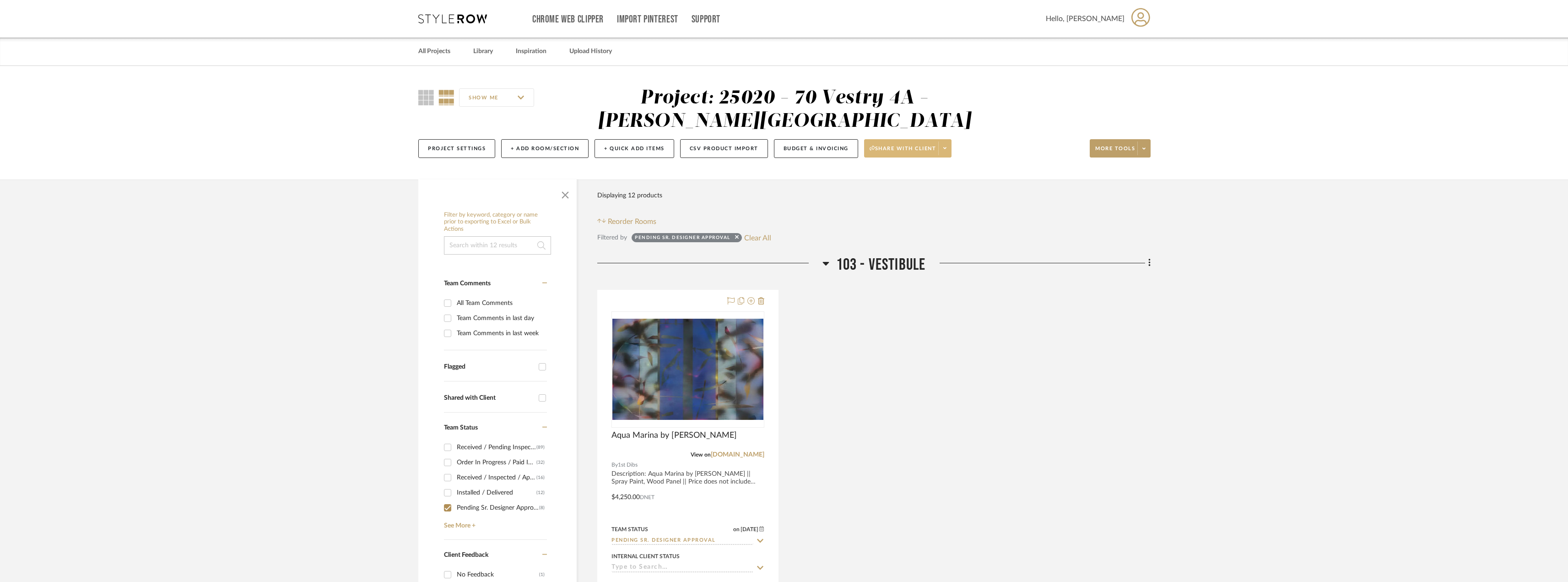
click at [947, 146] on icon at bounding box center [945, 148] width 3 height 5
click at [923, 173] on span "Preview Client Dashboard" at bounding box center [911, 174] width 78 height 8
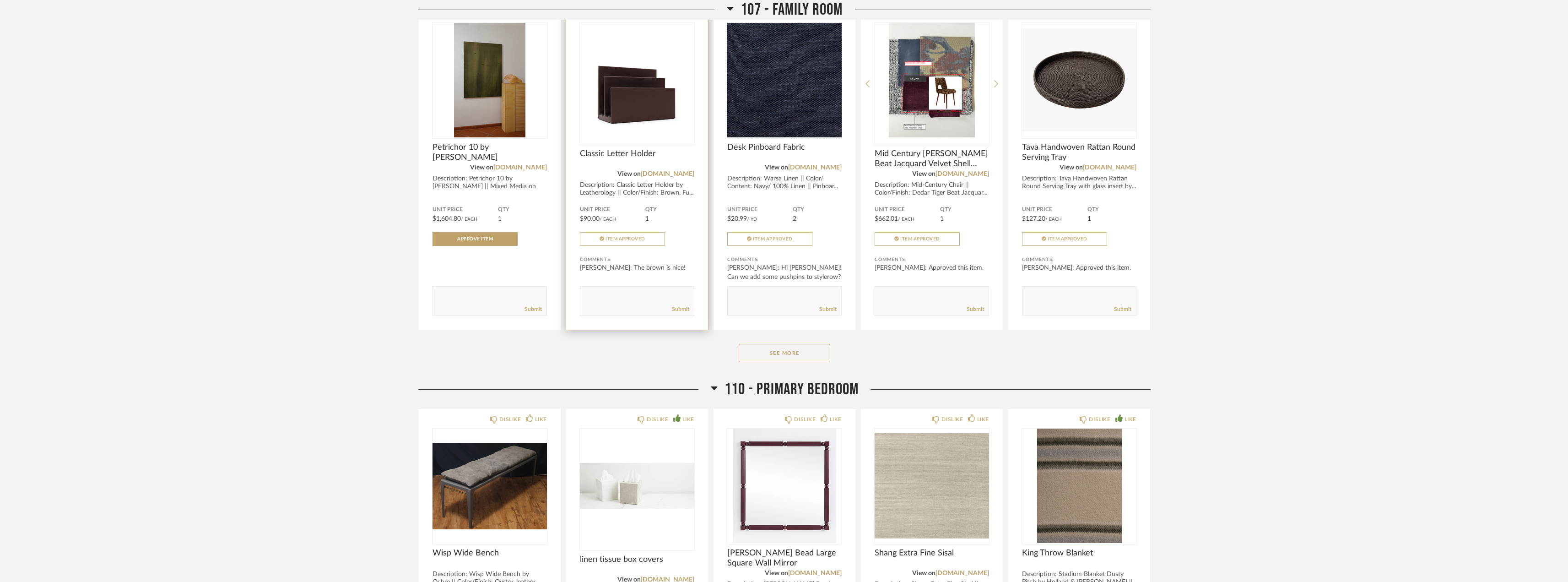
scroll to position [2027, 0]
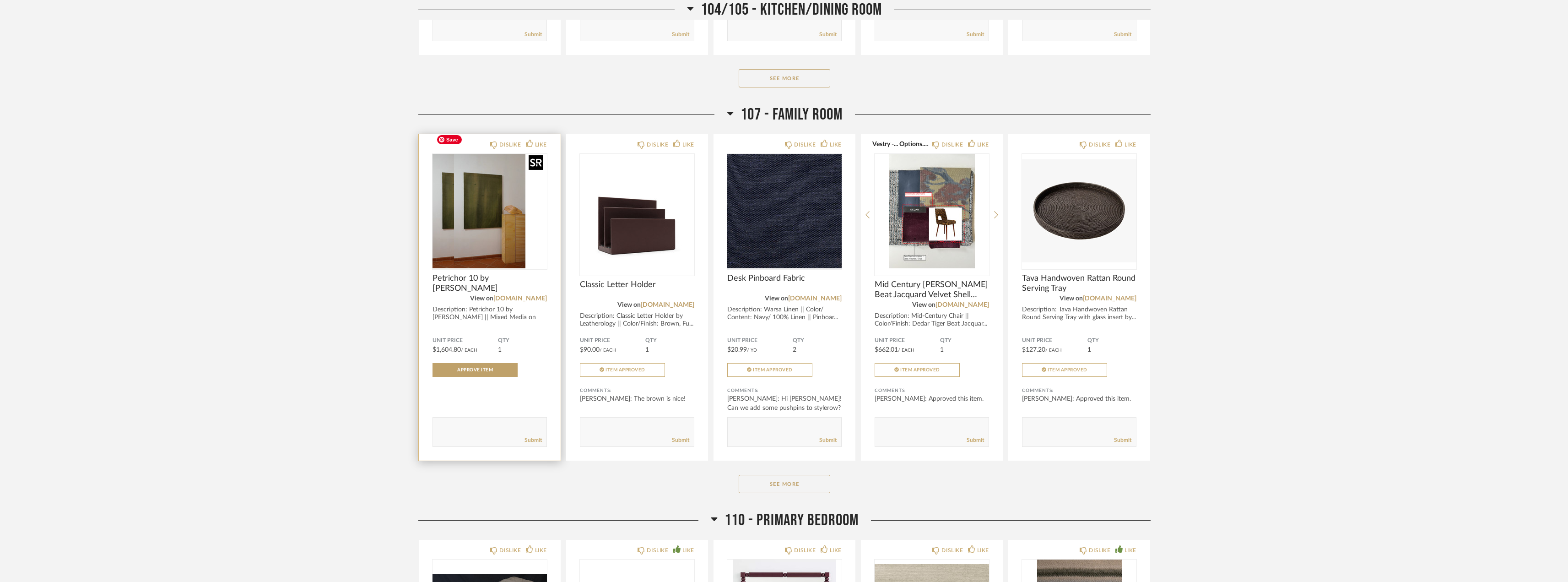
click at [487, 195] on div at bounding box center [490, 211] width 115 height 115
click at [501, 193] on img "0" at bounding box center [490, 211] width 115 height 115
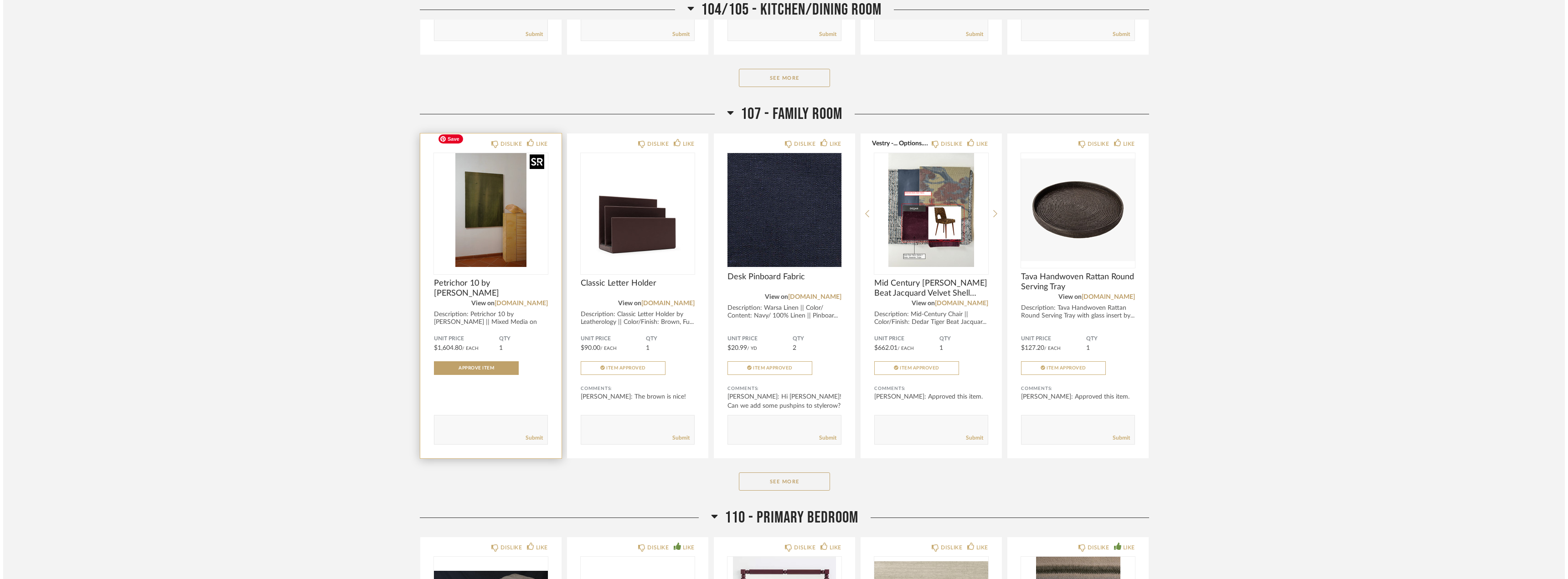
scroll to position [0, 0]
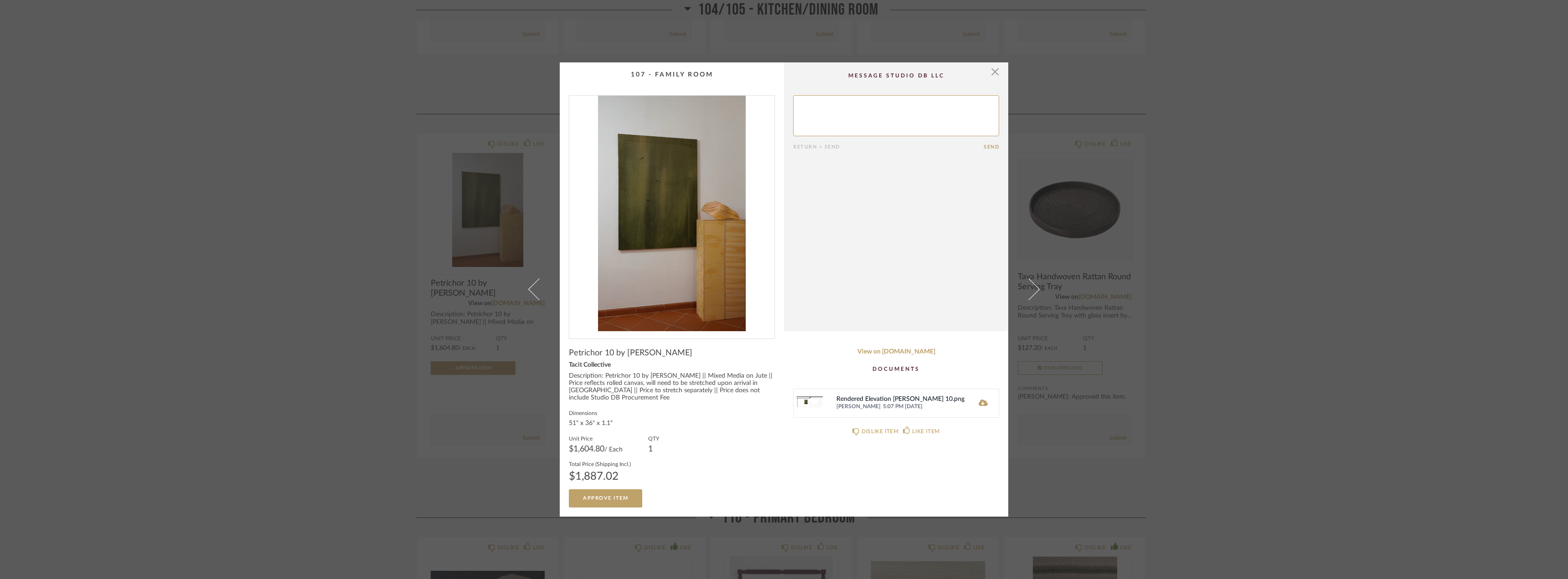
click at [1254, 161] on div "× Return = Send Send Petrichor 10 by Andrea Solaja Tacit Collective Description…" at bounding box center [784, 289] width 1568 height 579
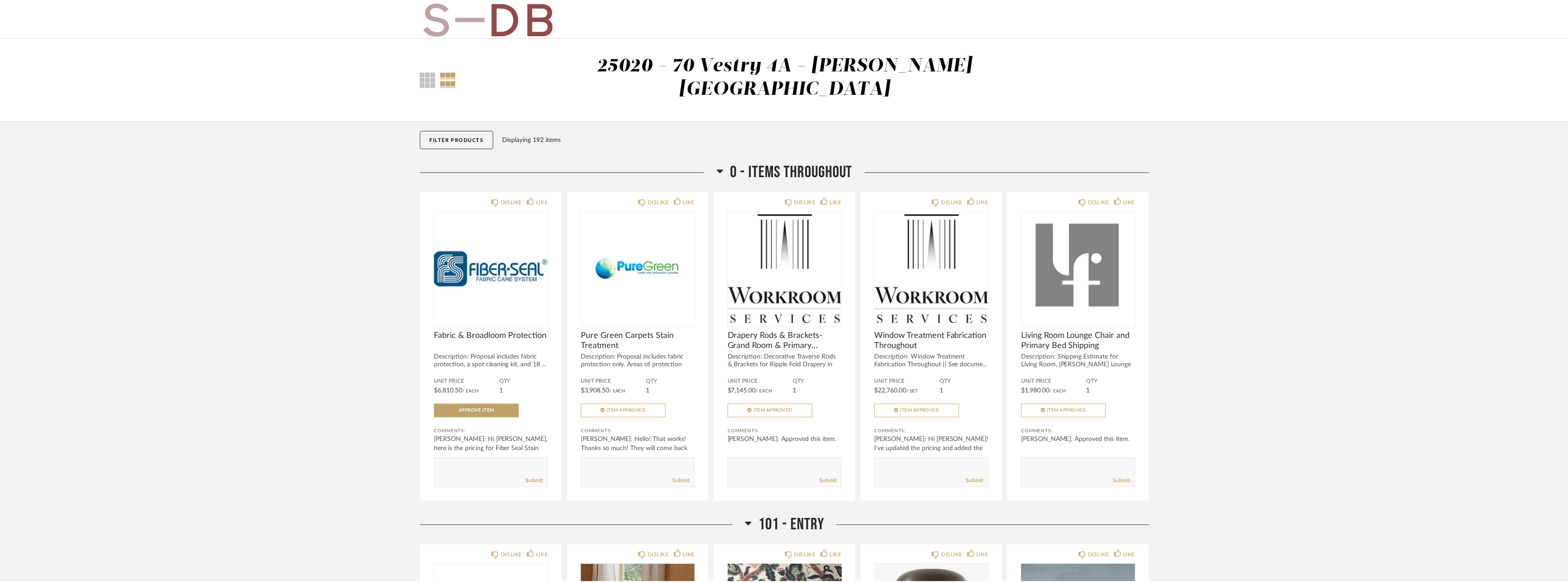
scroll to position [2027, 0]
